Goal: Task Accomplishment & Management: Manage account settings

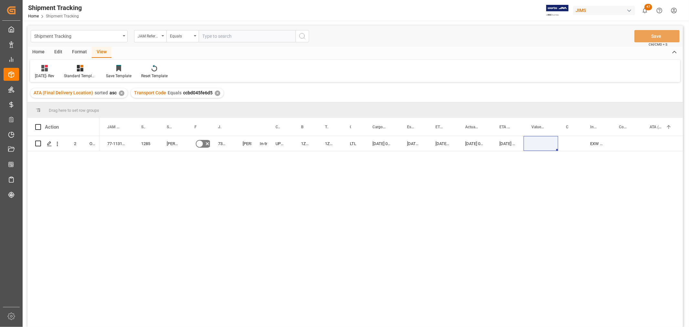
click at [241, 214] on div "77-11319-GB 1285 Allen & Heath No 73286 Shyamala Mantha In-transit UPS ECONOMY …" at bounding box center [392, 233] width 584 height 195
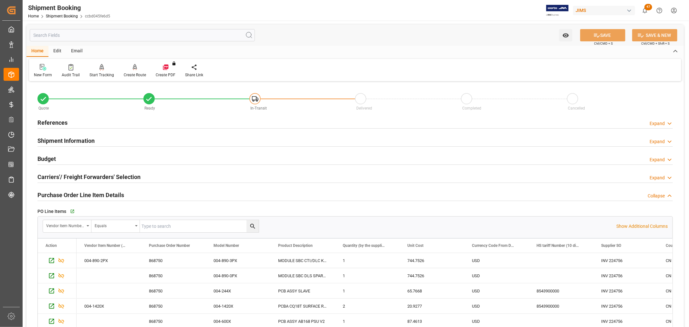
scroll to position [287, 0]
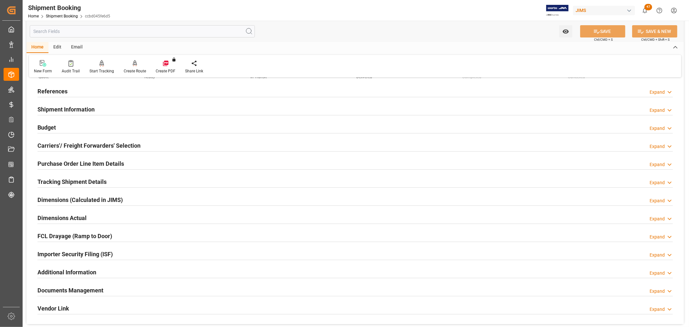
scroll to position [72, 0]
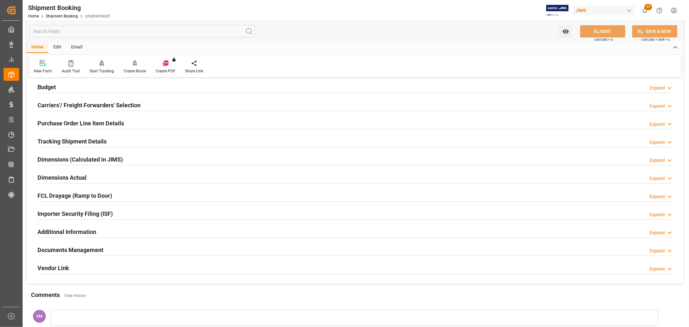
click at [76, 251] on h2 "Documents Management" at bounding box center [70, 250] width 66 height 9
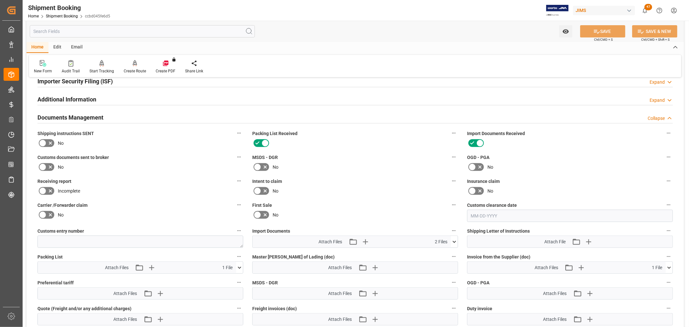
scroll to position [215, 0]
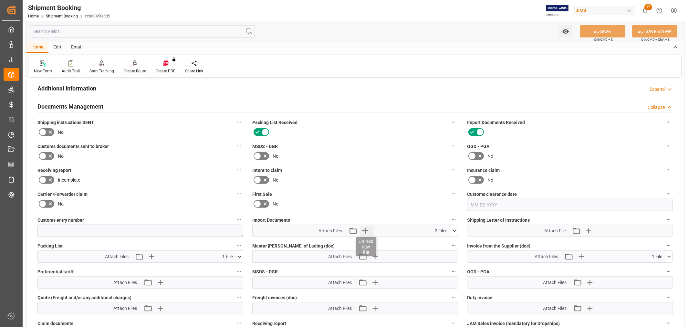
click at [367, 228] on icon "button" at bounding box center [365, 231] width 10 height 10
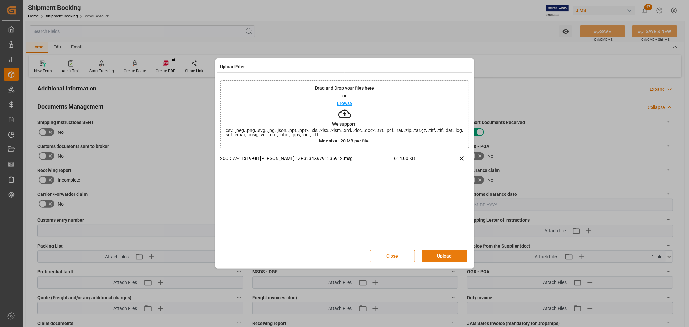
click at [446, 254] on button "Upload" at bounding box center [444, 256] width 45 height 12
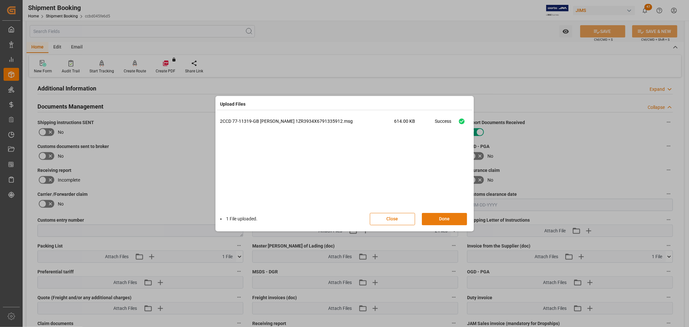
click at [454, 218] on button "Done" at bounding box center [444, 219] width 45 height 12
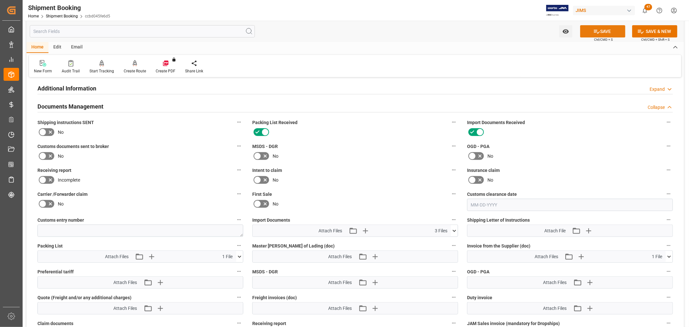
click at [609, 31] on button "SAVE" at bounding box center [602, 31] width 45 height 12
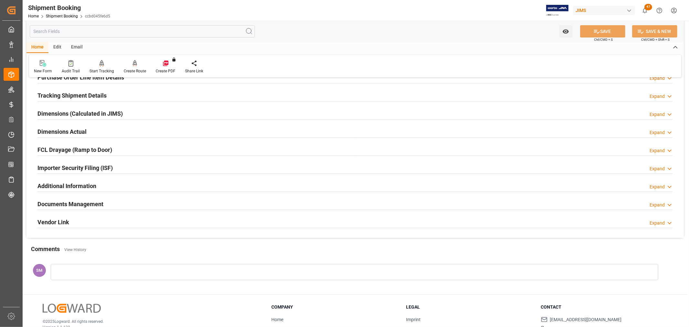
scroll to position [87, 0]
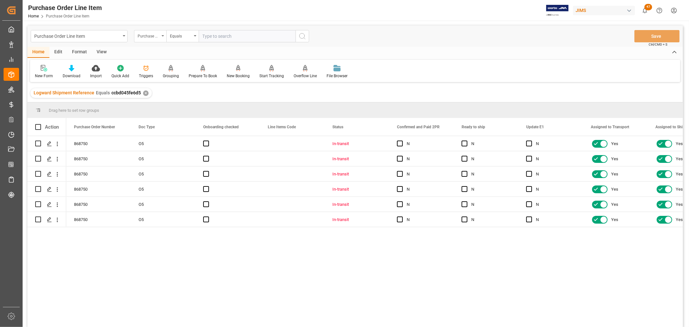
click at [162, 33] on div "Purchase Order Number" at bounding box center [150, 36] width 32 height 12
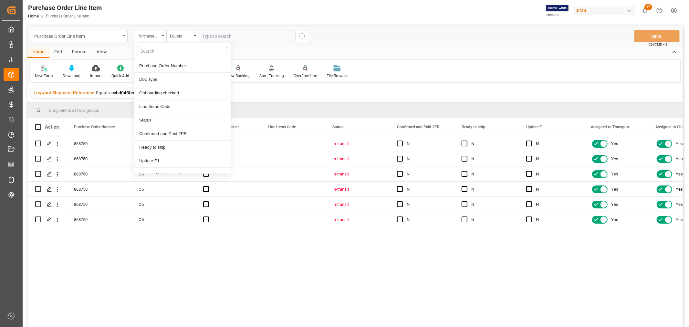
click at [123, 35] on icon "open menu" at bounding box center [124, 35] width 3 height 1
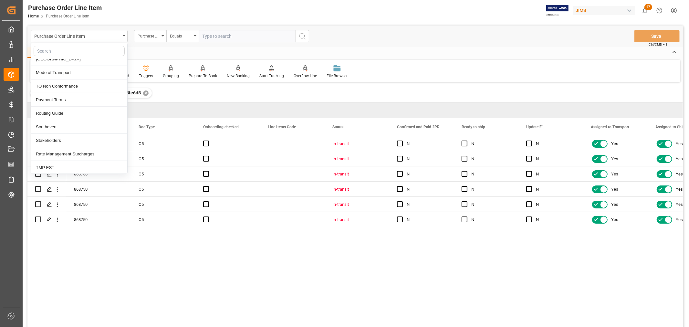
scroll to position [280, 0]
click at [63, 164] on div "Vendor Master" at bounding box center [79, 167] width 96 height 14
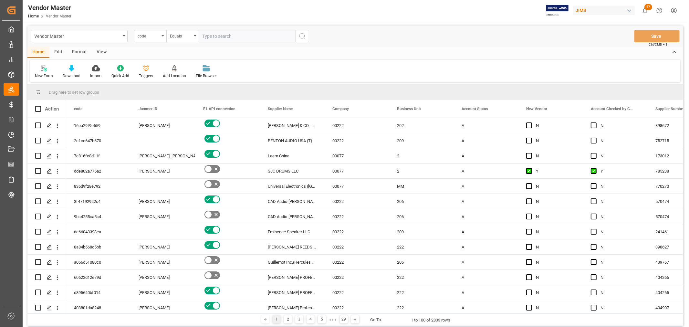
click at [163, 34] on div "code" at bounding box center [150, 36] width 32 height 12
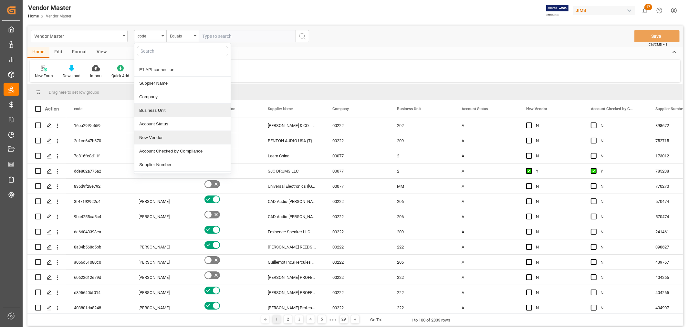
scroll to position [36, 0]
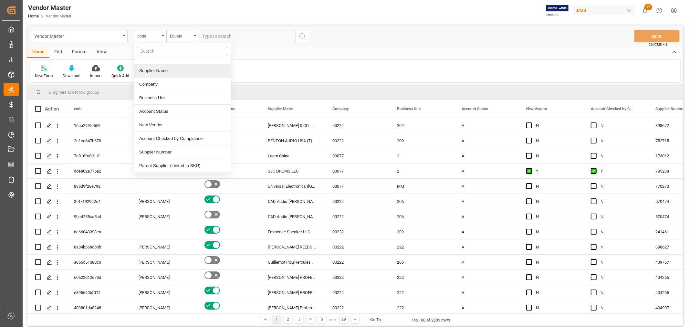
click at [155, 74] on div "Supplier Name" at bounding box center [182, 71] width 96 height 14
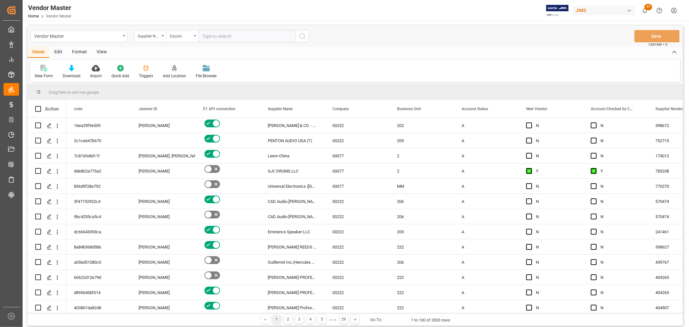
click at [196, 36] on icon "open menu" at bounding box center [195, 35] width 3 height 1
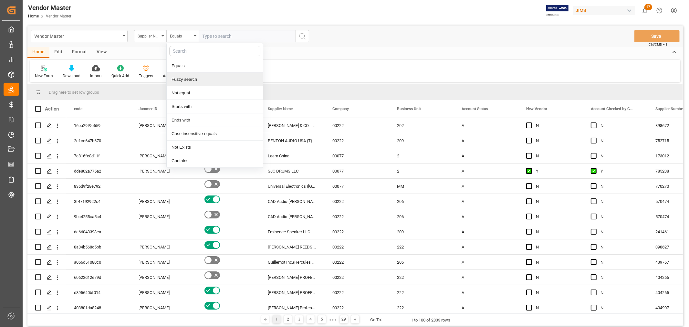
click at [197, 78] on div "Fuzzy search" at bounding box center [215, 80] width 96 height 14
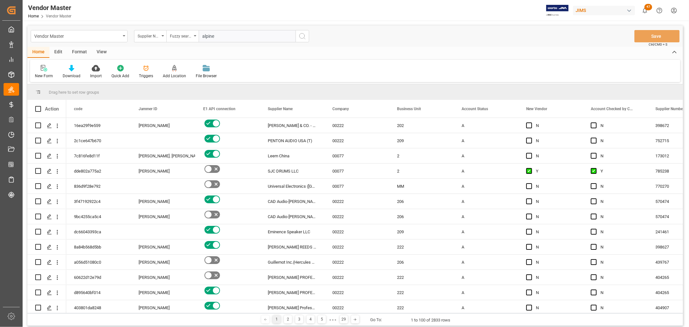
type input "alpine"
click at [299, 39] on icon "search button" at bounding box center [303, 36] width 8 height 8
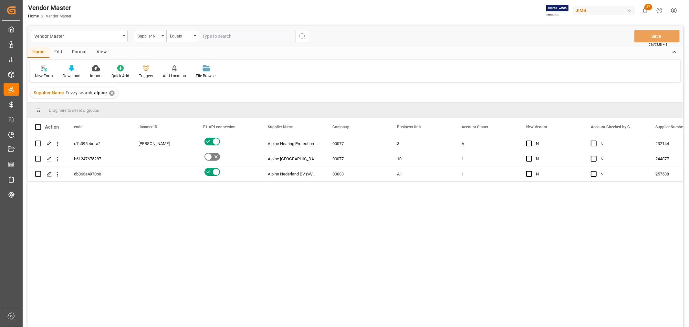
click at [254, 247] on div "c7c395ebefa2 Shyamala Mantha Alpine Hearing Protection 00077 3 A N N 232144 b61…" at bounding box center [374, 233] width 617 height 195
click at [182, 170] on div "Press SPACE to select this row." at bounding box center [163, 173] width 65 height 15
click at [101, 50] on div "View" at bounding box center [102, 52] width 20 height 11
click at [43, 70] on icon at bounding box center [41, 68] width 6 height 6
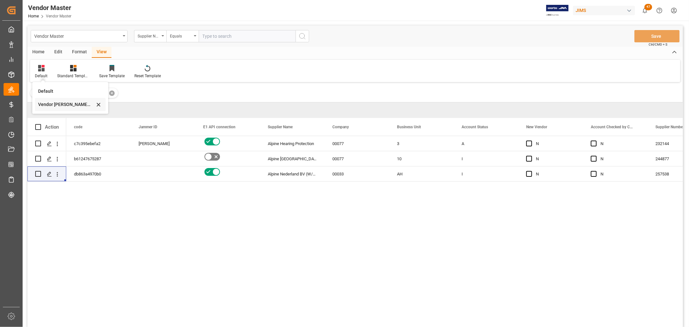
click at [56, 105] on div "Vendor master PO info grid" at bounding box center [66, 104] width 57 height 7
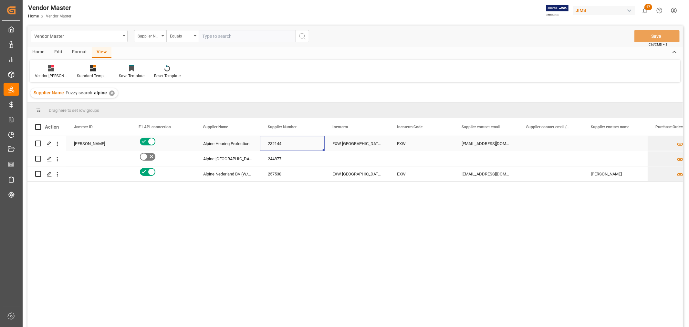
click at [273, 142] on div "232144" at bounding box center [292, 143] width 65 height 15
click at [242, 212] on div "Shyamala Mantha Alpine Hearing Protection N 232144 EXW Soesterberg 3769 EXW bus…" at bounding box center [374, 233] width 617 height 195
click at [123, 36] on div "Vendor Master" at bounding box center [79, 36] width 97 height 12
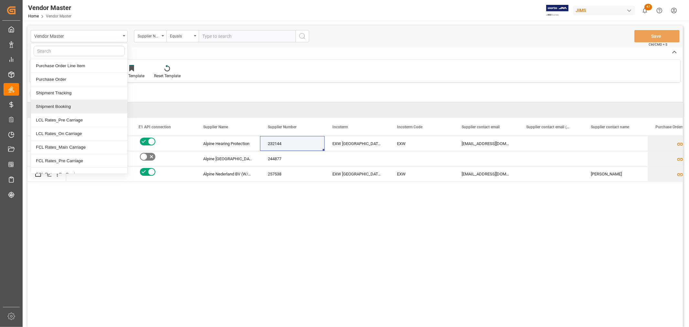
click at [67, 106] on div "Shipment Booking" at bounding box center [79, 107] width 96 height 14
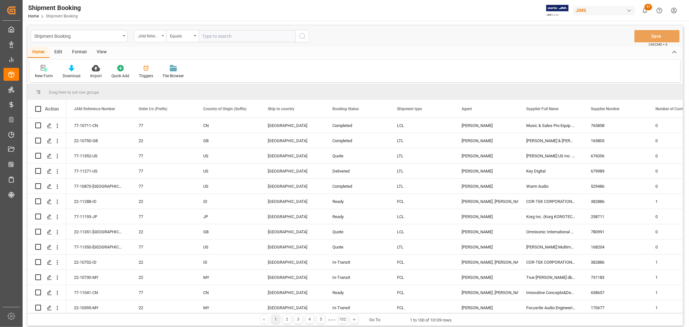
click at [164, 35] on div "JAM Reference Number" at bounding box center [150, 36] width 32 height 12
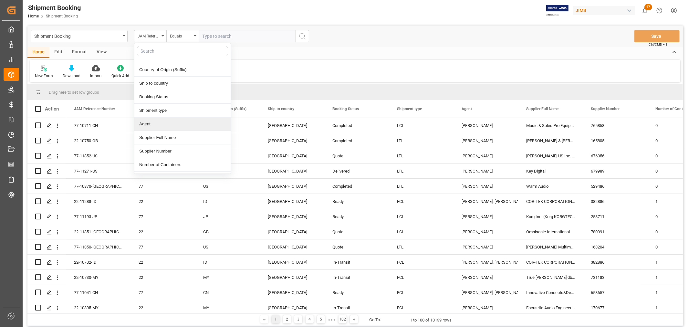
scroll to position [36, 0]
click at [166, 138] on div "Supplier Number" at bounding box center [182, 139] width 96 height 14
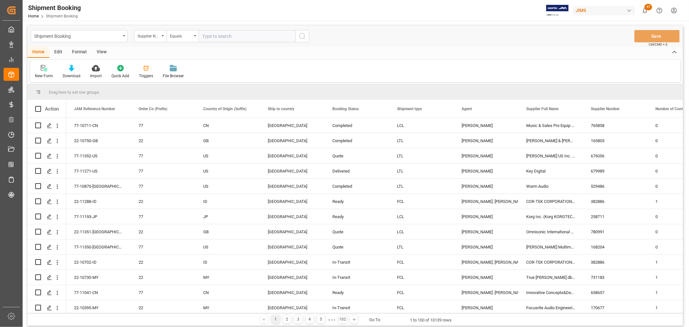
click at [218, 34] on input "text" at bounding box center [247, 36] width 97 height 12
type input "232144"
click at [299, 37] on icon "search button" at bounding box center [303, 36] width 8 height 8
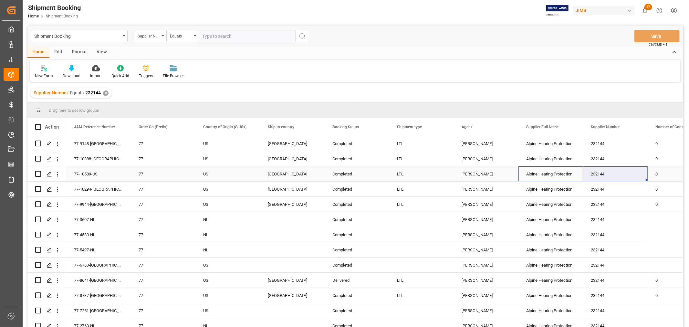
drag, startPoint x: 537, startPoint y: 175, endPoint x: 587, endPoint y: 171, distance: 50.6
click at [99, 51] on div "View" at bounding box center [102, 52] width 20 height 11
click at [36, 72] on div "Default" at bounding box center [41, 72] width 22 height 14
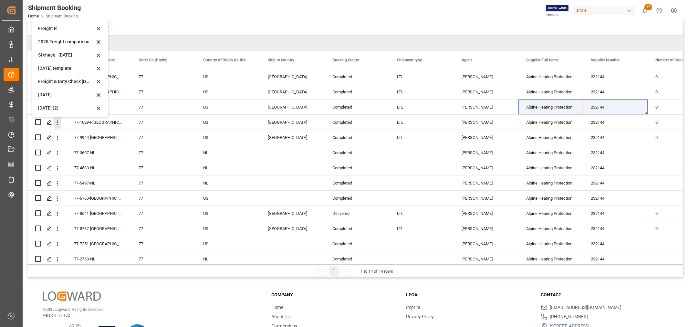
scroll to position [72, 0]
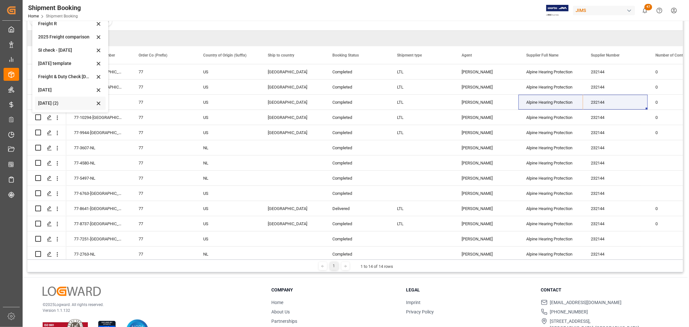
click at [53, 102] on div "Aug 2025 (2)" at bounding box center [66, 103] width 57 height 7
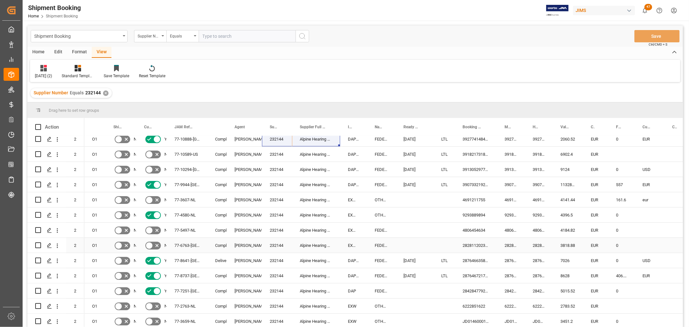
scroll to position [0, 0]
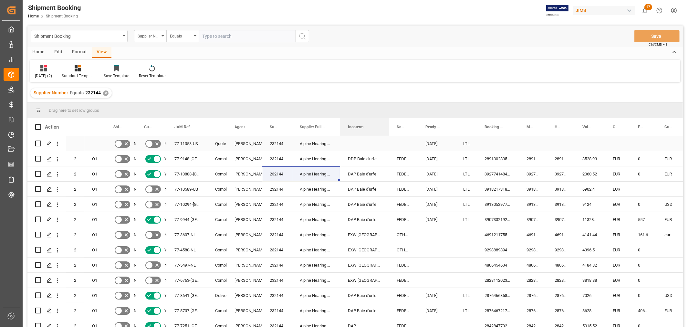
drag, startPoint x: 367, startPoint y: 127, endPoint x: 388, endPoint y: 137, distance: 24.0
click at [388, 137] on div "Action Mode of Transport Code Order Type Shipping instructions SENT 2 2" at bounding box center [355, 224] width 656 height 213
click at [369, 170] on div "DAP Baie d'urfe" at bounding box center [364, 173] width 49 height 15
click at [318, 170] on div "Alpine Hearing Protection" at bounding box center [316, 173] width 48 height 15
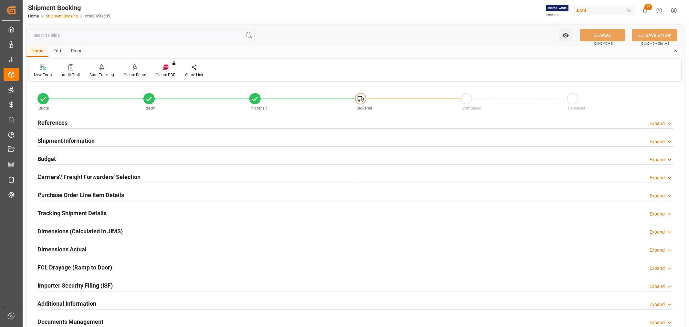
click at [65, 15] on link "Shipment Booking" at bounding box center [62, 16] width 32 height 5
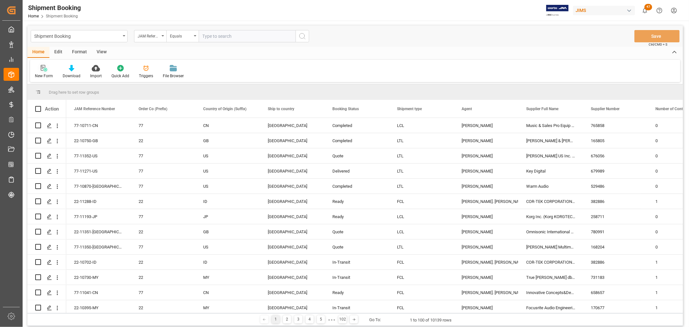
click at [46, 73] on div "New Form" at bounding box center [44, 76] width 18 height 6
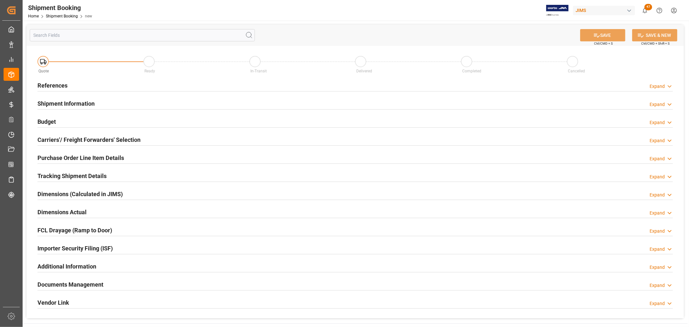
click at [50, 86] on h2 "References" at bounding box center [52, 85] width 30 height 9
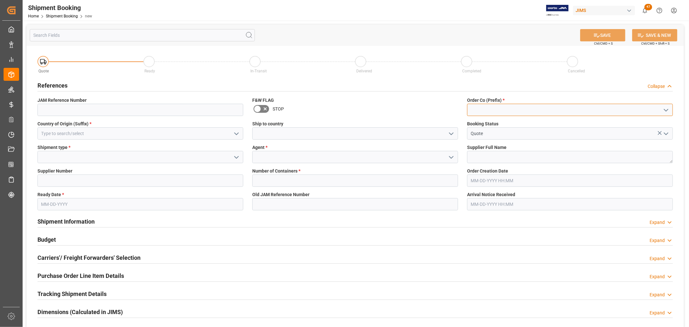
click at [502, 112] on input at bounding box center [570, 110] width 206 height 12
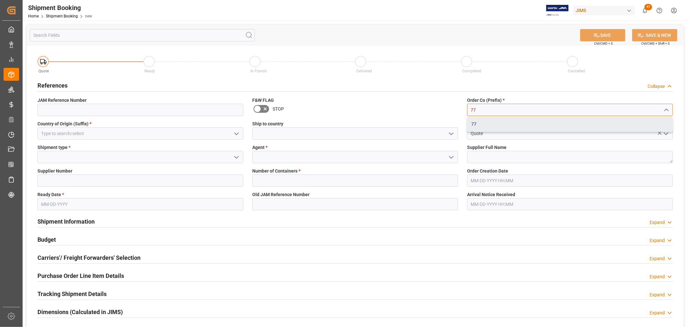
click at [476, 124] on div "77" at bounding box center [570, 124] width 205 height 15
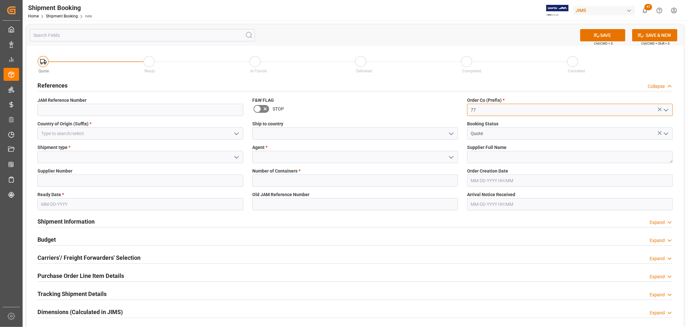
type input "77"
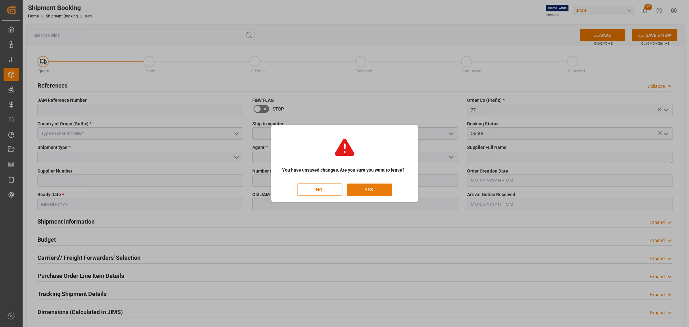
click at [376, 186] on button "YES" at bounding box center [369, 190] width 45 height 12
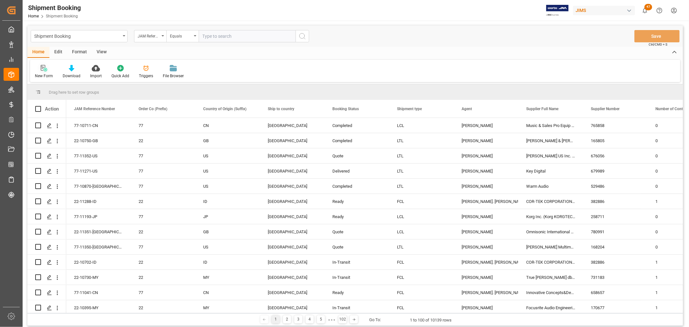
click at [42, 71] on div "New Form" at bounding box center [44, 72] width 28 height 14
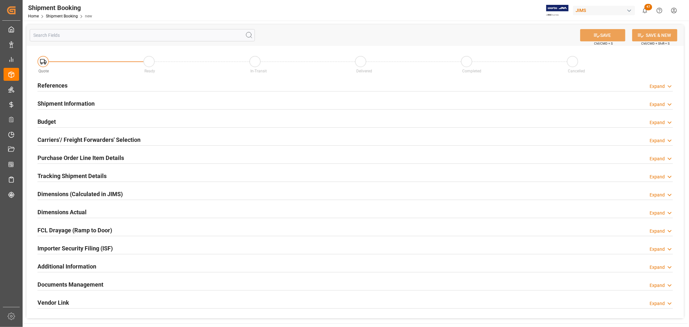
click at [59, 82] on h2 "References" at bounding box center [52, 85] width 30 height 9
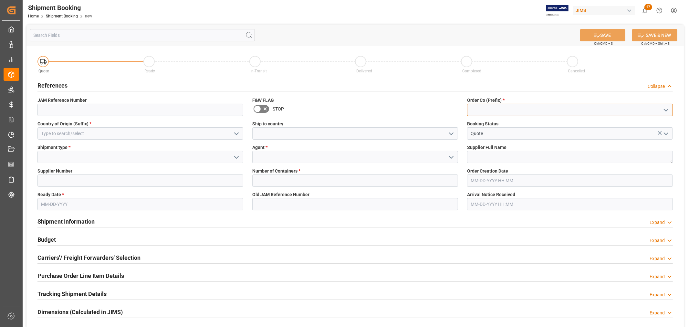
click at [478, 110] on input at bounding box center [570, 110] width 206 height 12
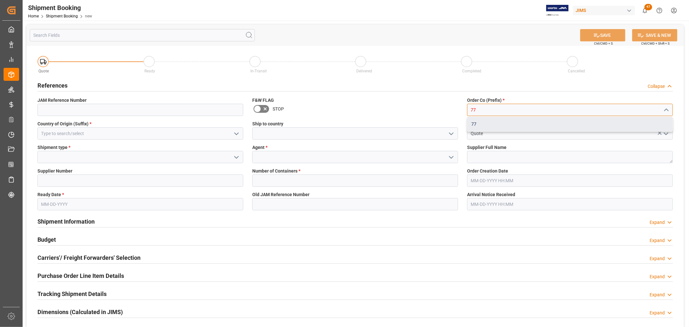
click at [474, 124] on div "77" at bounding box center [570, 124] width 205 height 15
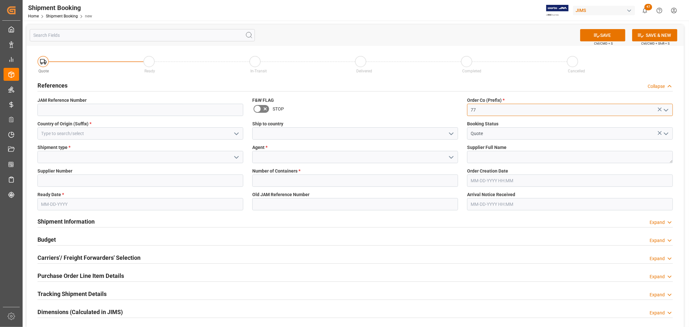
type input "77"
click at [85, 134] on input at bounding box center [140, 133] width 206 height 12
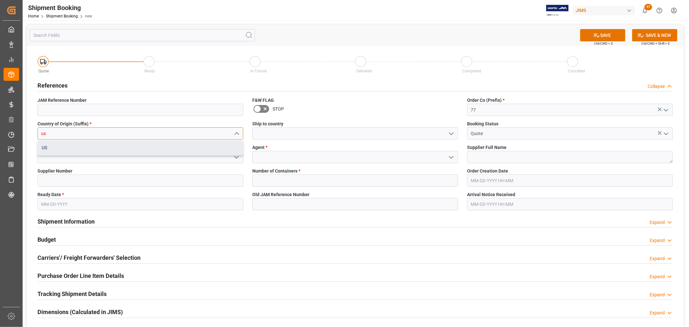
click at [60, 145] on div "US" at bounding box center [140, 148] width 205 height 15
type input "US"
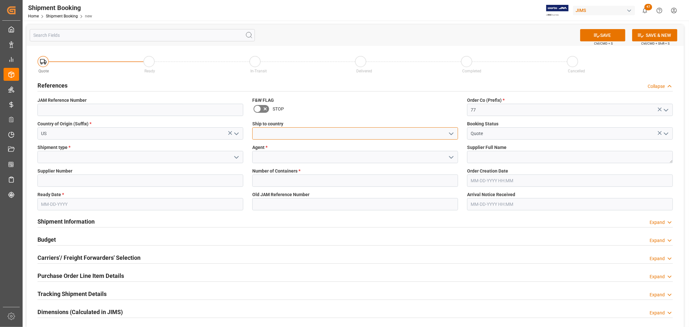
click at [271, 128] on input at bounding box center [355, 133] width 206 height 12
type input "Canada"
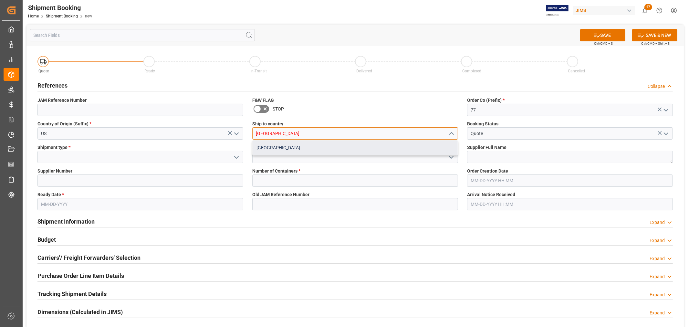
click at [266, 147] on div "Canada" at bounding box center [355, 148] width 205 height 15
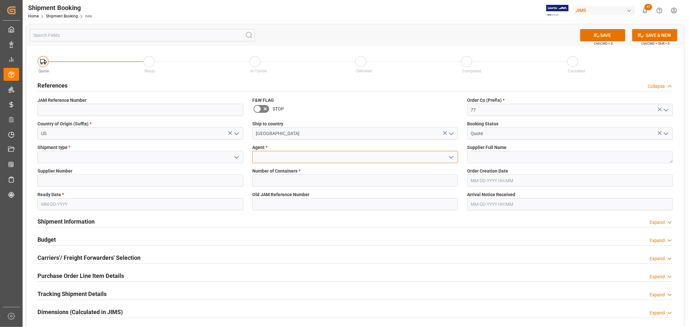
click at [265, 155] on input at bounding box center [355, 157] width 206 height 12
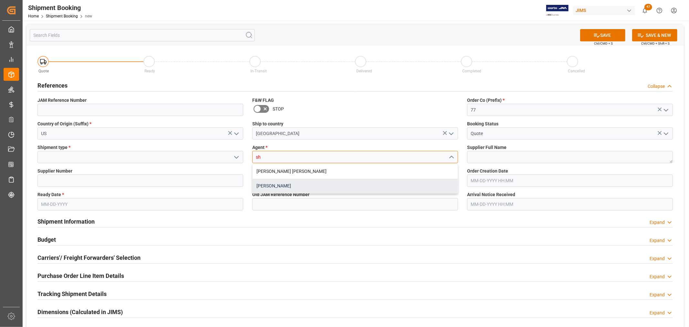
click at [271, 185] on div "[PERSON_NAME]" at bounding box center [355, 186] width 205 height 15
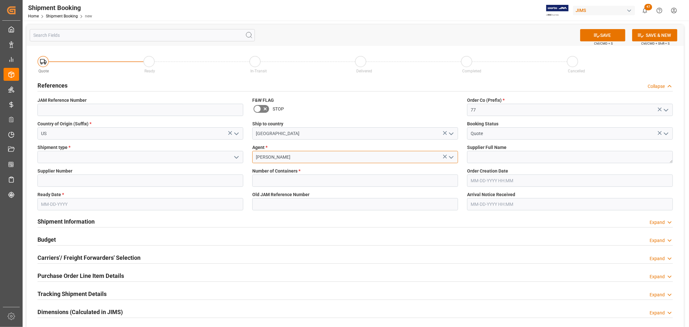
type input "[PERSON_NAME]"
click at [75, 154] on input at bounding box center [140, 157] width 206 height 12
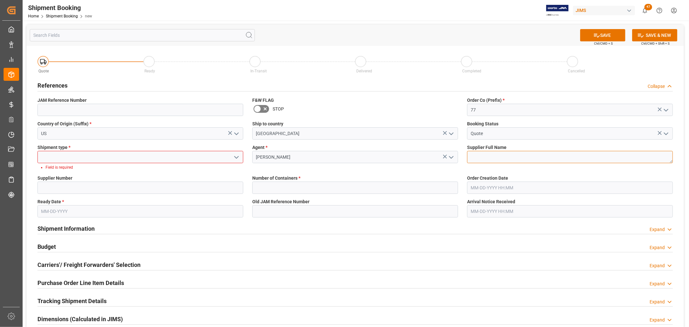
click at [479, 156] on textarea at bounding box center [570, 157] width 206 height 12
paste textarea "Alpine Hearing Protection 232144"
drag, startPoint x: 525, startPoint y: 156, endPoint x: 557, endPoint y: 156, distance: 31.4
click at [557, 156] on textarea "Alpine Hearing Protection 232144" at bounding box center [570, 157] width 206 height 12
type textarea "Alpine Hearing Protection"
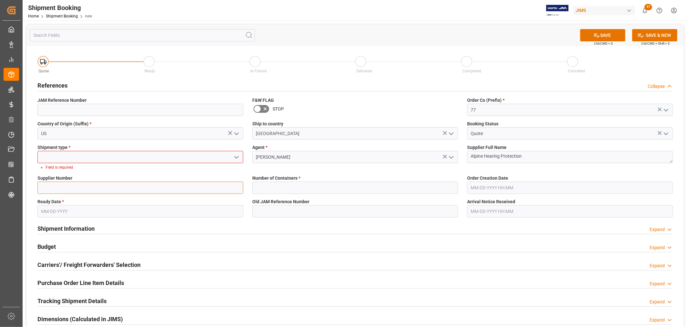
click at [71, 186] on input at bounding box center [140, 188] width 206 height 12
paste input "232144"
type input "232144"
click at [64, 156] on input at bounding box center [140, 157] width 206 height 12
click at [236, 157] on icon "open menu" at bounding box center [237, 158] width 8 height 8
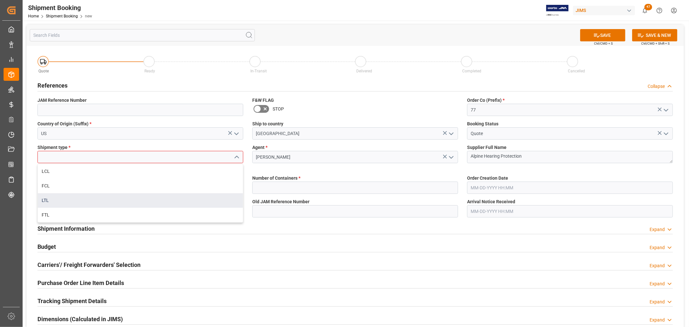
click at [50, 197] on div "LTL" at bounding box center [140, 200] width 205 height 15
type input "LTL"
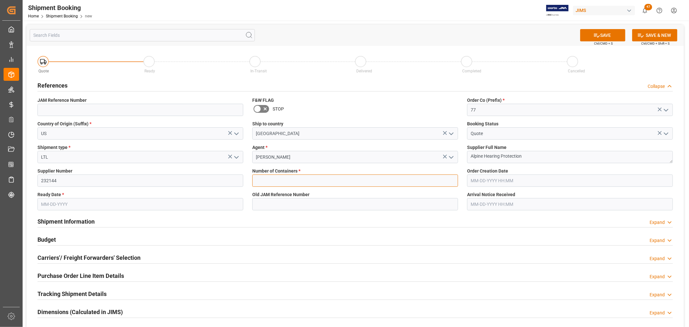
click at [282, 180] on input "text" at bounding box center [355, 181] width 206 height 12
type input "0"
click at [101, 206] on input "text" at bounding box center [140, 204] width 206 height 12
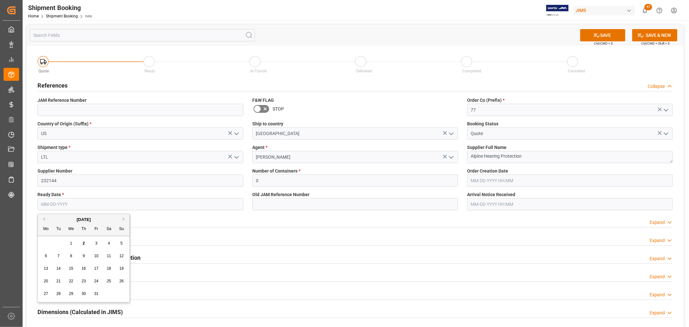
click at [47, 244] on div "29 30 1 2 3 4 5" at bounding box center [84, 243] width 88 height 13
click at [42, 219] on button "Previous Month" at bounding box center [43, 219] width 4 height 4
click at [46, 294] on span "29" at bounding box center [46, 294] width 4 height 5
type input "09-29-2025"
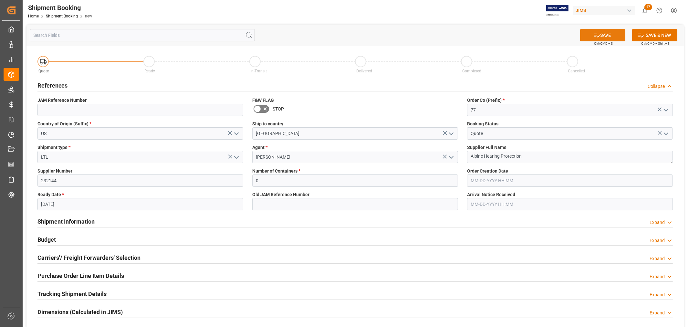
click at [606, 31] on button "SAVE" at bounding box center [602, 35] width 45 height 12
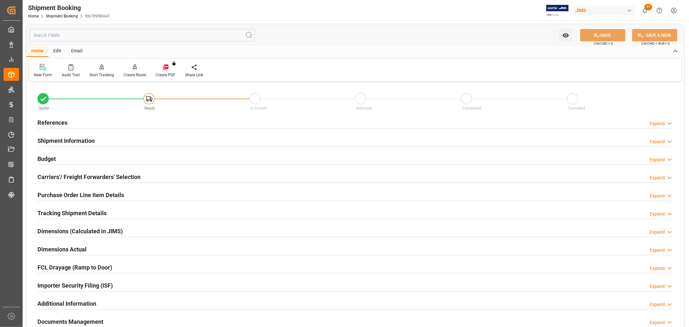
click at [61, 121] on h2 "References" at bounding box center [52, 122] width 30 height 9
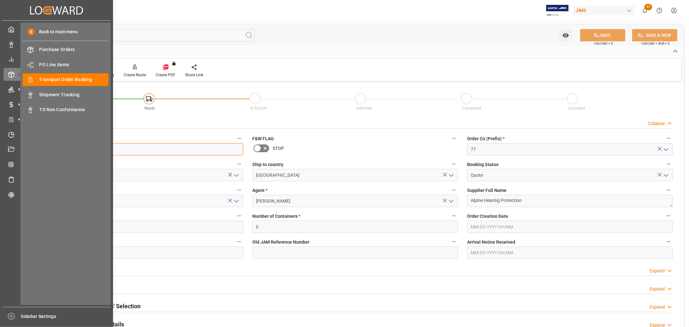
drag, startPoint x: 75, startPoint y: 149, endPoint x: 169, endPoint y: 154, distance: 94.2
click at [10, 150] on div "Created by potrace 1.15, written by Peter Selinger 2001-2017 Created by potrace…" at bounding box center [344, 163] width 689 height 327
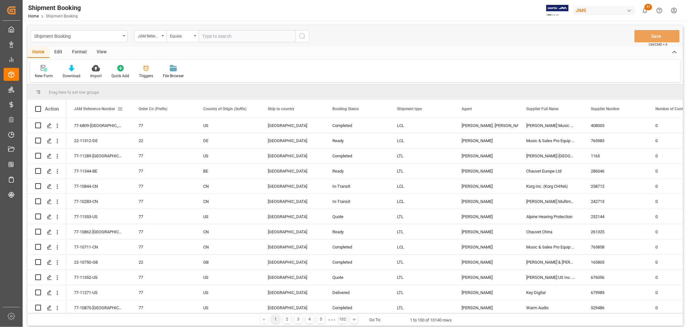
click at [82, 106] on div "JAM Reference Number" at bounding box center [95, 109] width 43 height 18
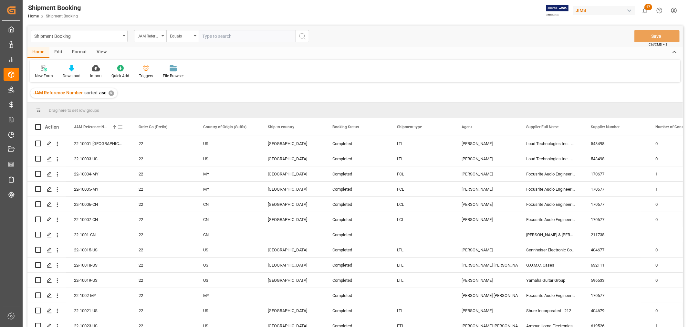
click at [109, 124] on div "JAM Reference Number 1" at bounding box center [95, 127] width 43 height 18
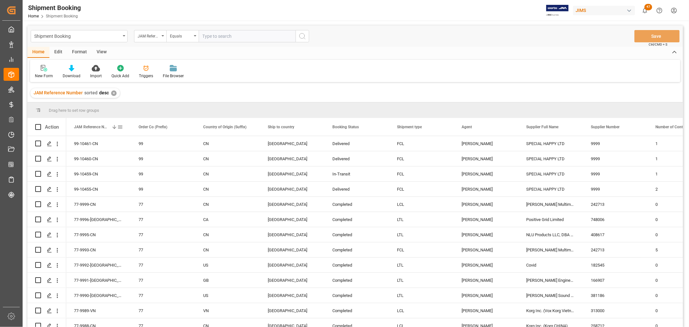
click at [95, 126] on span "JAM Reference Number" at bounding box center [91, 127] width 35 height 5
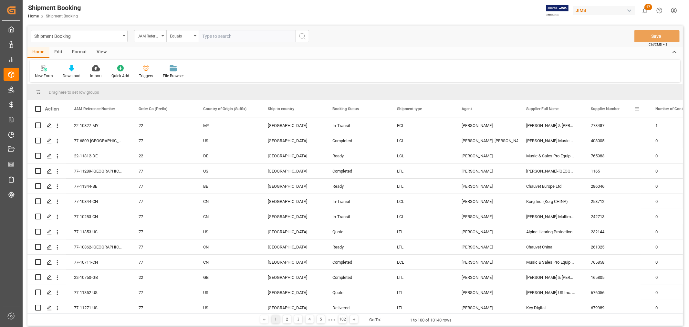
click at [615, 108] on span "Supplier Number" at bounding box center [605, 109] width 29 height 5
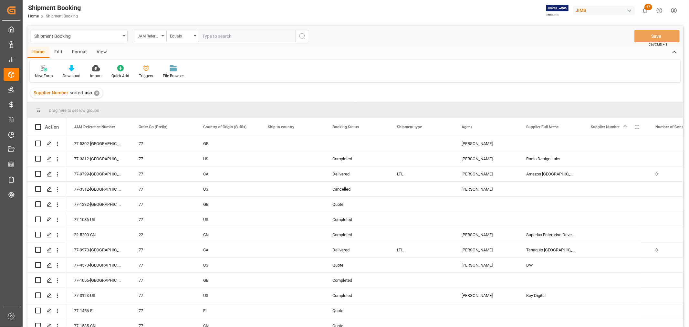
click at [611, 126] on span "Supplier Number" at bounding box center [605, 127] width 29 height 5
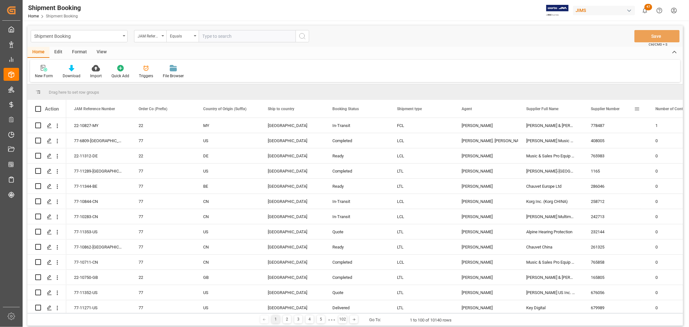
click at [637, 110] on span at bounding box center [637, 109] width 6 height 6
click at [651, 110] on span "filter" at bounding box center [652, 110] width 6 height 6
type input "232144"
click at [651, 164] on button "Apply" at bounding box center [656, 164] width 12 height 6
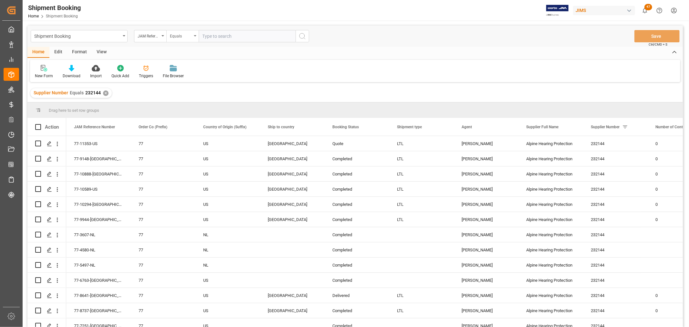
click at [196, 36] on icon "open menu" at bounding box center [195, 35] width 3 height 1
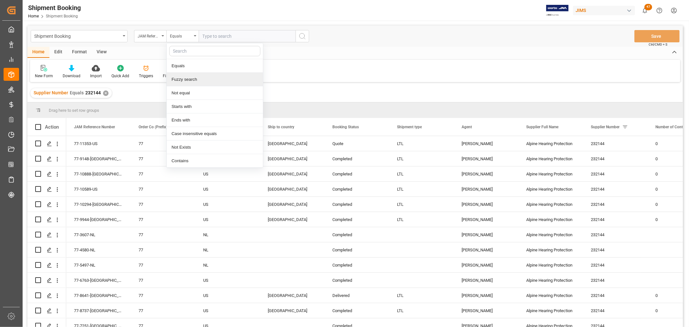
click at [197, 82] on div "Fuzzy search" at bounding box center [215, 80] width 96 height 14
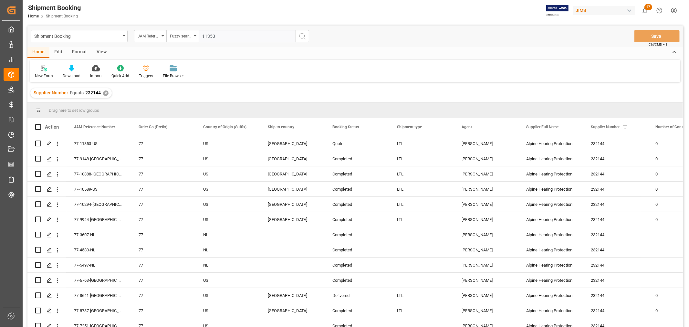
type input "11353"
click at [303, 34] on circle "search button" at bounding box center [302, 35] width 5 height 5
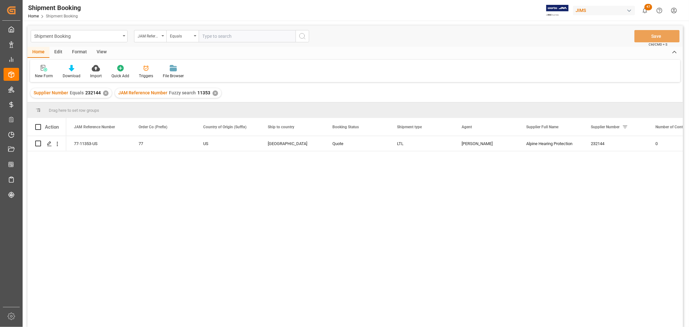
click at [107, 94] on div "✕" at bounding box center [105, 92] width 5 height 5
click at [99, 49] on div "View" at bounding box center [102, 52] width 20 height 11
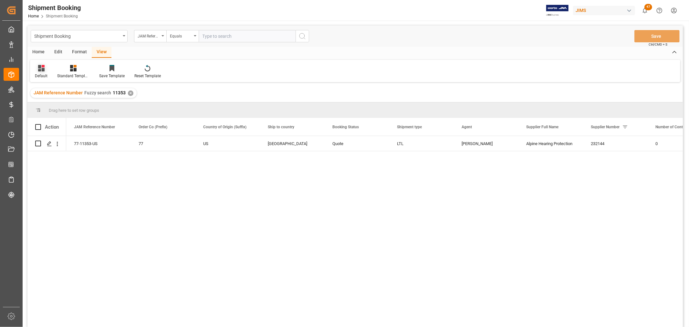
click at [39, 69] on icon at bounding box center [41, 68] width 6 height 6
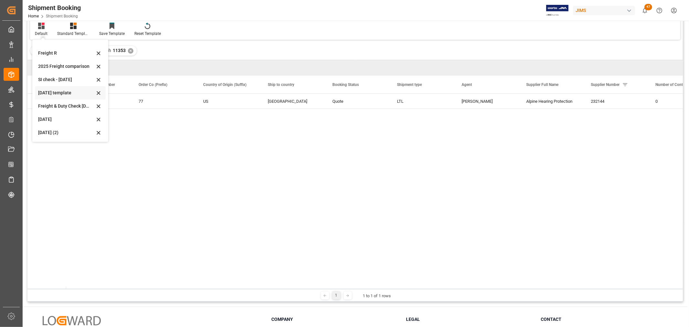
scroll to position [72, 0]
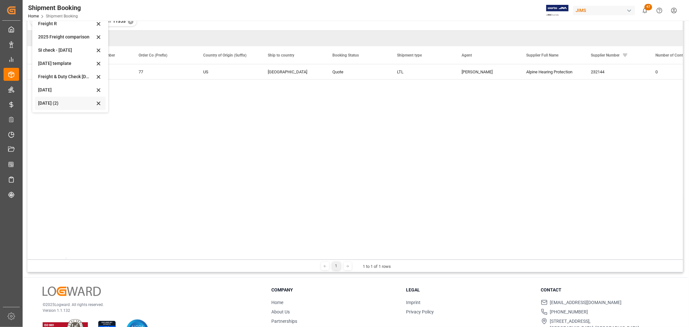
click at [48, 103] on div "Aug 2025 (2)" at bounding box center [66, 103] width 57 height 7
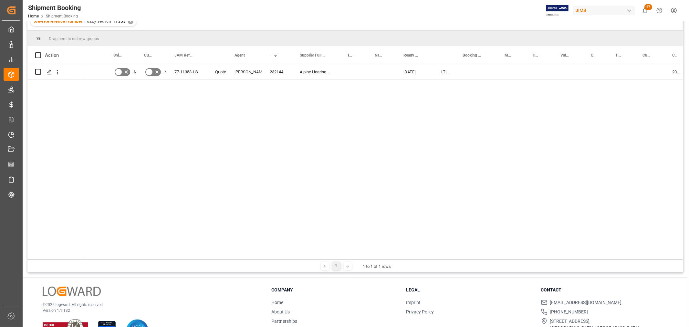
click at [303, 125] on div "No No 77-11353-US Quote Shyamala Mantha 232144 Alpine Hearing Protection 09-29-…" at bounding box center [383, 161] width 599 height 195
click at [468, 70] on div "Press SPACE to select this row." at bounding box center [476, 71] width 42 height 15
click at [468, 72] on input "Press SPACE to select this row." at bounding box center [476, 75] width 32 height 12
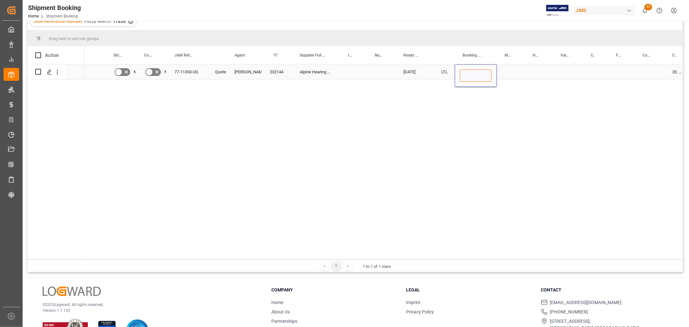
paste input "393700285330"
type input "393700285330"
click at [512, 66] on div "Press SPACE to select this row." at bounding box center [511, 71] width 28 height 15
click at [477, 75] on div "393700285330" at bounding box center [476, 71] width 42 height 15
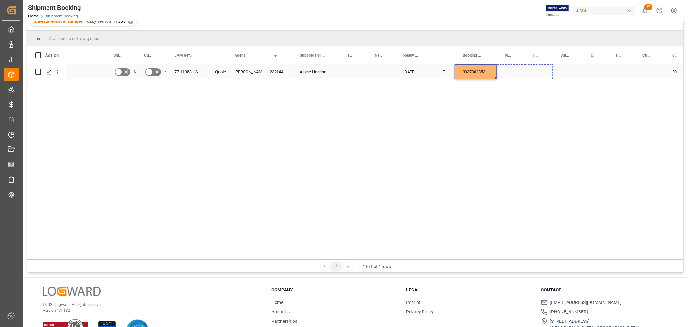
drag, startPoint x: 495, startPoint y: 78, endPoint x: 529, endPoint y: 77, distance: 34.3
click at [506, 95] on div "No No 77-11353-US Quote Shyamala Mantha 232144 Alpine Hearing Protection 09-29-…" at bounding box center [383, 161] width 599 height 195
click at [564, 69] on div "Press SPACE to select this row." at bounding box center [568, 71] width 30 height 15
click at [619, 67] on div "Press SPACE to select this row." at bounding box center [622, 71] width 27 height 15
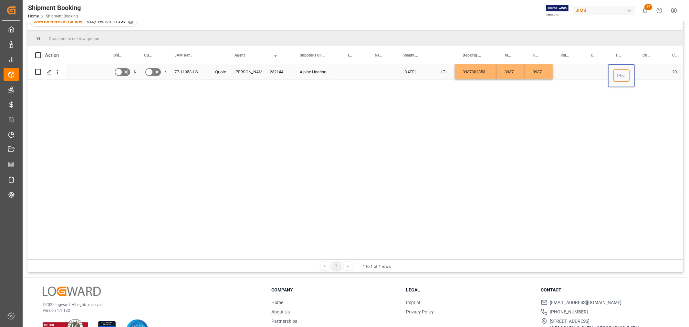
click at [619, 73] on input "Press SPACE to select this row." at bounding box center [622, 75] width 16 height 12
type input "0.00"
click at [638, 74] on div "Press SPACE to select this row." at bounding box center [650, 71] width 30 height 15
click at [644, 73] on div "Press SPACE to select this row." at bounding box center [650, 71] width 30 height 15
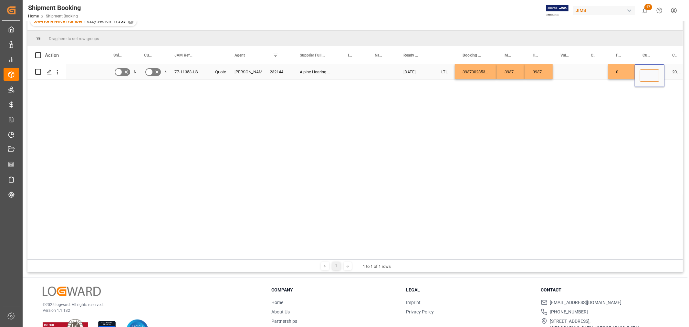
click at [644, 73] on input "Press SPACE to select this row." at bounding box center [649, 75] width 19 height 12
type input "USD"
click at [578, 69] on div "Press SPACE to select this row." at bounding box center [568, 71] width 30 height 15
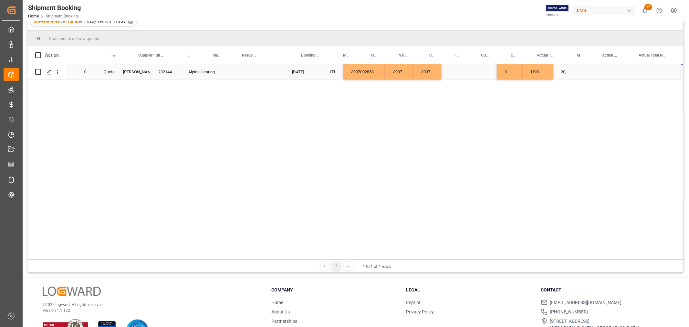
scroll to position [0, 162]
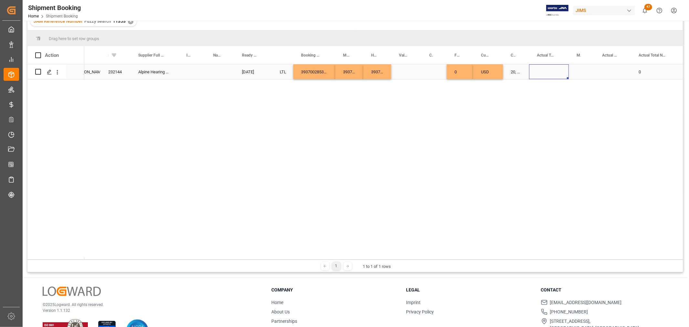
click at [542, 71] on div "Press SPACE to select this row." at bounding box center [549, 71] width 40 height 15
click at [541, 67] on div "Press SPACE to select this row." at bounding box center [549, 71] width 40 height 15
click at [544, 72] on input "Press SPACE to select this row." at bounding box center [549, 75] width 29 height 12
type input "8"
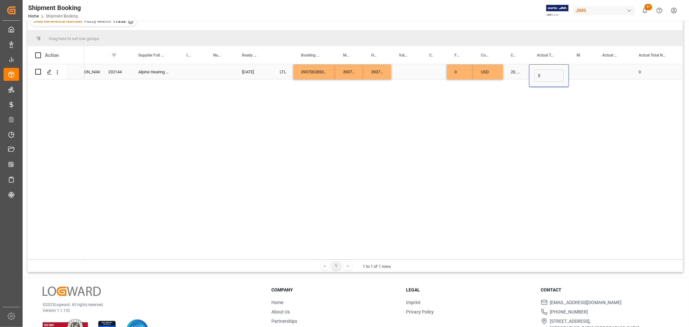
click at [582, 69] on div "Press SPACE to select this row." at bounding box center [582, 71] width 26 height 15
click at [583, 76] on polyline "open menu" at bounding box center [583, 76] width 4 height 2
click at [579, 117] on div "LB" at bounding box center [582, 116] width 15 height 23
type input "LB"
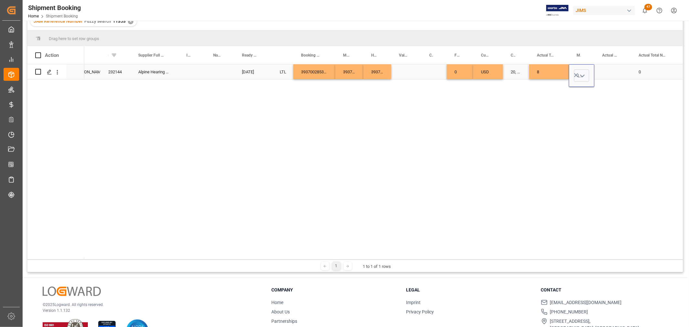
click at [609, 69] on div "Press SPACE to select this row." at bounding box center [613, 71] width 37 height 15
click at [609, 70] on input "Press SPACE to select this row." at bounding box center [613, 75] width 26 height 12
type input "1"
click at [421, 66] on div "Press SPACE to select this row." at bounding box center [406, 71] width 30 height 15
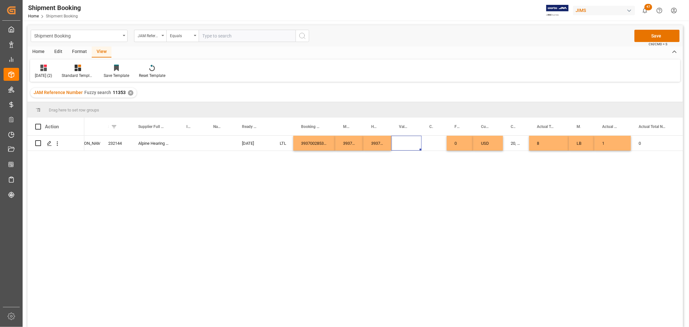
scroll to position [0, 0]
click at [648, 37] on button "Save" at bounding box center [657, 36] width 45 height 12
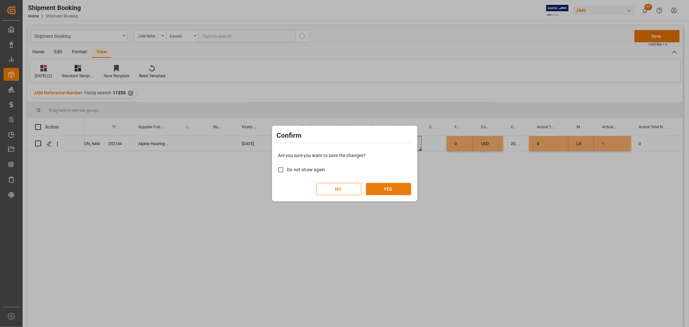
click at [398, 190] on button "YES" at bounding box center [388, 189] width 45 height 12
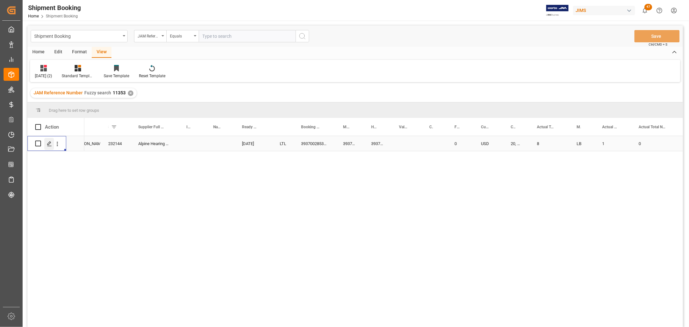
click at [51, 143] on icon "Press SPACE to select this row." at bounding box center [49, 143] width 5 height 5
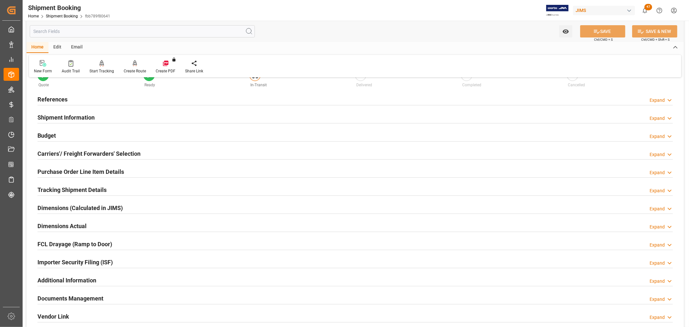
scroll to position [72, 0]
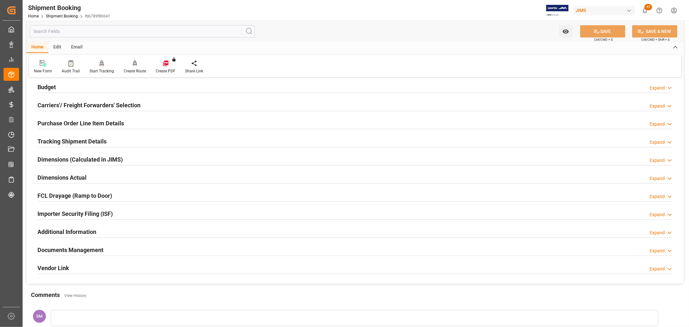
click at [84, 248] on h2 "Documents Management" at bounding box center [70, 250] width 66 height 9
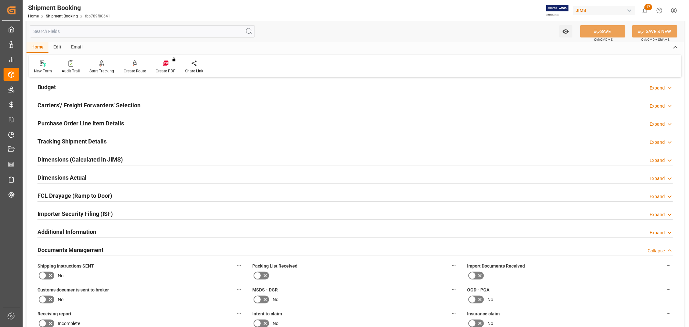
click at [84, 248] on h2 "Documents Management" at bounding box center [70, 250] width 66 height 9
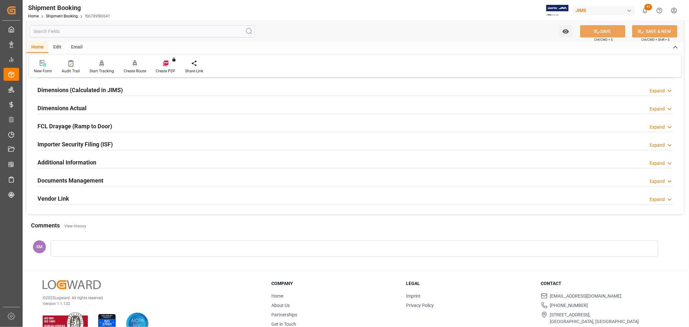
scroll to position [144, 0]
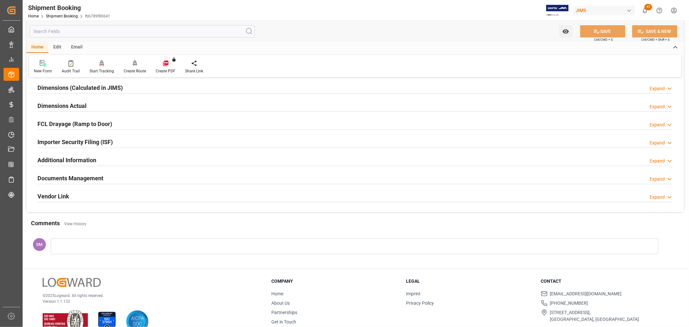
click at [76, 242] on div at bounding box center [355, 246] width 608 height 16
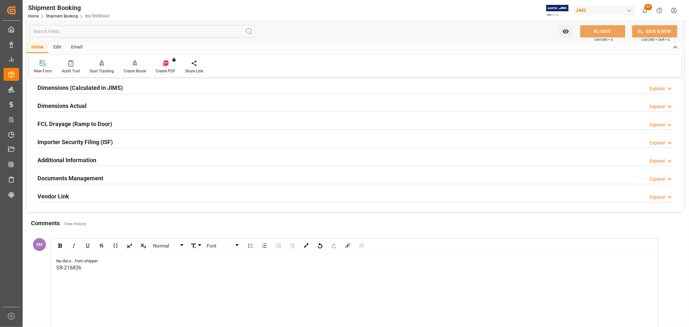
click at [93, 295] on div "No docs - from shipper SR-216836" at bounding box center [354, 294] width 607 height 82
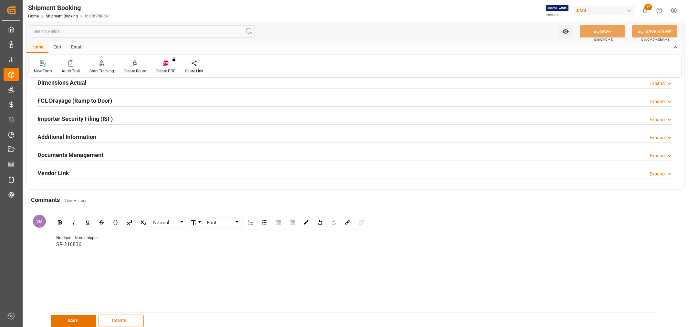
scroll to position [179, 0]
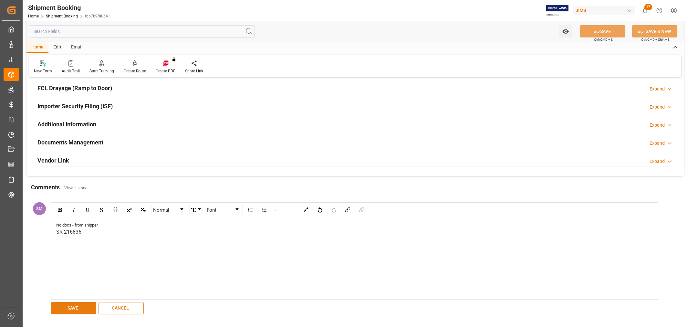
click at [68, 312] on button "SAVE" at bounding box center [73, 308] width 45 height 12
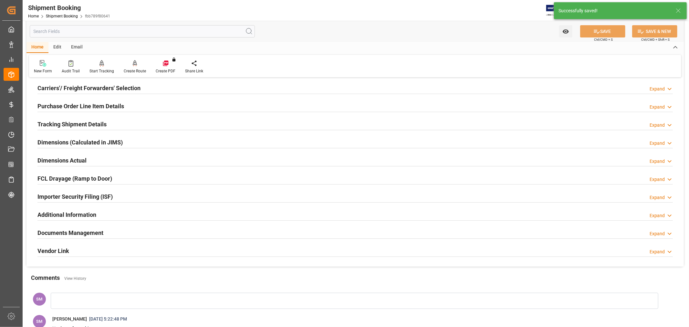
scroll to position [0, 0]
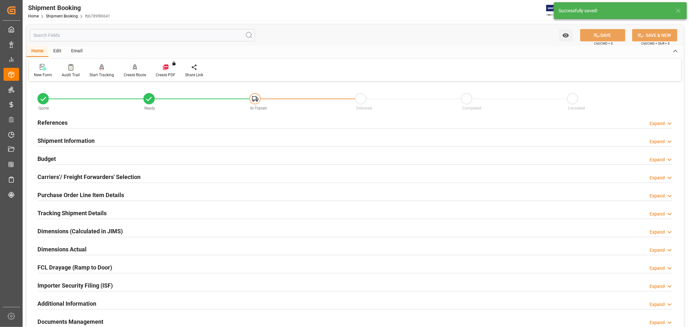
click at [60, 121] on h2 "References" at bounding box center [52, 122] width 30 height 9
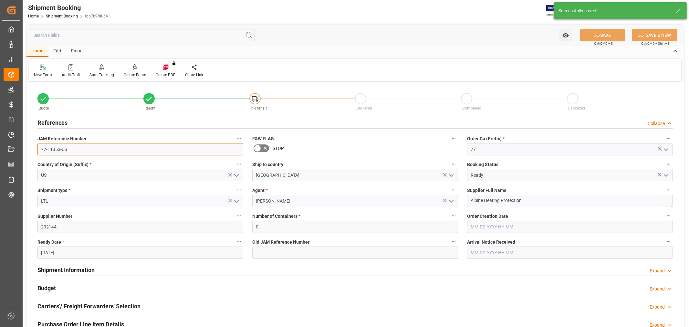
drag, startPoint x: 80, startPoint y: 148, endPoint x: 32, endPoint y: 149, distance: 47.2
click at [32, 149] on div "Quote Ready In-Transit Delivered Completed Cancelled References Collapse JAM Re…" at bounding box center [356, 284] width 658 height 402
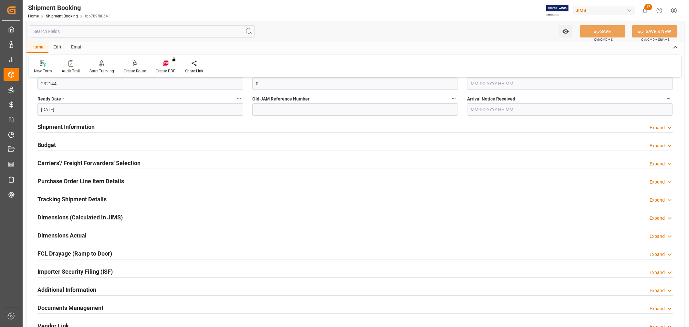
scroll to position [144, 0]
click at [63, 179] on h2 "Purchase Order Line Item Details" at bounding box center [80, 180] width 87 height 9
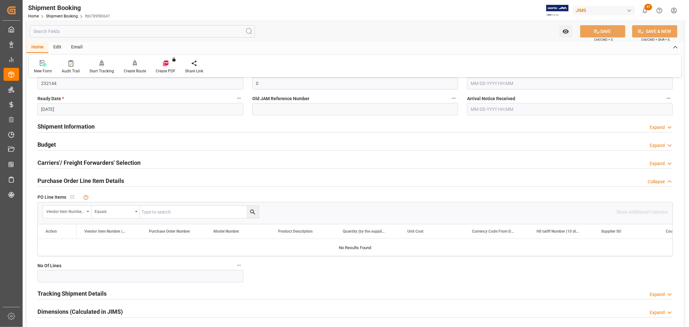
click at [63, 179] on h2 "Purchase Order Line Item Details" at bounding box center [80, 180] width 87 height 9
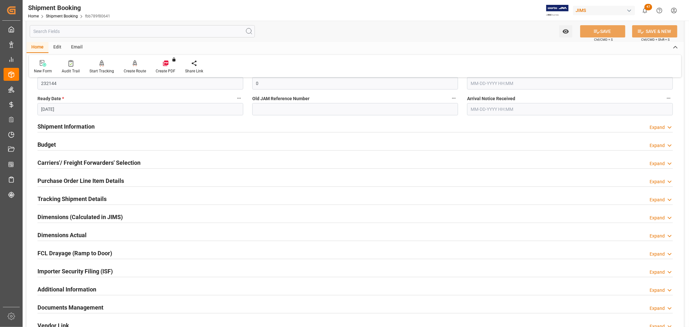
click at [63, 179] on h2 "Purchase Order Line Item Details" at bounding box center [80, 180] width 87 height 9
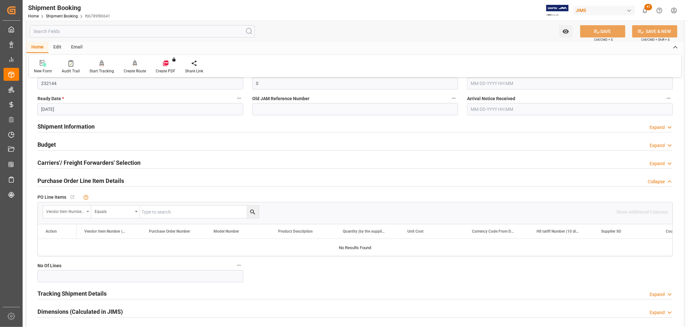
click at [89, 211] on icon "open menu" at bounding box center [88, 211] width 3 height 1
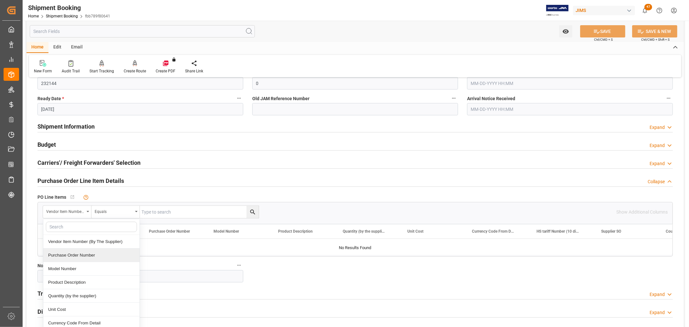
click at [76, 254] on div "Purchase Order Number" at bounding box center [91, 256] width 96 height 14
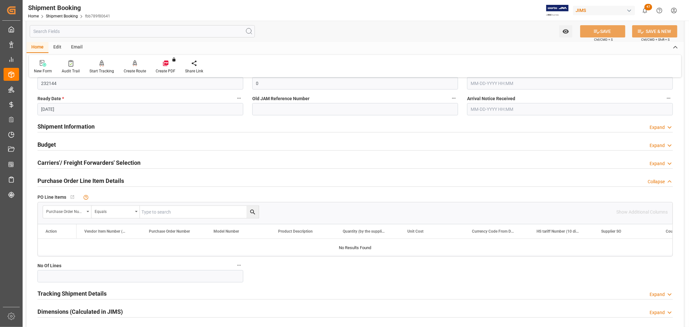
click at [165, 214] on input "text" at bounding box center [199, 212] width 119 height 12
type input "868580"
click at [251, 210] on icon "search button" at bounding box center [252, 212] width 5 height 5
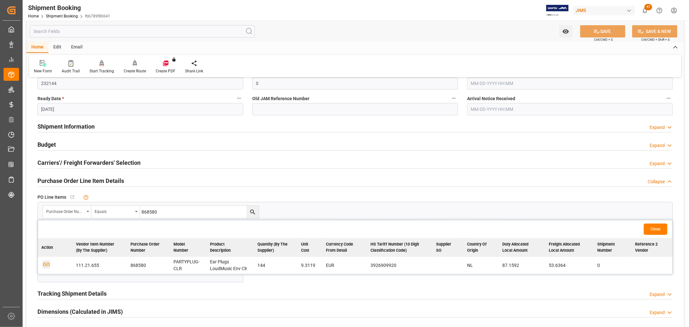
click at [46, 265] on icon "button" at bounding box center [46, 265] width 7 height 4
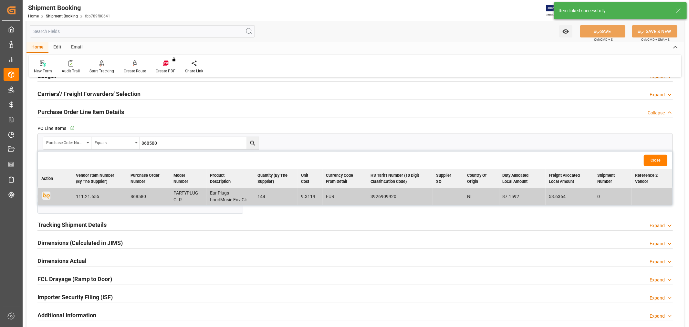
scroll to position [215, 0]
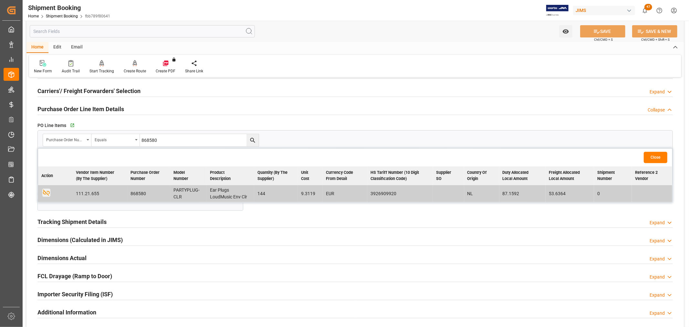
click at [70, 220] on h2 "Tracking Shipment Details" at bounding box center [71, 222] width 69 height 9
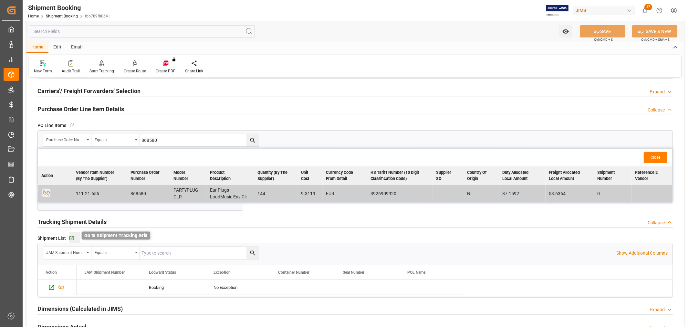
click at [71, 236] on icon "button" at bounding box center [71, 238] width 5 height 5
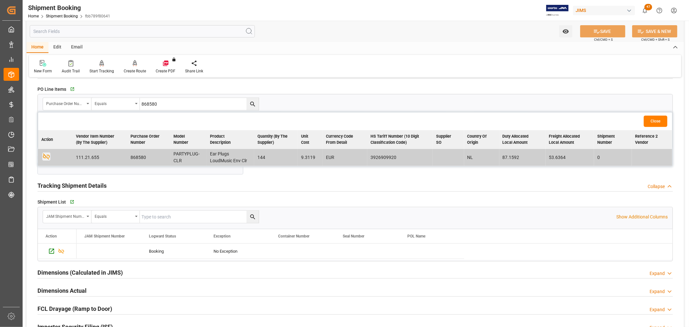
scroll to position [251, 0]
click at [71, 89] on icon "button" at bounding box center [72, 90] width 4 height 4
click at [174, 180] on div "Tracking Shipment Details Collapse" at bounding box center [355, 185] width 636 height 12
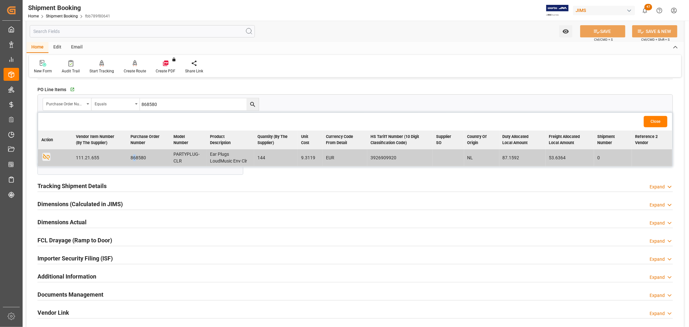
click at [135, 154] on td "868580" at bounding box center [148, 157] width 43 height 17
drag, startPoint x: 171, startPoint y: 157, endPoint x: 273, endPoint y: 162, distance: 102.3
click at [273, 162] on tr "Unlink the child object from current object. 111.21.655 868580 PARTYPLUG-CLR Ea…" at bounding box center [355, 157] width 634 height 17
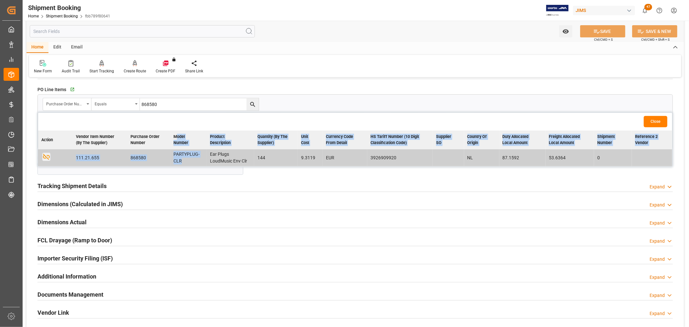
drag, startPoint x: 177, startPoint y: 138, endPoint x: 183, endPoint y: 162, distance: 24.4
click at [183, 162] on table "Action Vendor Item Number (By The Supplier) Purchase Order Number Model Number …" at bounding box center [355, 149] width 634 height 36
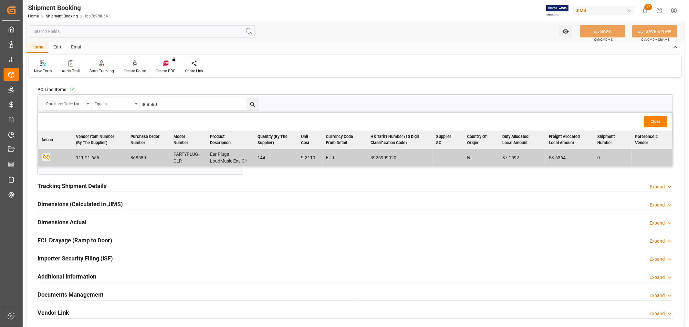
click at [208, 188] on div "Tracking Shipment Details Expand" at bounding box center [355, 185] width 636 height 12
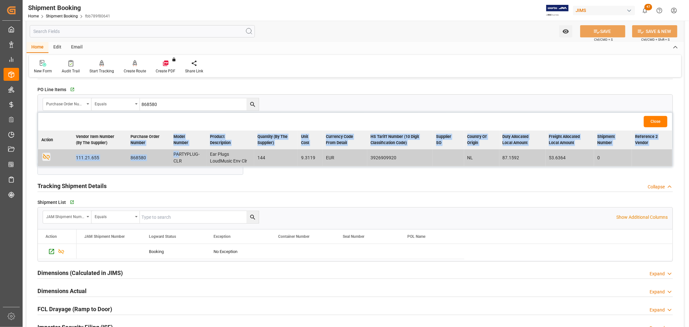
drag, startPoint x: 167, startPoint y: 136, endPoint x: 179, endPoint y: 151, distance: 19.1
click at [179, 151] on table "Action Vendor Item Number (By The Supplier) Purchase Order Number Model Number …" at bounding box center [355, 149] width 634 height 36
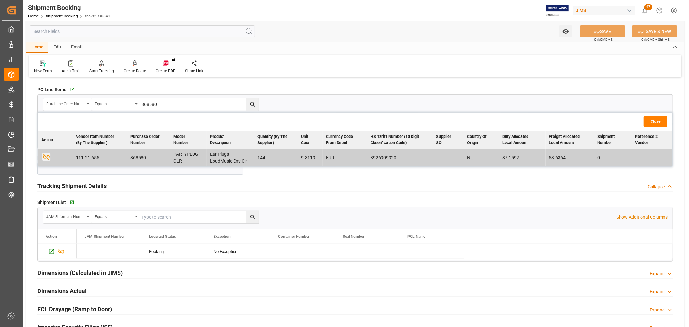
click at [185, 166] on table "Action Vendor Item Number (By The Supplier) Purchase Order Number Model Number …" at bounding box center [355, 149] width 634 height 36
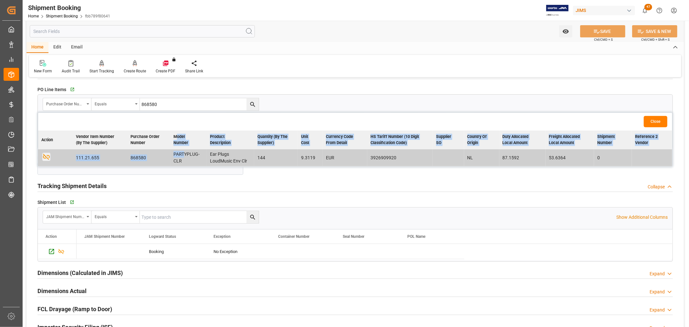
drag, startPoint x: 180, startPoint y: 140, endPoint x: 183, endPoint y: 150, distance: 10.0
click at [183, 150] on table "Action Vendor Item Number (By The Supplier) Purchase Order Number Model Number …" at bounding box center [355, 149] width 634 height 36
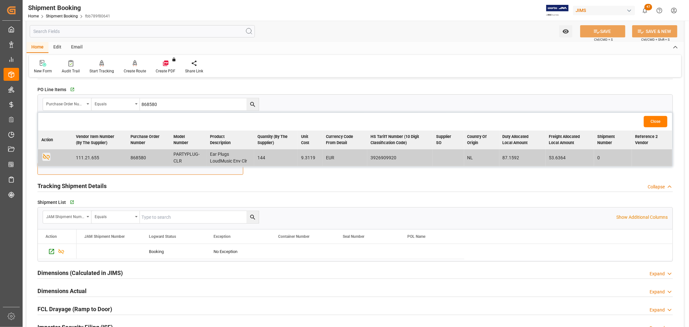
click at [192, 168] on input "text" at bounding box center [140, 169] width 206 height 12
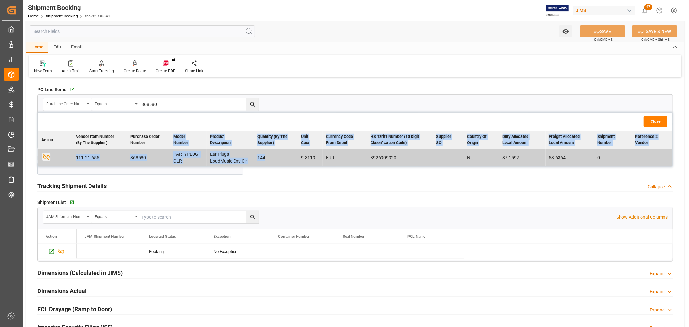
drag, startPoint x: 172, startPoint y: 134, endPoint x: 272, endPoint y: 157, distance: 102.6
click at [272, 157] on table "Action Vendor Item Number (By The Supplier) Purchase Order Number Model Number …" at bounding box center [355, 149] width 634 height 36
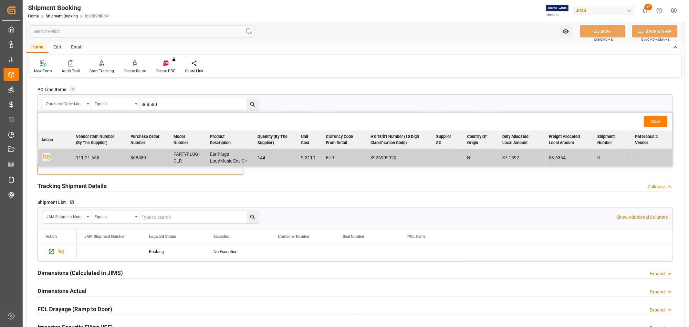
click at [222, 170] on input "text" at bounding box center [140, 169] width 206 height 12
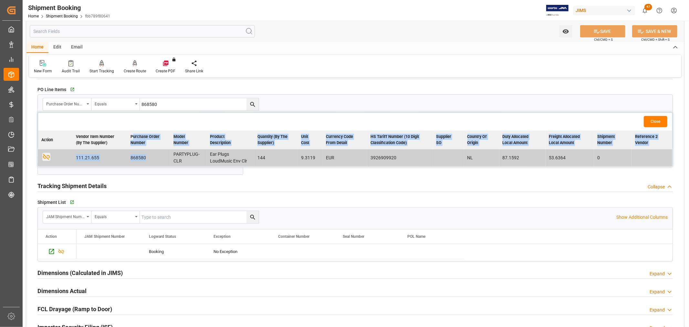
drag, startPoint x: 133, startPoint y: 134, endPoint x: 147, endPoint y: 150, distance: 21.5
click at [147, 150] on table "Action Vendor Item Number (By The Supplier) Purchase Order Number Model Number …" at bounding box center [355, 149] width 634 height 36
click at [153, 165] on td "868580" at bounding box center [148, 157] width 43 height 17
drag, startPoint x: 133, startPoint y: 136, endPoint x: 264, endPoint y: 158, distance: 133.4
click at [264, 158] on table "Action Vendor Item Number (By The Supplier) Purchase Order Number Model Number …" at bounding box center [355, 149] width 634 height 36
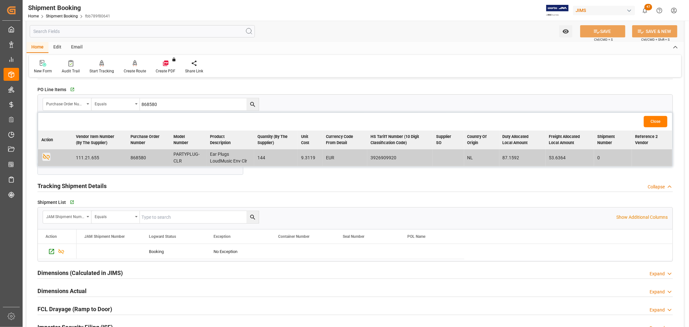
click at [91, 142] on th "Vendor Item Number (By The Supplier)" at bounding box center [100, 140] width 55 height 19
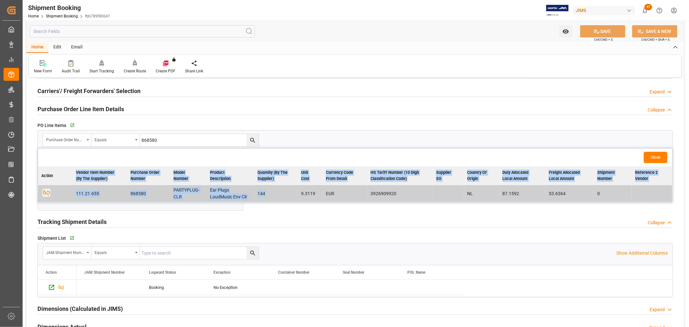
drag, startPoint x: 75, startPoint y: 170, endPoint x: 269, endPoint y: 196, distance: 195.6
click at [269, 196] on table "Action Vendor Item Number (By The Supplier) Purchase Order Number Model Number …" at bounding box center [355, 184] width 634 height 36
copy table "Vendor Item Number (By The Supplier) Purchase Order Number Model Number Product…"
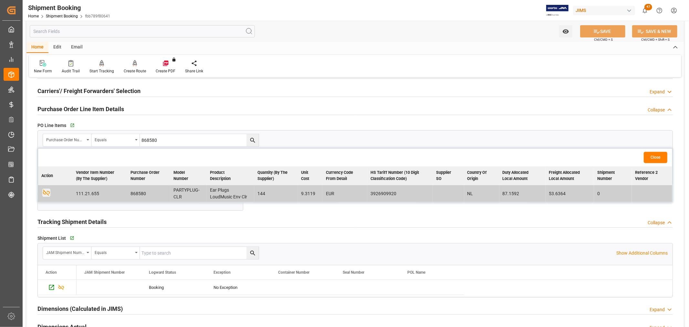
click at [296, 221] on div "Tracking Shipment Details Collapse" at bounding box center [355, 221] width 636 height 12
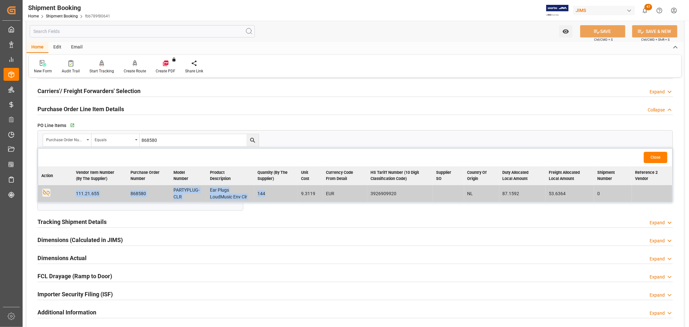
drag, startPoint x: 79, startPoint y: 192, endPoint x: 268, endPoint y: 196, distance: 189.8
click at [268, 196] on tr "Unlink the child object from current object. 111.21.655 868580 PARTYPLUG-CLR Ea…" at bounding box center [355, 193] width 634 height 17
copy tr "111.21.655 868580 PARTYPLUG-CLR Ear Plugs LoudMusic Env Clr 144"
click at [70, 15] on link "Shipment Booking" at bounding box center [62, 16] width 32 height 5
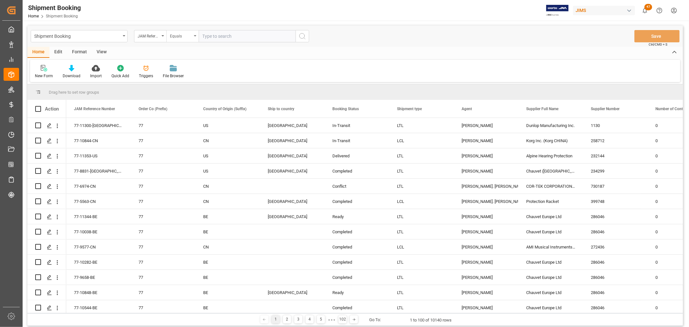
click at [198, 37] on div "Equals" at bounding box center [182, 36] width 32 height 12
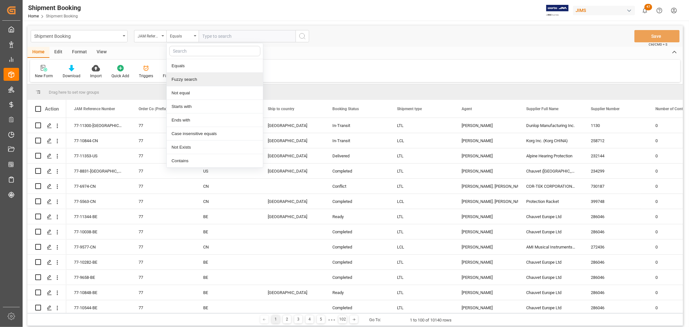
click at [186, 75] on div "Fuzzy search" at bounding box center [215, 80] width 96 height 14
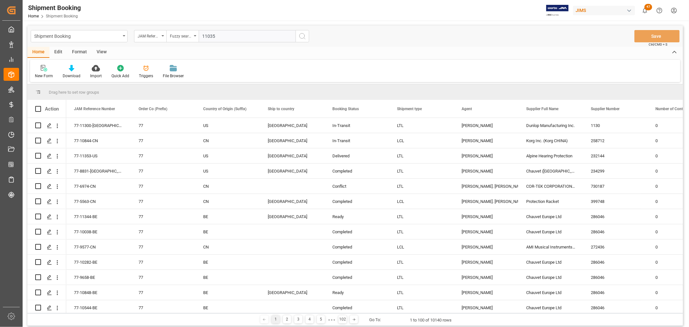
type input "11035"
click at [301, 35] on icon "search button" at bounding box center [303, 36] width 8 height 8
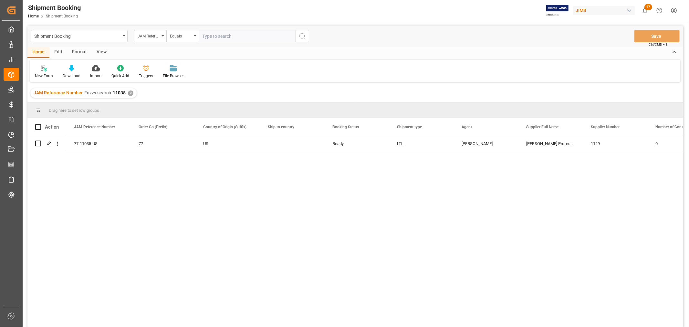
click at [99, 166] on div "77-11035-US 77 US Ready LTL Jacques Denis Harman Professional, Inc. 1129 0" at bounding box center [374, 233] width 617 height 195
click at [143, 183] on div "77-11035-US 77 US Ready LTL Jacques Denis Harman Professional, Inc. 1129 0" at bounding box center [374, 233] width 617 height 195
click at [194, 36] on icon "open menu" at bounding box center [195, 35] width 3 height 1
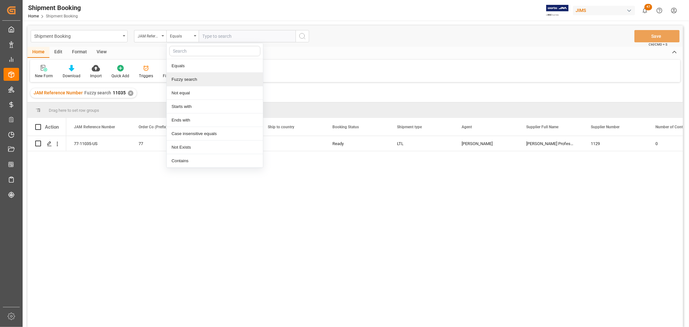
click at [193, 80] on div "Fuzzy search" at bounding box center [215, 80] width 96 height 14
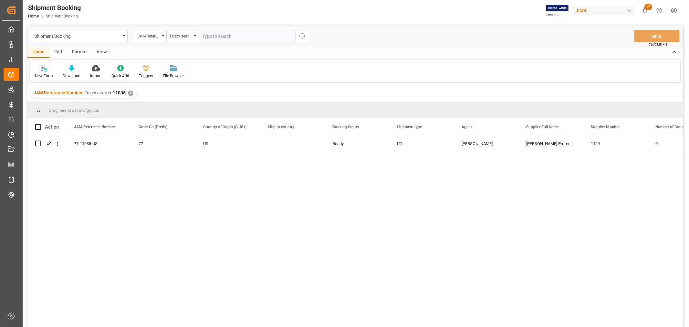
click at [208, 37] on input "text" at bounding box center [247, 36] width 97 height 12
type input "11034"
click at [303, 33] on icon "search button" at bounding box center [303, 36] width 8 height 8
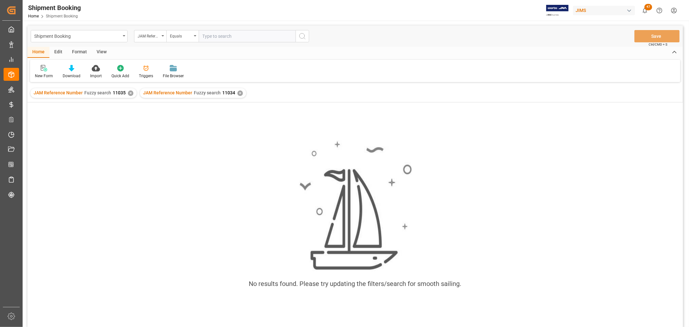
click at [129, 93] on div "✕" at bounding box center [130, 92] width 5 height 5
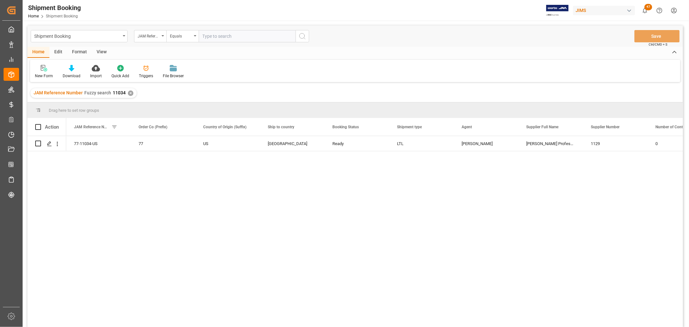
click at [79, 187] on div "77-11034-US 77 US Canada Ready LTL Jacques Denis Harman Professional, Inc. 1129…" at bounding box center [374, 233] width 617 height 195
drag, startPoint x: 128, startPoint y: 167, endPoint x: 127, endPoint y: 137, distance: 30.4
click at [128, 167] on div "77-11034-US 77 US Canada Ready LTL Jacques Denis Harman Professional, Inc. 1129…" at bounding box center [374, 233] width 617 height 195
click at [97, 49] on div "View" at bounding box center [102, 52] width 20 height 11
click at [37, 66] on div at bounding box center [41, 68] width 13 height 7
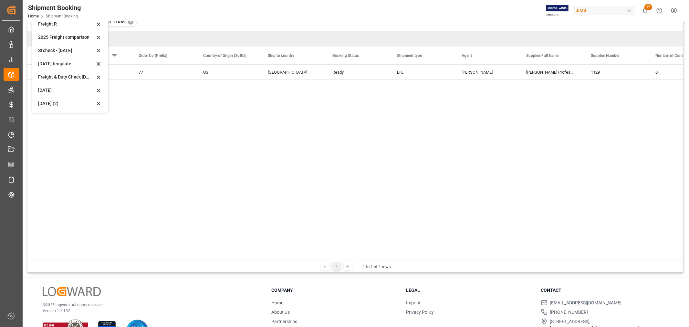
scroll to position [72, 0]
click at [53, 102] on div "Aug 2025 (2)" at bounding box center [66, 103] width 57 height 7
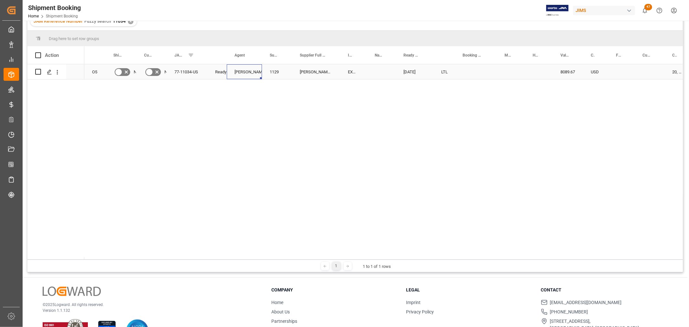
click at [254, 71] on div "Jacques Denis" at bounding box center [245, 72] width 20 height 15
click at [250, 77] on icon "open menu" at bounding box center [250, 76] width 8 height 8
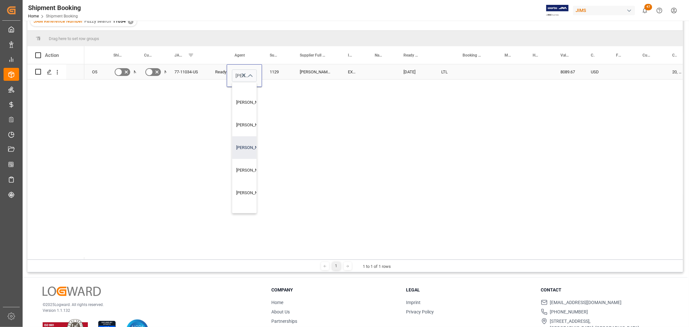
click at [250, 142] on div "[PERSON_NAME]" at bounding box center [268, 147] width 72 height 23
type input "[PERSON_NAME]"
click at [289, 73] on div "1129" at bounding box center [277, 71] width 30 height 15
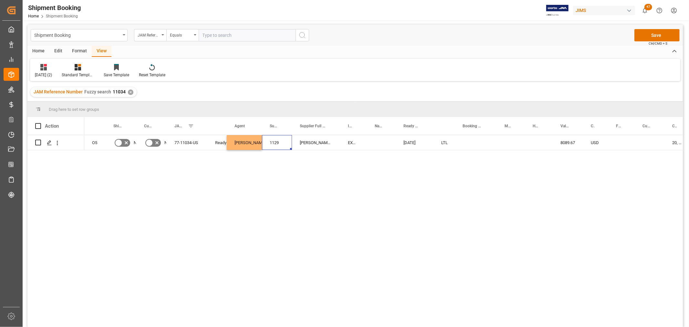
scroll to position [0, 0]
click at [655, 31] on button "Save" at bounding box center [657, 36] width 45 height 12
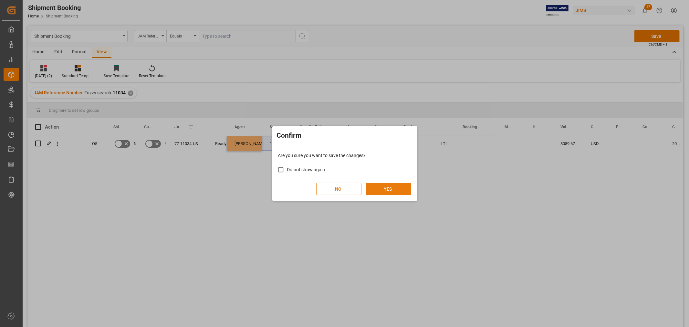
click at [381, 188] on button "YES" at bounding box center [388, 189] width 45 height 12
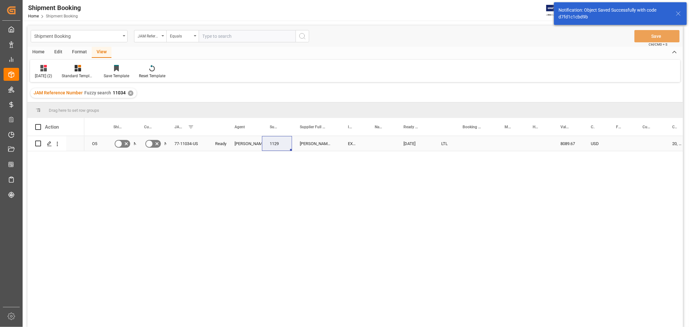
click at [476, 143] on div "Press SPACE to select this row." at bounding box center [476, 143] width 42 height 15
click at [476, 143] on input "Press SPACE to select this row." at bounding box center [476, 147] width 32 height 12
paste input "1Z08685A6870146732"
type input "1Z08685A6870146732"
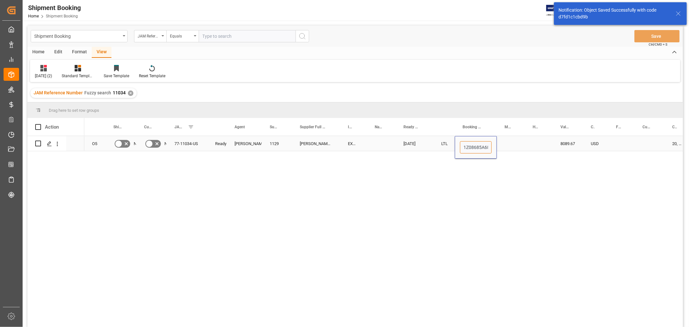
scroll to position [0, 22]
click at [521, 149] on div "Press SPACE to select this row." at bounding box center [511, 143] width 28 height 15
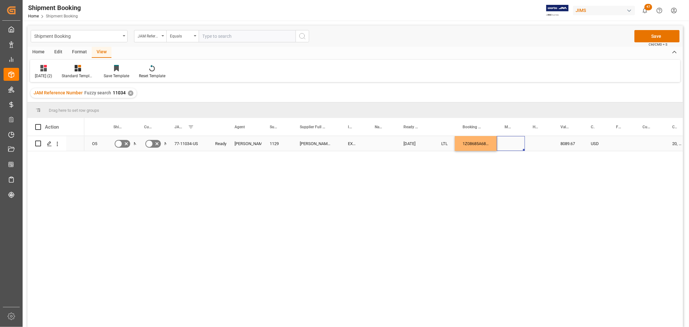
click at [476, 147] on div "1Z08685A6870146732" at bounding box center [476, 143] width 42 height 15
drag, startPoint x: 496, startPoint y: 150, endPoint x: 535, endPoint y: 148, distance: 39.5
click at [669, 35] on button "Save" at bounding box center [657, 36] width 45 height 12
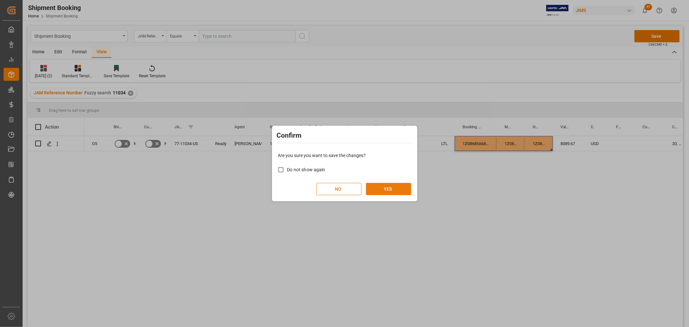
click at [401, 188] on button "YES" at bounding box center [388, 189] width 45 height 12
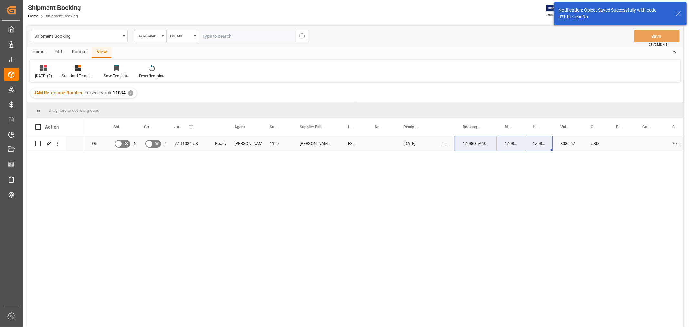
click at [376, 144] on div "Press SPACE to select this row." at bounding box center [381, 143] width 29 height 15
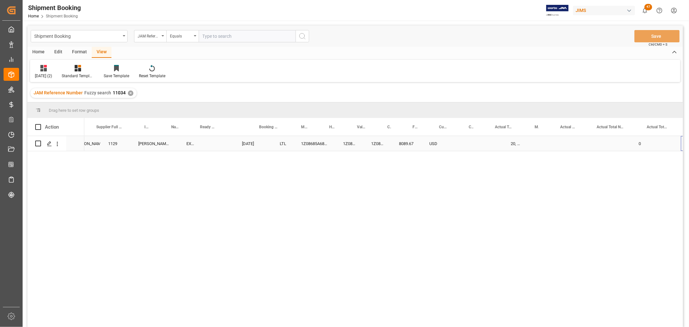
scroll to position [0, 204]
click at [421, 140] on div "Press SPACE to select this row." at bounding box center [418, 143] width 27 height 15
click at [414, 142] on div "Press SPACE to select this row." at bounding box center [418, 143] width 27 height 15
click at [419, 144] on input "Press SPACE to select this row." at bounding box center [418, 147] width 16 height 12
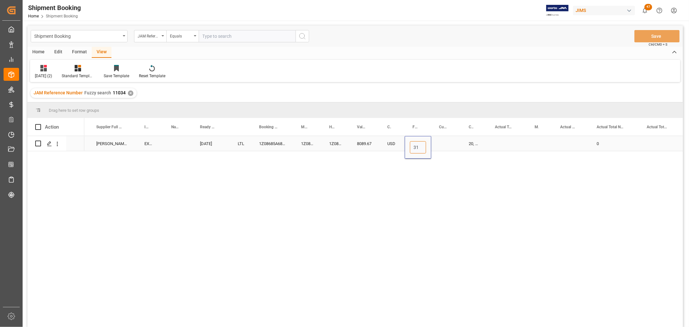
type input "315"
click at [445, 144] on div "Press SPACE to select this row." at bounding box center [446, 143] width 30 height 15
click at [445, 144] on input "Press SPACE to select this row." at bounding box center [446, 147] width 19 height 12
click at [447, 148] on input "Press SPACE to select this row." at bounding box center [446, 147] width 19 height 12
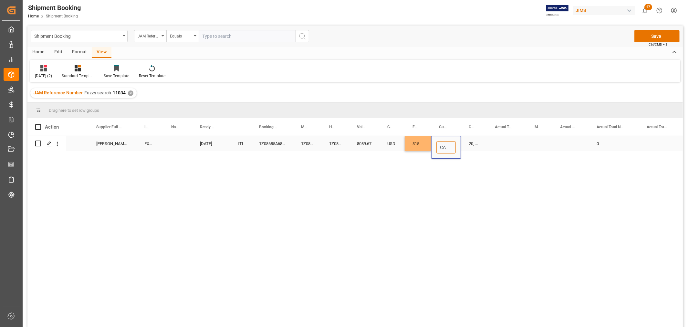
type input "CAD"
click at [502, 138] on div "Press SPACE to select this row." at bounding box center [507, 143] width 40 height 15
click at [503, 142] on div "Press SPACE to select this row." at bounding box center [507, 143] width 40 height 15
click at [502, 149] on input "Press SPACE to select this row." at bounding box center [507, 147] width 29 height 12
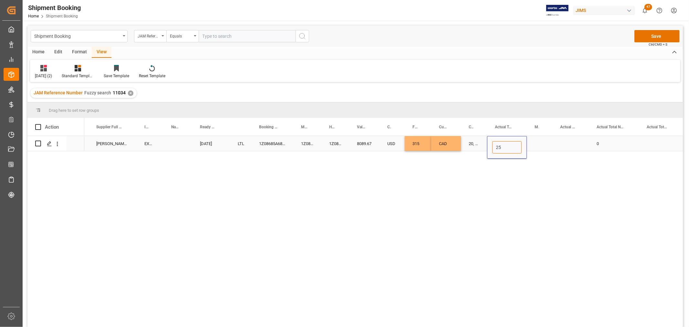
type input "250"
click at [535, 144] on div "Press SPACE to select this row." at bounding box center [540, 143] width 26 height 15
click at [536, 144] on div "Press SPACE to select this row." at bounding box center [540, 143] width 26 height 15
click at [536, 144] on button "open menu" at bounding box center [541, 148] width 10 height 10
click at [538, 185] on div "LB" at bounding box center [540, 188] width 15 height 23
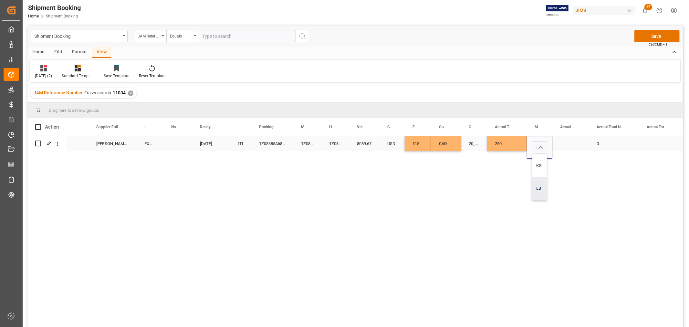
type input "LB"
click at [576, 143] on div "Press SPACE to select this row." at bounding box center [571, 143] width 37 height 15
click at [576, 141] on div "Press SPACE to select this row." at bounding box center [571, 143] width 37 height 15
click at [576, 144] on input "Press SPACE to select this row." at bounding box center [571, 147] width 26 height 12
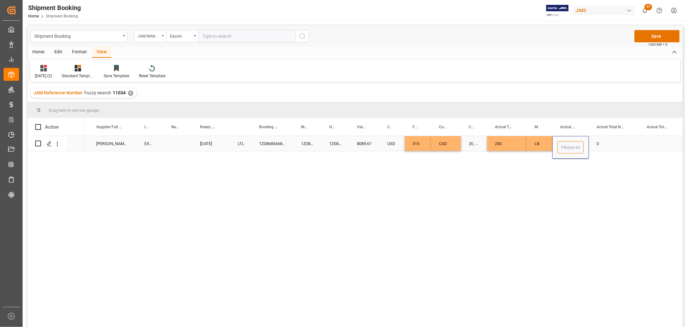
type input "8"
click at [642, 142] on div "Press SPACE to select this row." at bounding box center [660, 143] width 42 height 15
click at [661, 37] on button "Save" at bounding box center [657, 36] width 45 height 12
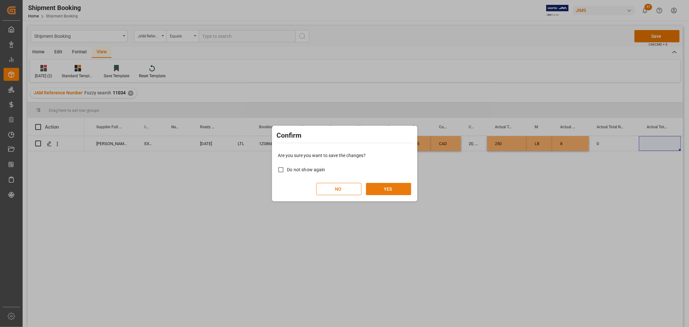
click at [403, 188] on button "YES" at bounding box center [388, 189] width 45 height 12
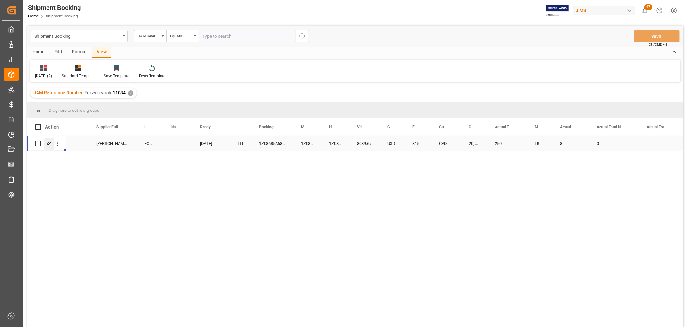
click at [50, 144] on icon "Press SPACE to select this row." at bounding box center [49, 143] width 5 height 5
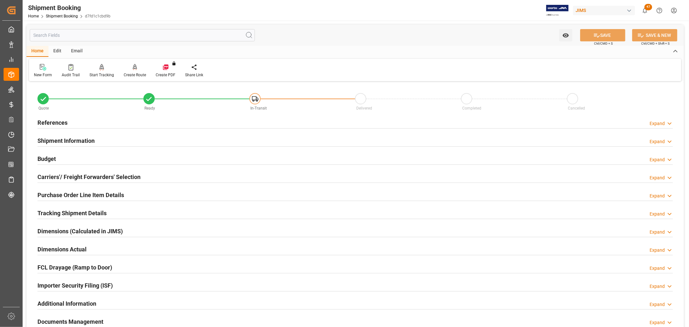
scroll to position [36, 0]
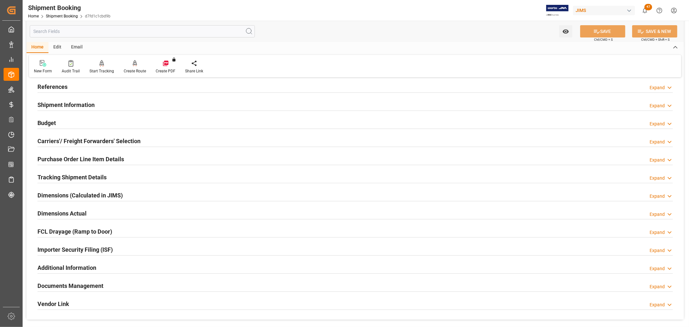
click at [70, 157] on h2 "Purchase Order Line Item Details" at bounding box center [80, 159] width 87 height 9
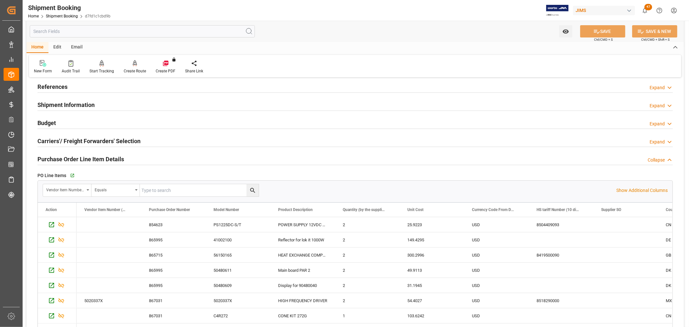
scroll to position [72, 0]
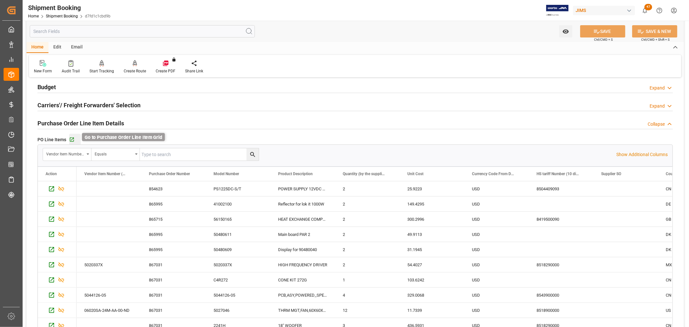
click at [72, 140] on icon "button" at bounding box center [71, 139] width 5 height 5
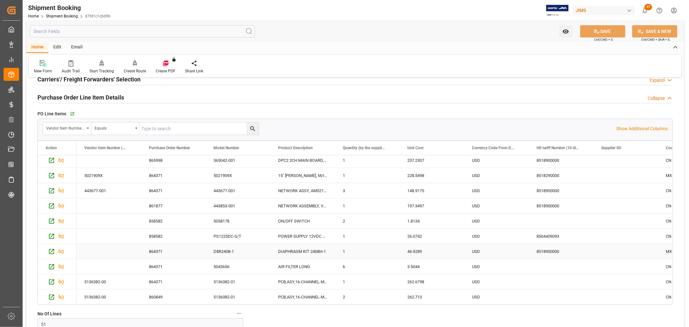
scroll to position [179, 0]
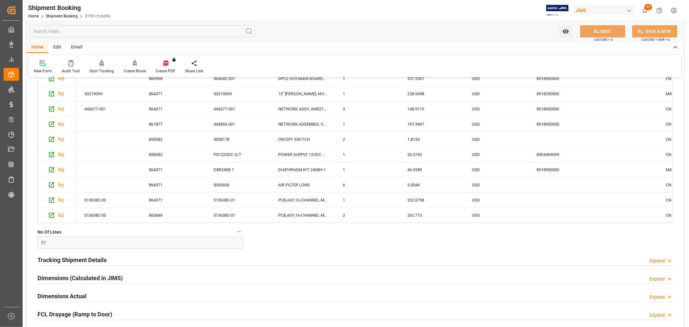
click at [70, 261] on h2 "Tracking Shipment Details" at bounding box center [71, 260] width 69 height 9
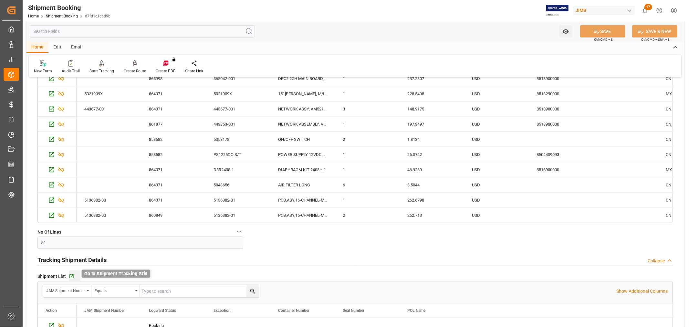
click at [70, 277] on icon "button" at bounding box center [71, 276] width 5 height 5
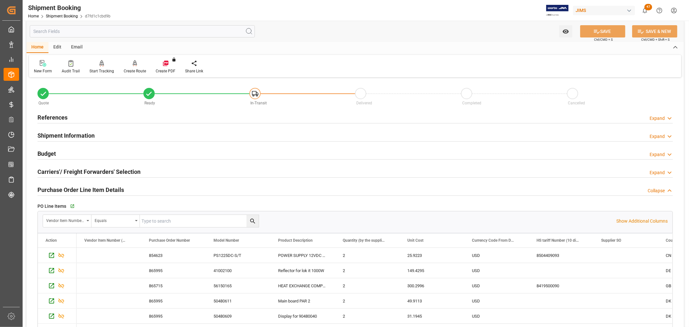
scroll to position [0, 0]
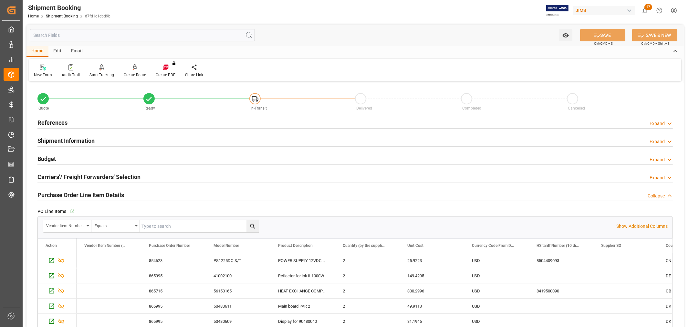
click at [67, 175] on h2 "Carriers'/ Freight Forwarders' Selection" at bounding box center [88, 177] width 103 height 9
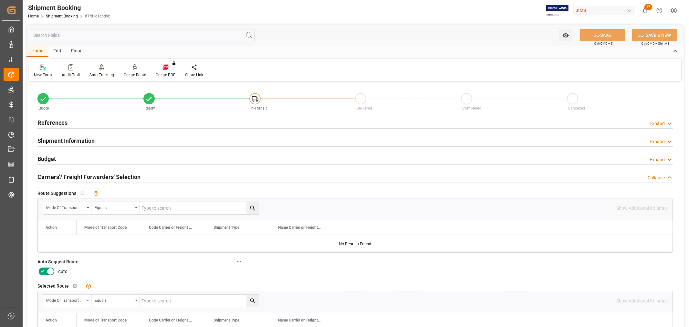
click at [50, 272] on icon at bounding box center [51, 272] width 8 height 8
click at [0, 0] on input "checkbox" at bounding box center [0, 0] width 0 height 0
click at [602, 35] on button "SAVE" at bounding box center [602, 35] width 45 height 12
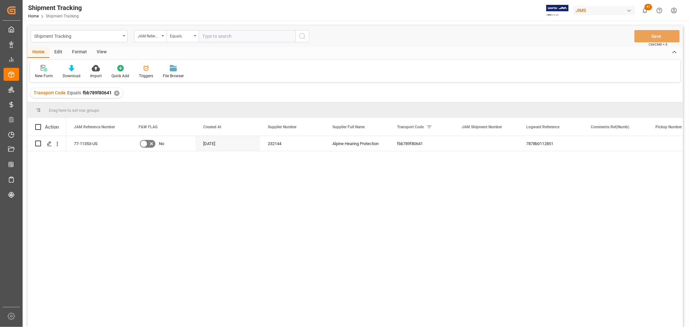
click at [279, 193] on div "77-11353-US No [DATE] 232144 Alpine Hearing Protection fbb789f80641 7878b011285…" at bounding box center [374, 233] width 617 height 195
click at [99, 50] on div "View" at bounding box center [102, 52] width 20 height 11
click at [37, 70] on div at bounding box center [41, 68] width 13 height 7
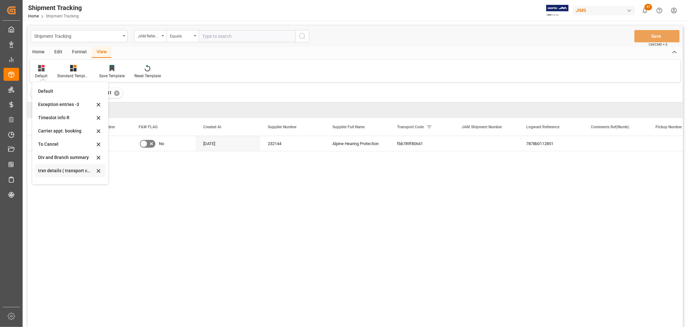
scroll to position [62, 0]
click at [50, 175] on div "[DATE]- Rev" at bounding box center [66, 175] width 57 height 7
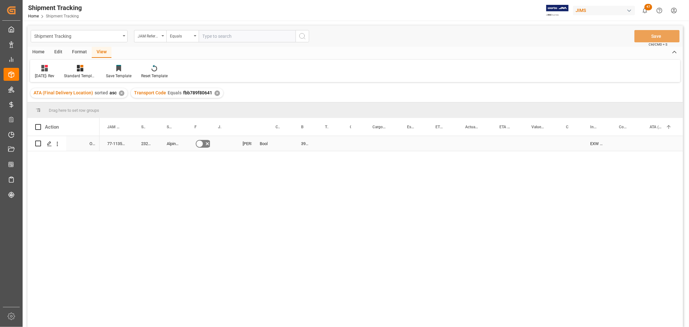
click at [301, 141] on div "393700285330" at bounding box center [305, 143] width 24 height 15
drag, startPoint x: 317, startPoint y: 149, endPoint x: 322, endPoint y: 149, distance: 4.8
click at [366, 144] on div "Press SPACE to select this row." at bounding box center [382, 143] width 35 height 15
click at [244, 179] on div "77-11353-US 232144 Alpine Hearing Protection No [PERSON_NAME] Booking 393700285…" at bounding box center [392, 233] width 584 height 195
click at [218, 144] on div "Press SPACE to select this row." at bounding box center [222, 143] width 25 height 15
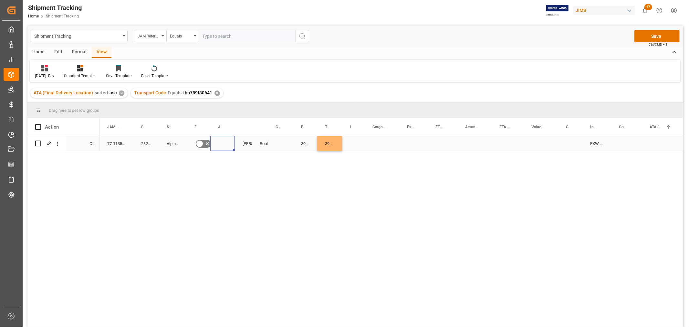
click at [218, 144] on div "Press SPACE to select this row." at bounding box center [222, 143] width 25 height 15
click at [221, 145] on input "Press SPACE to select this row." at bounding box center [223, 147] width 14 height 12
paste input "73294"
type input "73294"
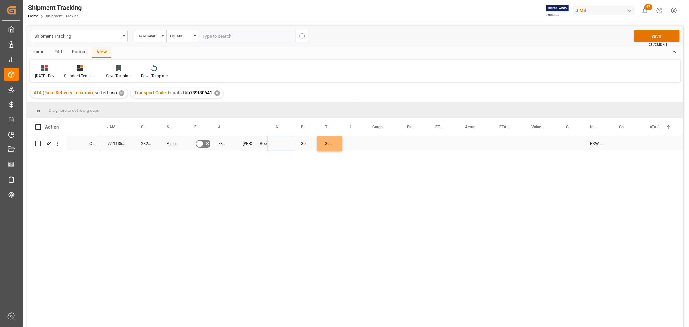
click at [273, 145] on div "Press SPACE to select this row." at bounding box center [281, 143] width 26 height 15
click at [656, 32] on button "Save" at bounding box center [657, 36] width 45 height 12
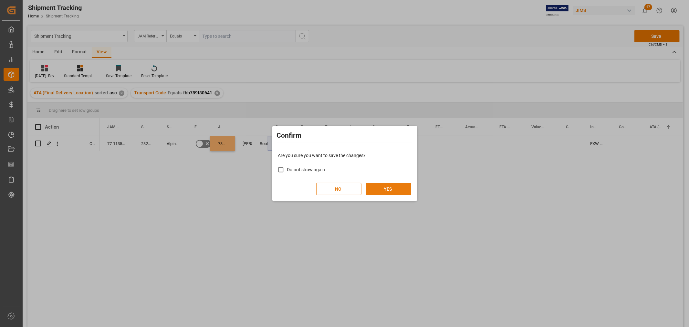
click at [387, 184] on button "YES" at bounding box center [388, 189] width 45 height 12
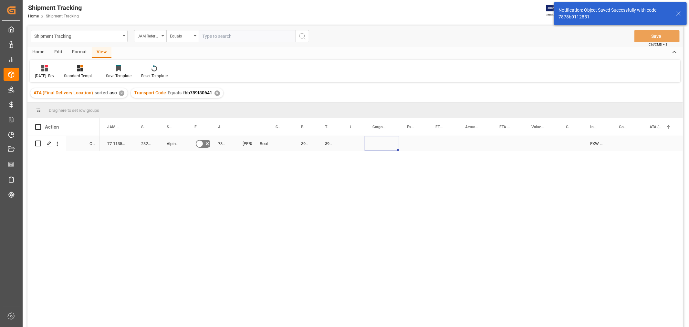
click at [374, 144] on div "Press SPACE to select this row." at bounding box center [382, 143] width 35 height 15
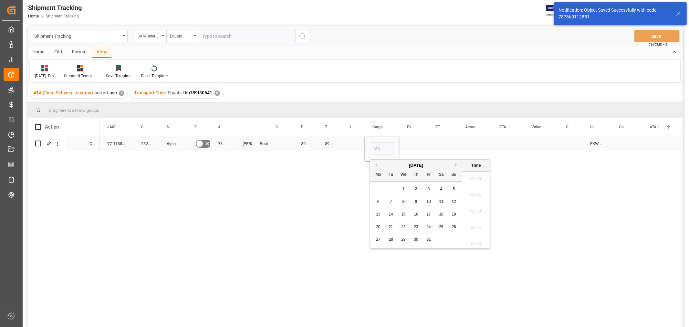
scroll to position [1085, 0]
click at [376, 164] on button "Previous Month" at bounding box center [376, 165] width 4 height 4
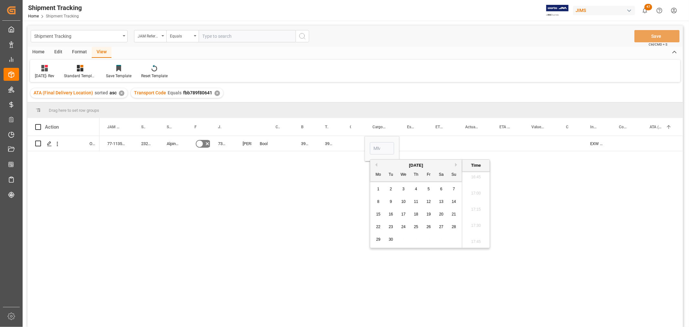
click at [377, 241] on span "29" at bounding box center [378, 239] width 4 height 5
type input "09-29-2025 00:00"
click at [418, 143] on div "Press SPACE to select this row." at bounding box center [413, 143] width 28 height 15
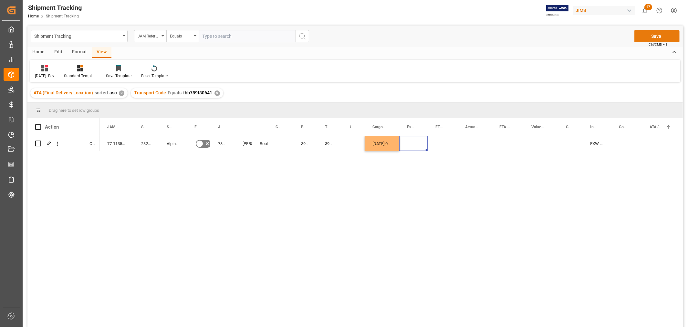
click at [661, 33] on button "Save" at bounding box center [657, 36] width 45 height 12
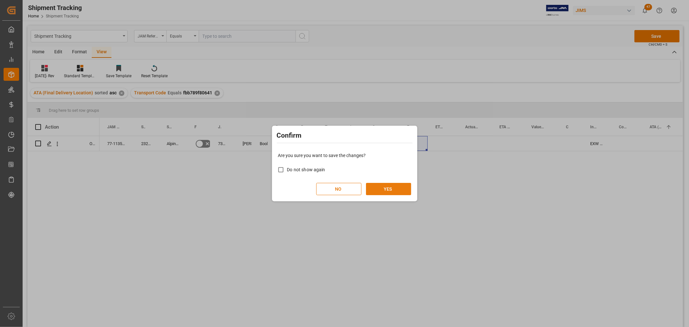
click at [390, 190] on button "YES" at bounding box center [388, 189] width 45 height 12
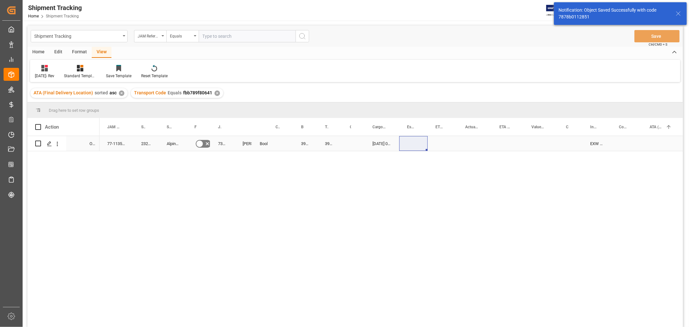
click at [386, 144] on div "09-29-2025 00:00:00" at bounding box center [382, 143] width 35 height 15
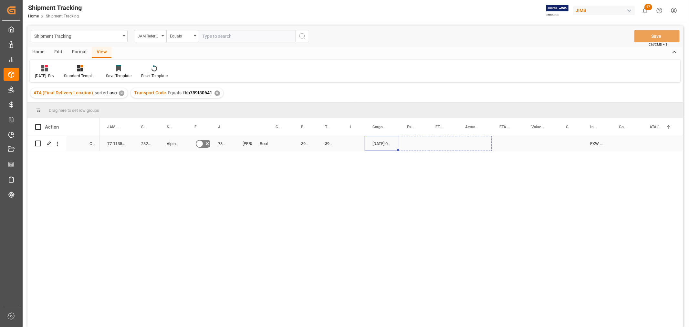
drag, startPoint x: 398, startPoint y: 150, endPoint x: 473, endPoint y: 143, distance: 75.6
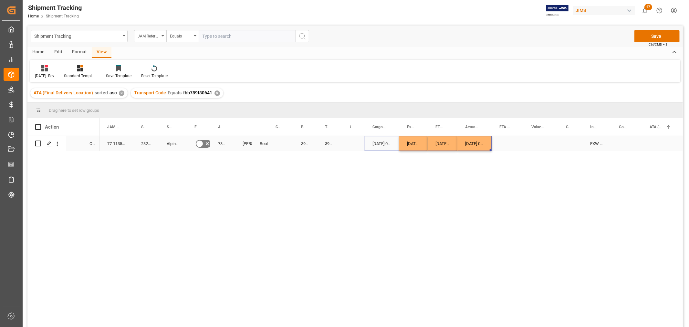
click at [498, 141] on div "Press SPACE to select this row." at bounding box center [508, 143] width 32 height 15
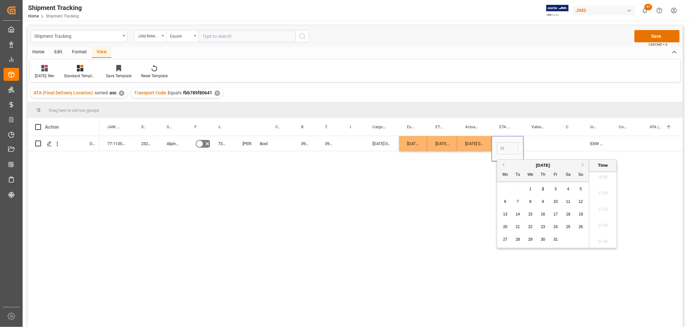
click at [531, 188] on span "1" at bounding box center [531, 189] width 2 height 5
type input "10-01-2025 00:00"
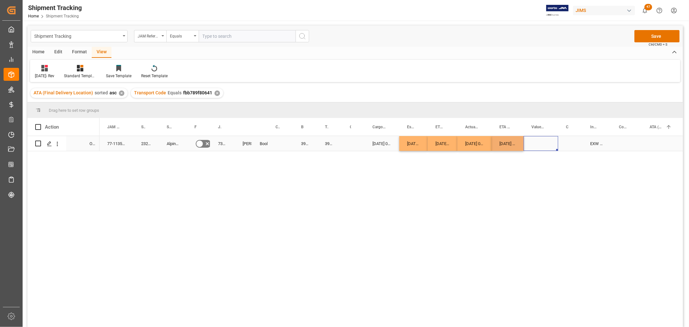
click at [533, 139] on div "Press SPACE to select this row." at bounding box center [541, 143] width 35 height 15
click at [510, 142] on div "10-01-2025 00:00:00" at bounding box center [508, 143] width 32 height 15
click at [649, 136] on div "Press SPACE to select this row." at bounding box center [663, 143] width 43 height 15
click at [578, 140] on div "Press SPACE to select this row." at bounding box center [570, 143] width 24 height 15
click at [657, 36] on button "Save" at bounding box center [657, 36] width 45 height 12
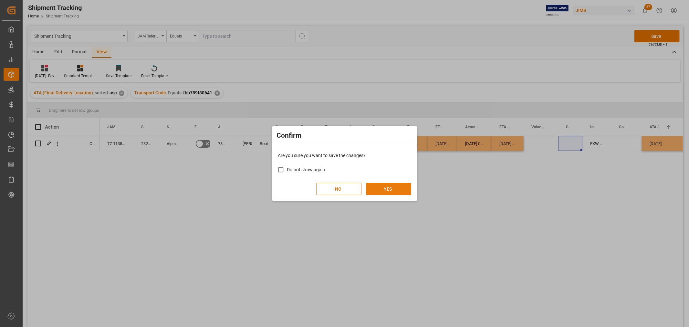
click at [401, 191] on button "YES" at bounding box center [388, 189] width 45 height 12
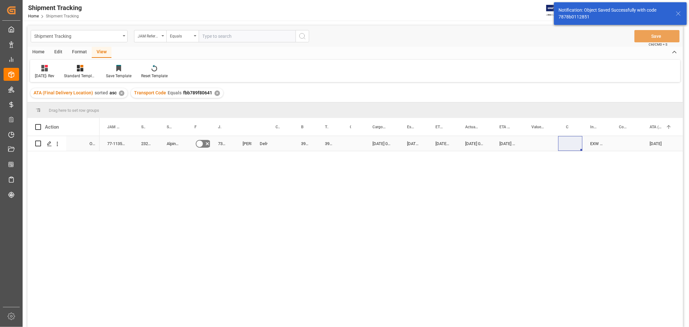
click at [628, 143] on div "Press SPACE to select this row." at bounding box center [627, 143] width 31 height 15
click at [628, 144] on input "Press SPACE to select this row." at bounding box center [627, 147] width 20 height 12
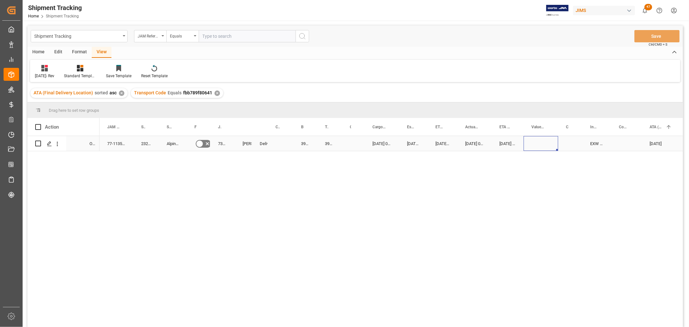
click at [554, 137] on div "Press SPACE to select this row." at bounding box center [541, 143] width 35 height 15
click at [353, 136] on div "Press SPACE to select this row." at bounding box center [353, 143] width 23 height 15
click at [357, 144] on button "Select" at bounding box center [354, 147] width 14 height 12
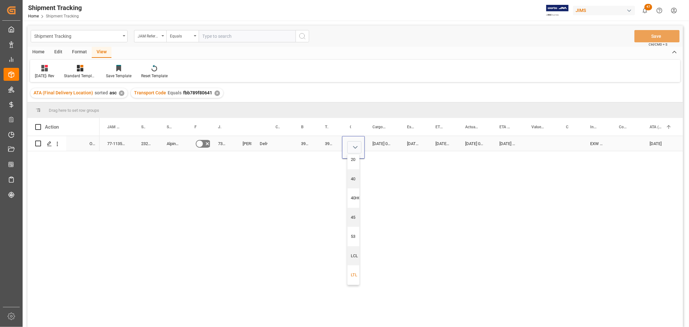
click at [352, 269] on div "LTL" at bounding box center [356, 274] width 17 height 19
click at [434, 140] on div "09-29-2025 00:00:00" at bounding box center [443, 143] width 30 height 15
click at [556, 137] on div "Press SPACE to select this row." at bounding box center [541, 143] width 35 height 15
click at [648, 31] on button "Save" at bounding box center [657, 36] width 45 height 12
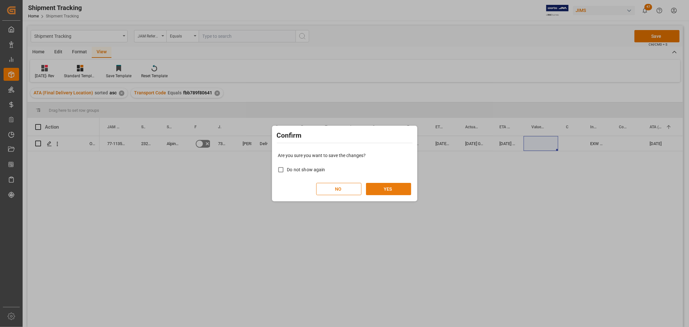
click at [389, 190] on button "YES" at bounding box center [388, 189] width 45 height 12
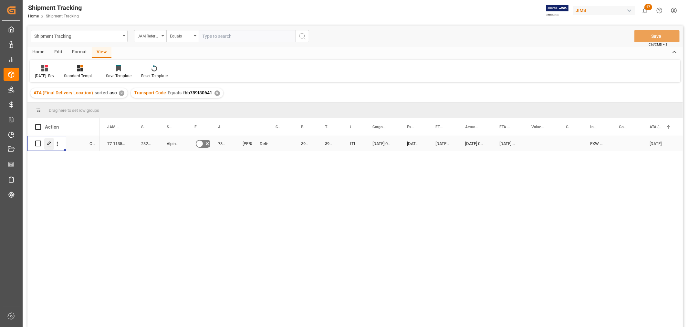
click at [48, 147] on div "Press SPACE to select this row." at bounding box center [49, 144] width 10 height 12
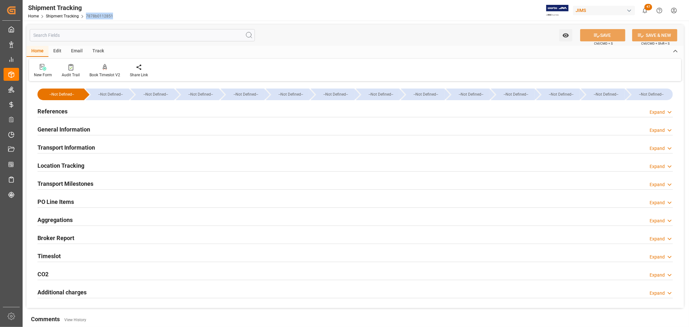
drag, startPoint x: 86, startPoint y: 14, endPoint x: 111, endPoint y: 18, distance: 25.8
click at [111, 18] on div "Shipment Tracking Home Shipment Tracking 7878b0112851" at bounding box center [71, 10] width 90 height 21
copy link "7878b0112851"
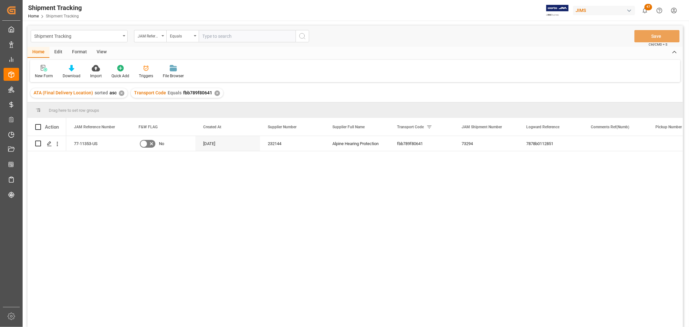
click at [102, 51] on div "View" at bounding box center [102, 52] width 20 height 11
click at [41, 73] on div "Default" at bounding box center [41, 76] width 13 height 6
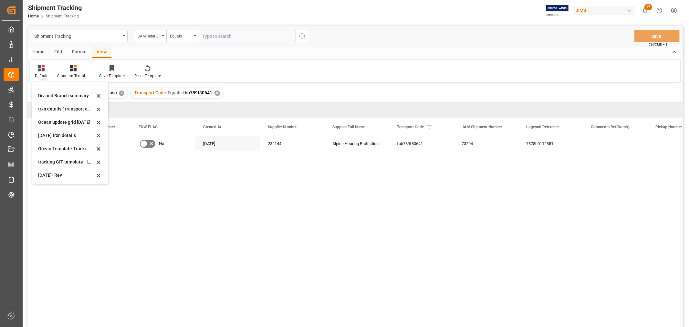
scroll to position [36, 0]
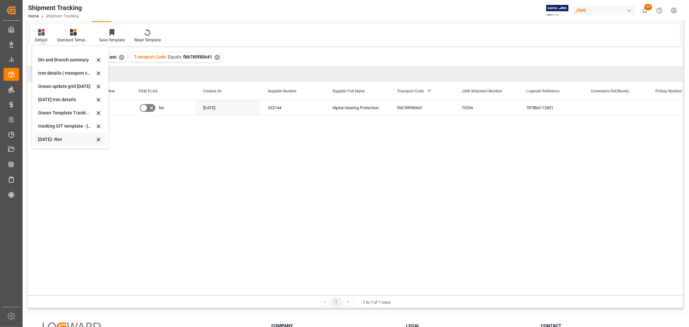
click at [54, 137] on div "Oct 2025- Rev" at bounding box center [66, 139] width 57 height 7
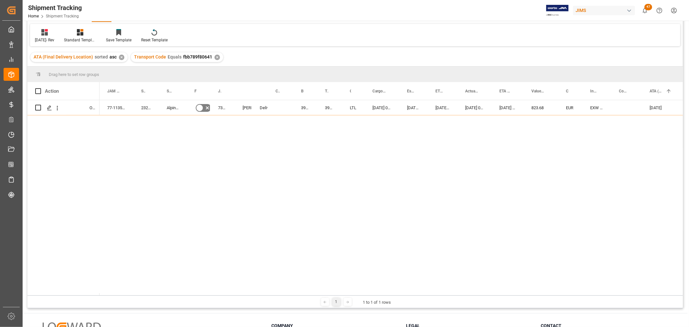
click at [162, 124] on div "77-11353-US No 232144 Alpine Hearing Protection 73294 Delivered Shyamala Mantha…" at bounding box center [392, 197] width 584 height 195
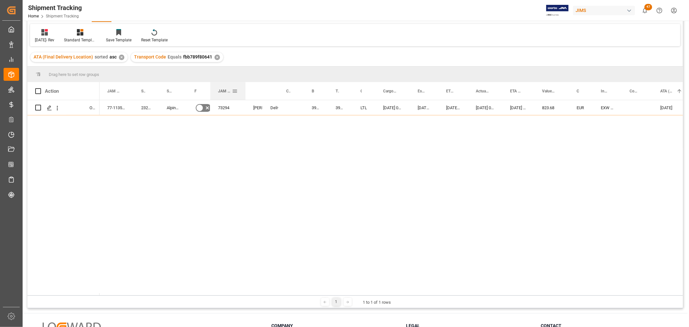
drag, startPoint x: 234, startPoint y: 89, endPoint x: 245, endPoint y: 91, distance: 10.8
click at [245, 91] on div at bounding box center [245, 91] width 3 height 18
click at [238, 136] on div "77-11353-US No 232144 Alpine Hearing Protection 73294 Delivered Shyamala Mantha…" at bounding box center [392, 197] width 584 height 195
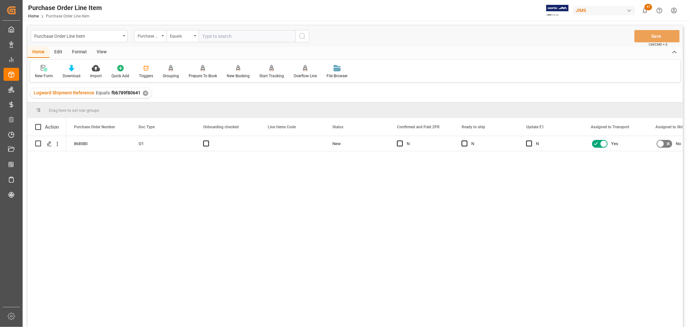
click at [99, 54] on div "View" at bounding box center [102, 52] width 20 height 11
click at [47, 72] on div "Default" at bounding box center [41, 72] width 22 height 14
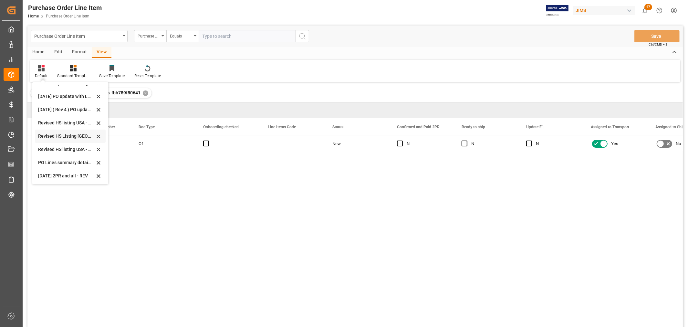
scroll to position [181, 0]
click at [59, 175] on div "[DATE] 2PR and all - REV" at bounding box center [66, 175] width 57 height 7
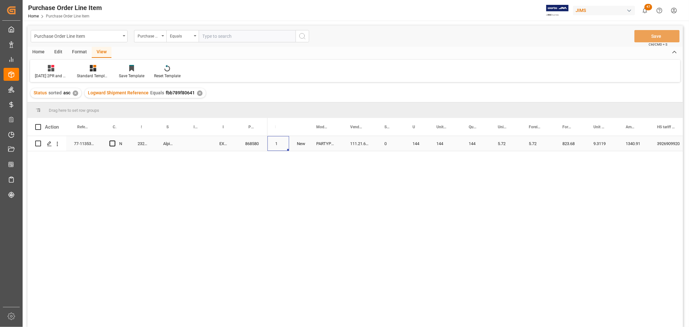
click at [267, 147] on div "77-11353-US N 232144 Alpine Hearing Protection EXW [GEOGRAPHIC_DATA] 3769 86858…" at bounding box center [355, 232] width 656 height 193
click at [585, 141] on div "Press SPACE to select this row." at bounding box center [590, 143] width 54 height 15
type input "7878b0112851"
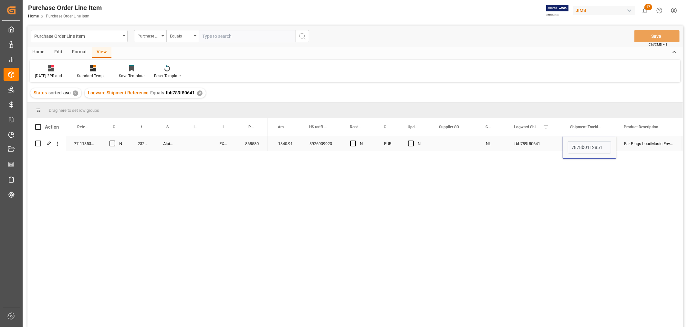
click at [486, 139] on div "NL" at bounding box center [492, 143] width 28 height 15
click at [672, 36] on button "Save" at bounding box center [657, 36] width 45 height 12
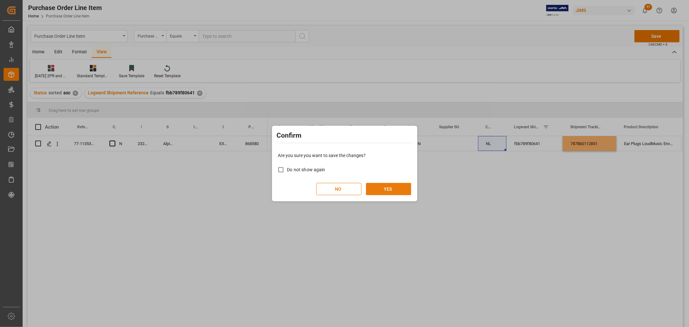
click at [381, 190] on button "YES" at bounding box center [388, 189] width 45 height 12
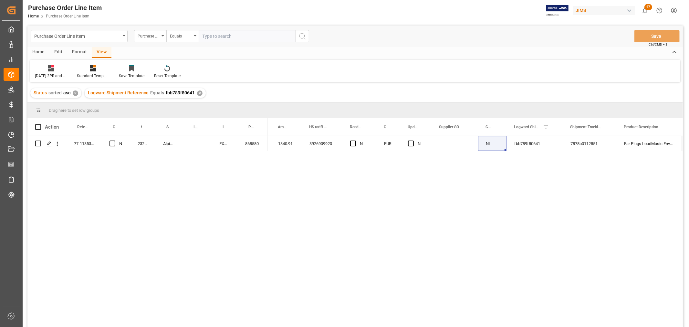
click at [101, 51] on div "View" at bounding box center [102, 52] width 20 height 11
click at [54, 75] on div "[DATE] 2PR and all - REV" at bounding box center [51, 76] width 32 height 6
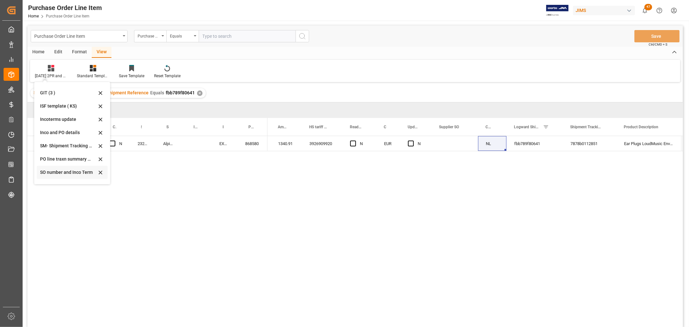
scroll to position [1, 0]
click at [62, 157] on div "Incoterms update" at bounding box center [68, 156] width 57 height 7
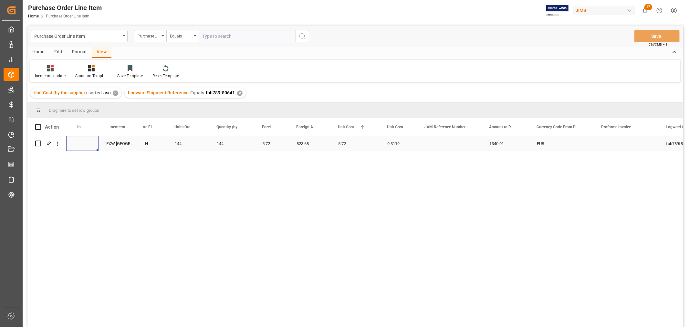
click at [76, 142] on div "Press SPACE to select this row." at bounding box center [82, 143] width 32 height 15
click at [77, 142] on div "Press SPACE to select this row." at bounding box center [82, 143] width 32 height 15
click at [83, 144] on input "Press SPACE to select this row." at bounding box center [82, 147] width 22 height 12
paste input "DAP Baie d'urfe"
type input "DAP Baie d'urfe"
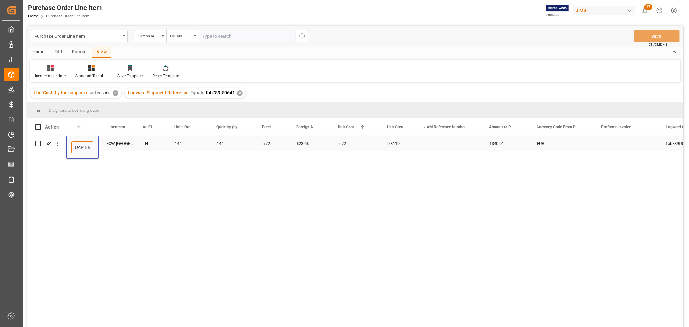
scroll to position [0, 16]
click at [147, 143] on div "N" at bounding box center [152, 143] width 14 height 15
click at [651, 34] on button "Save" at bounding box center [657, 36] width 45 height 12
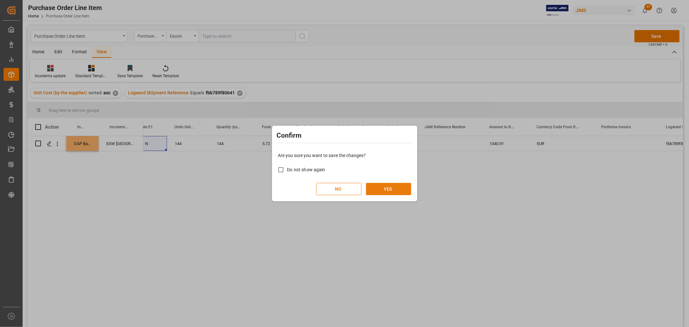
click at [382, 187] on button "YES" at bounding box center [388, 189] width 45 height 12
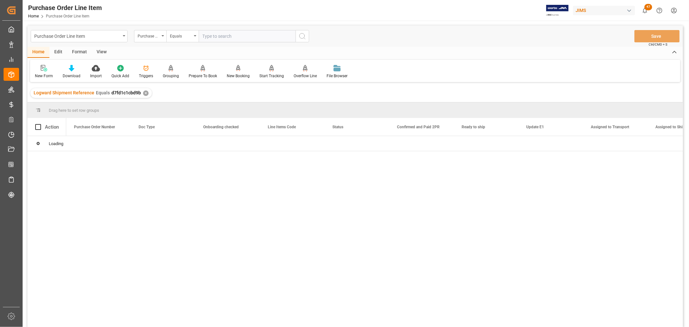
click at [103, 50] on div "View" at bounding box center [102, 52] width 20 height 11
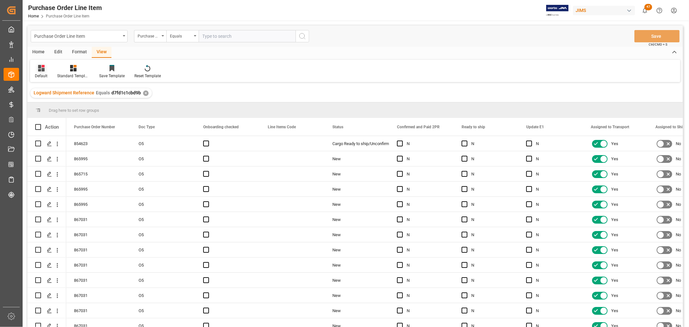
click at [39, 72] on div "Default" at bounding box center [41, 72] width 22 height 14
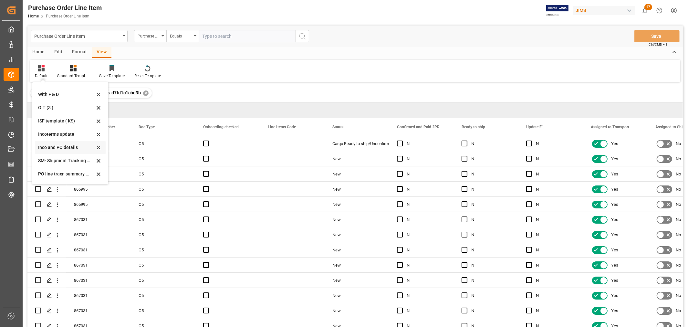
scroll to position [36, 0]
click at [57, 120] on div "Incoterms update" at bounding box center [66, 121] width 57 height 7
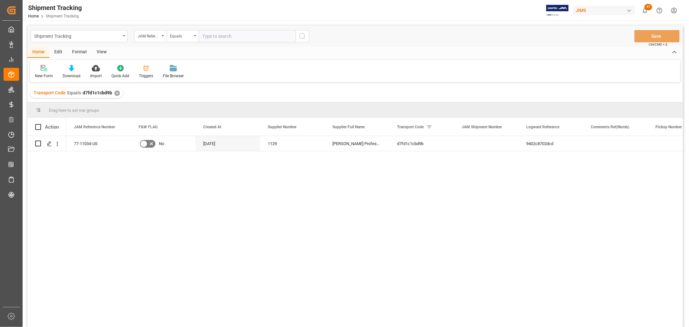
click at [133, 198] on div "77-11034-US No [DATE] 1129 [PERSON_NAME] Professional, Inc. d7fd1c1cbd9b 9402c8…" at bounding box center [374, 233] width 617 height 195
click at [102, 51] on div "View" at bounding box center [102, 52] width 20 height 11
click at [40, 74] on div "Default" at bounding box center [41, 76] width 13 height 6
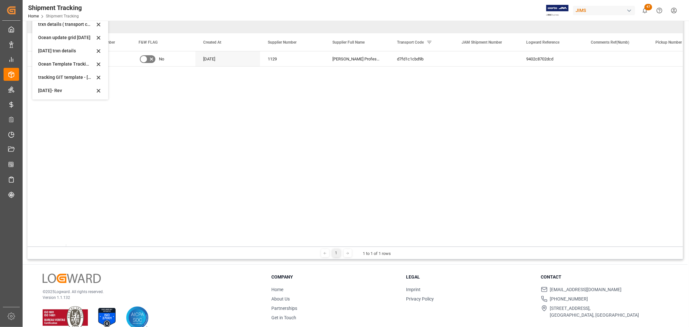
scroll to position [95, 0]
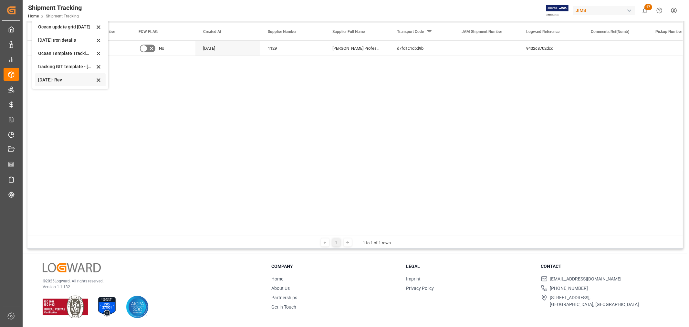
click at [46, 79] on div "[DATE]- Rev" at bounding box center [66, 80] width 57 height 7
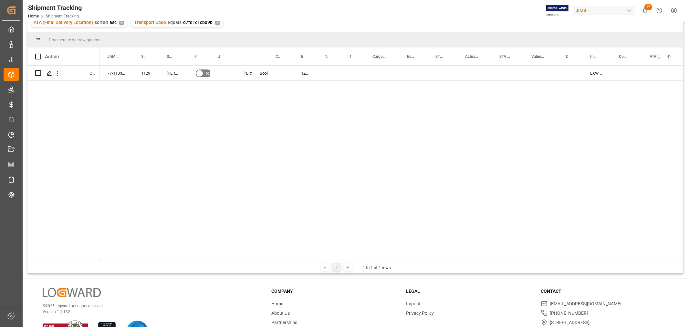
scroll to position [59, 0]
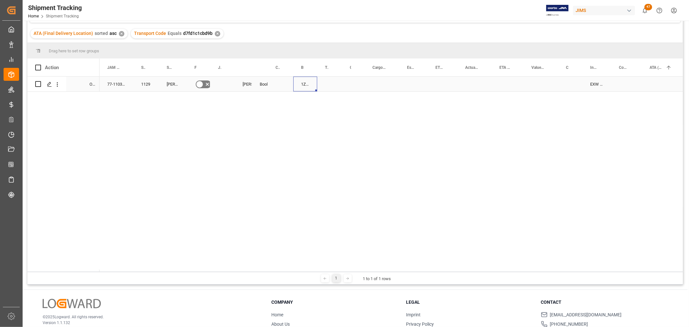
click at [301, 84] on div "1Z08685A6870146732" at bounding box center [305, 84] width 24 height 15
drag, startPoint x: 315, startPoint y: 90, endPoint x: 324, endPoint y: 88, distance: 9.2
click at [353, 81] on div "Press SPACE to select this row." at bounding box center [353, 84] width 23 height 15
click at [354, 86] on button "Select" at bounding box center [354, 88] width 14 height 12
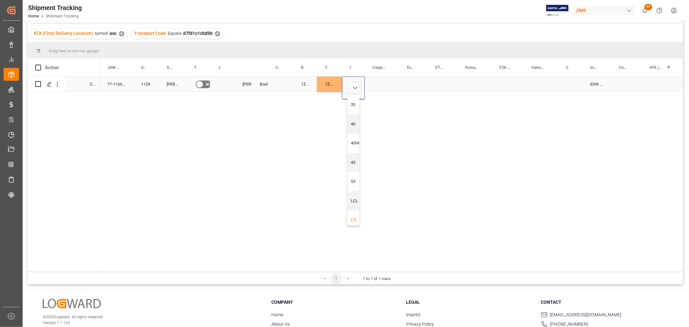
click at [354, 219] on div "LTL" at bounding box center [356, 220] width 10 height 6
click at [379, 81] on div "Press SPACE to select this row." at bounding box center [382, 84] width 35 height 15
click at [380, 82] on div "Press SPACE to select this row." at bounding box center [382, 84] width 35 height 15
click at [382, 83] on div "Press SPACE to select this row." at bounding box center [382, 84] width 35 height 15
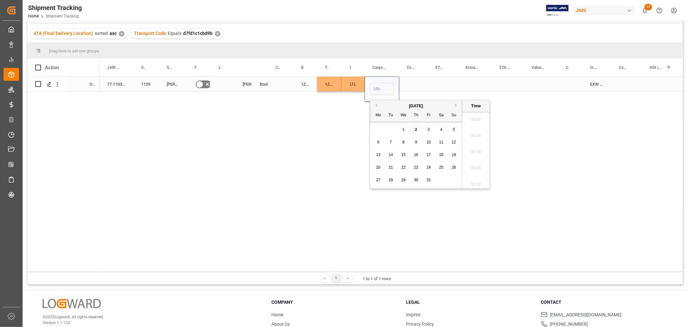
scroll to position [1117, 0]
click at [377, 104] on button "Previous Month" at bounding box center [376, 105] width 4 height 4
click at [390, 180] on span "30" at bounding box center [391, 180] width 4 height 5
type input "[DATE] 00:00"
click at [412, 77] on div "Press SPACE to select this row." at bounding box center [413, 84] width 28 height 15
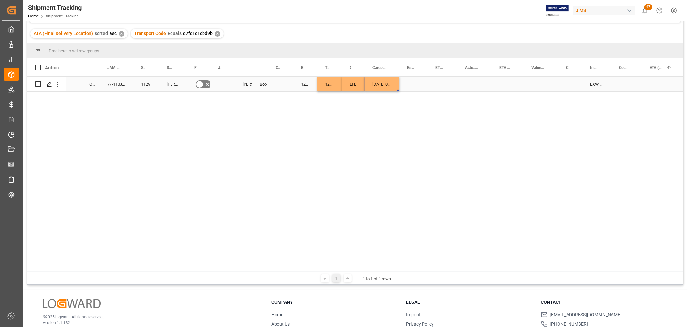
click at [386, 79] on div "[DATE] 00:00:00" at bounding box center [382, 84] width 35 height 15
drag, startPoint x: 399, startPoint y: 89, endPoint x: 482, endPoint y: 84, distance: 83.9
click at [507, 81] on div "Press SPACE to select this row." at bounding box center [508, 84] width 32 height 15
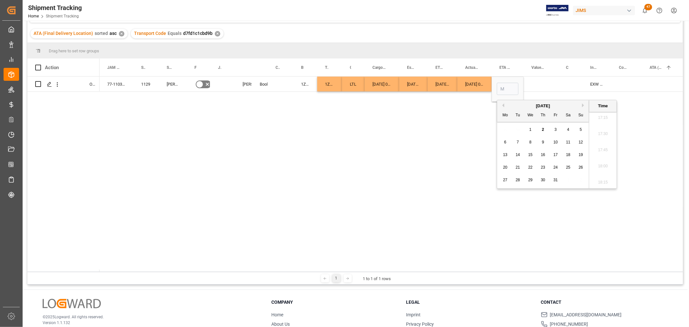
click at [531, 142] on span "8" at bounding box center [531, 142] width 2 height 5
type input "[DATE] 00:00"
click at [540, 83] on div "Press SPACE to select this row." at bounding box center [541, 84] width 35 height 15
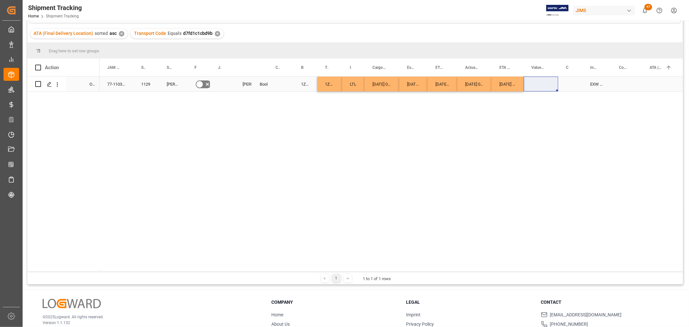
click at [534, 83] on div "Press SPACE to select this row." at bounding box center [541, 84] width 35 height 15
click at [535, 85] on input "Press SPACE to select this row." at bounding box center [541, 88] width 24 height 12
type input "8277.28"
click at [570, 88] on div "Press SPACE to select this row." at bounding box center [570, 84] width 24 height 15
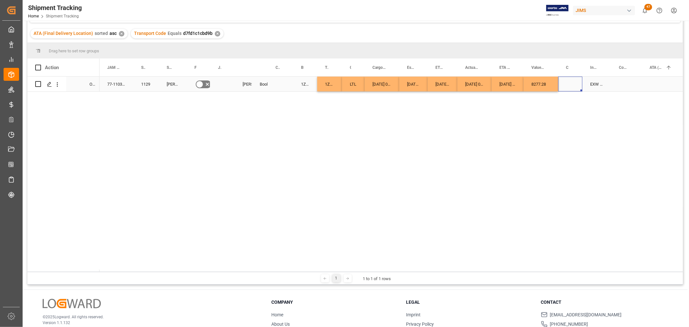
click at [571, 80] on div "Press SPACE to select this row." at bounding box center [570, 84] width 24 height 15
click at [574, 86] on input "Press SPACE to select this row." at bounding box center [571, 88] width 14 height 12
type input "USD"
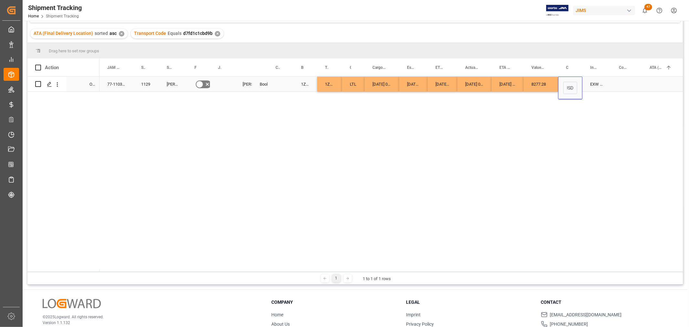
click at [627, 82] on div "Press SPACE to select this row." at bounding box center [627, 84] width 31 height 15
click at [621, 81] on div "Press SPACE to select this row." at bounding box center [627, 84] width 31 height 15
click at [624, 83] on div "Press SPACE to select this row." at bounding box center [627, 84] width 31 height 15
click at [625, 85] on input "Press SPACE to select this row." at bounding box center [627, 88] width 20 height 12
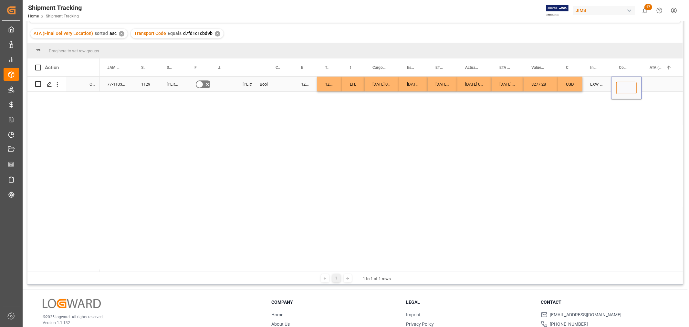
paste input "Attn: [PERSON_NAME] non-inventory FOC items for service dept. Line 263 – 2 x 50…"
type input "Attn: [PERSON_NAME] non-inventory FOC items for service dept. Line 263 – 2 x 50…"
click at [606, 111] on div "77-11034-[DEMOGRAPHIC_DATA] 1129 [PERSON_NAME] Professional, Inc. No [PERSON_NA…" at bounding box center [392, 174] width 584 height 195
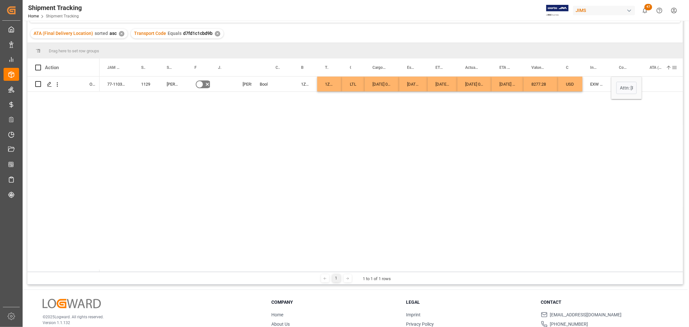
click at [654, 73] on div "ATA (Final Delivery Location) 1" at bounding box center [661, 68] width 22 height 18
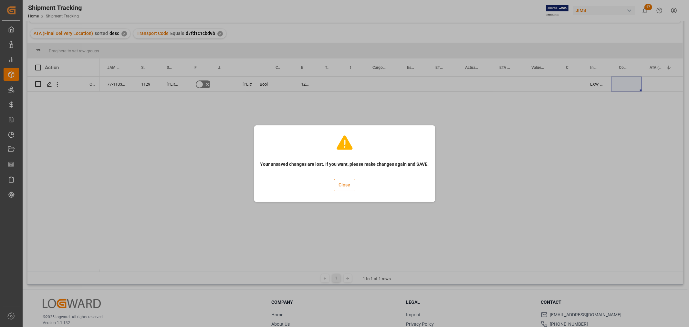
click at [341, 184] on button "Close" at bounding box center [344, 185] width 21 height 12
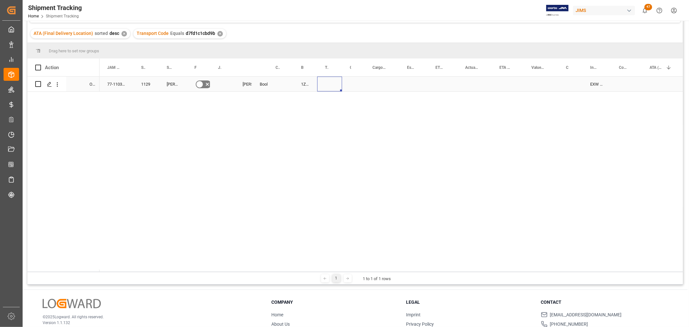
click at [317, 85] on div "Press SPACE to select this row." at bounding box center [329, 84] width 25 height 15
click at [304, 86] on div "1Z08685A6870146732" at bounding box center [305, 84] width 24 height 15
drag, startPoint x: 315, startPoint y: 89, endPoint x: 332, endPoint y: 88, distance: 16.2
click at [359, 85] on div "Press SPACE to select this row." at bounding box center [353, 84] width 23 height 15
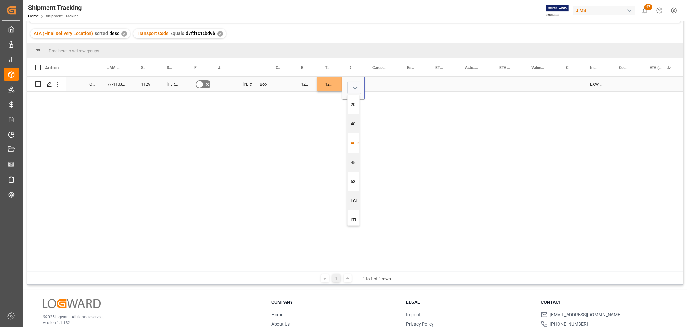
scroll to position [6, 0]
click at [385, 88] on div "Press SPACE to select this row." at bounding box center [382, 84] width 35 height 15
click at [383, 85] on div "Press SPACE to select this row." at bounding box center [382, 84] width 35 height 15
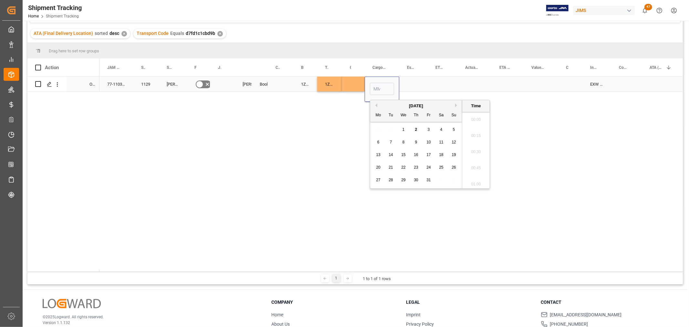
scroll to position [1133, 0]
click at [416, 181] on span "30" at bounding box center [416, 180] width 4 height 5
type input "[DATE] 00:00"
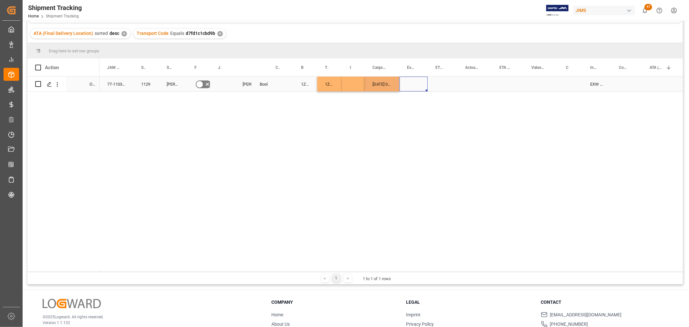
click at [410, 79] on div "Press SPACE to select this row." at bounding box center [413, 84] width 28 height 15
click at [383, 85] on div "[DATE] 00:00:00" at bounding box center [382, 84] width 35 height 15
drag, startPoint x: 398, startPoint y: 87, endPoint x: 462, endPoint y: 81, distance: 64.3
click at [414, 105] on div "77-11034-[DEMOGRAPHIC_DATA] 1129 [PERSON_NAME] Professional, Inc. No [PERSON_NA…" at bounding box center [392, 174] width 584 height 195
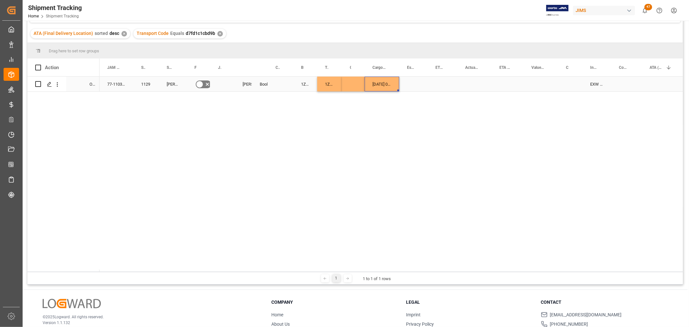
click at [388, 87] on div "[DATE] 00:00:00" at bounding box center [382, 84] width 35 height 15
drag, startPoint x: 398, startPoint y: 90, endPoint x: 470, endPoint y: 83, distance: 72.4
click at [502, 80] on div "Press SPACE to select this row." at bounding box center [508, 84] width 32 height 15
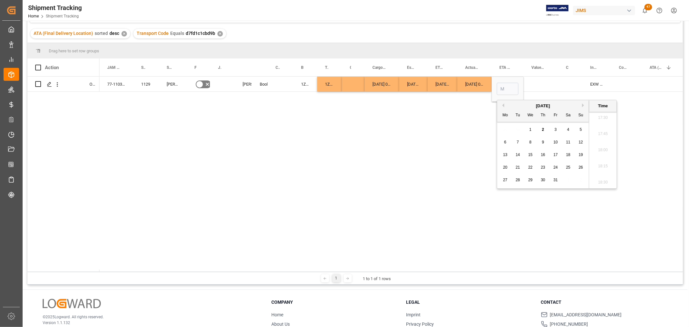
click at [532, 143] on div "8" at bounding box center [531, 143] width 8 height 8
type input "[DATE] 00:00"
click at [530, 86] on div "Press SPACE to select this row." at bounding box center [541, 84] width 35 height 15
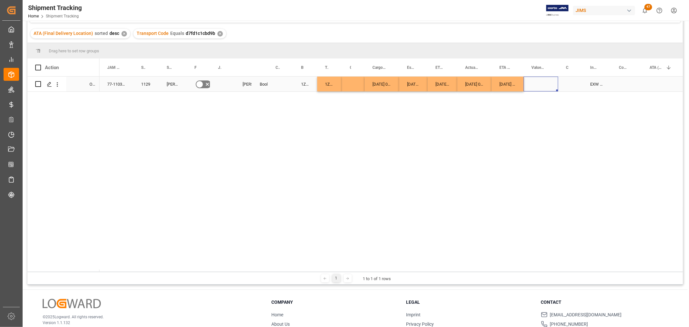
click at [536, 84] on div "Press SPACE to select this row." at bounding box center [541, 84] width 35 height 15
click at [539, 81] on div "Press SPACE to select this row." at bounding box center [541, 84] width 35 height 15
click at [541, 86] on input "Press SPACE to select this row." at bounding box center [541, 88] width 24 height 12
type input "8277.28"
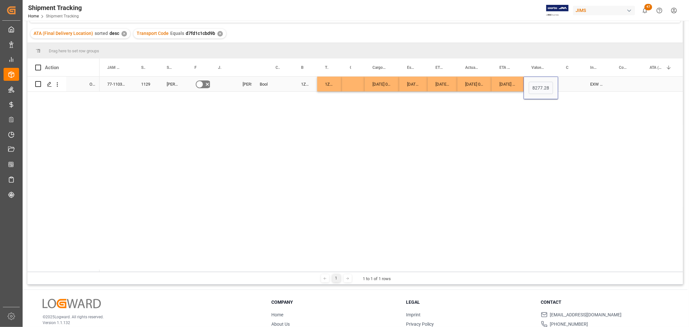
click at [567, 81] on div "Press SPACE to select this row." at bounding box center [570, 84] width 24 height 15
click at [569, 82] on div "Press SPACE to select this row." at bounding box center [570, 84] width 24 height 15
click at [572, 85] on input "Press SPACE to select this row." at bounding box center [571, 88] width 14 height 12
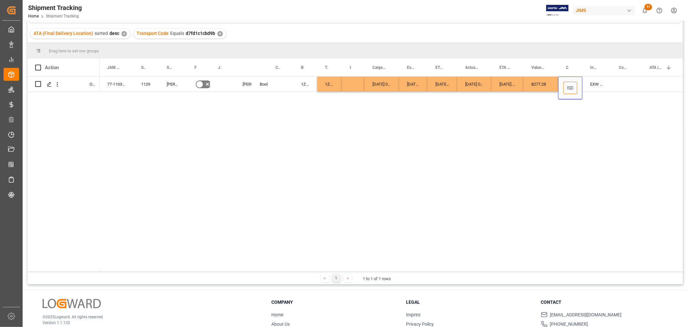
type input "USD"
click at [286, 92] on div "77-11034-[DEMOGRAPHIC_DATA] 1129 [PERSON_NAME] Professional, Inc. No [PERSON_NA…" at bounding box center [392, 174] width 584 height 195
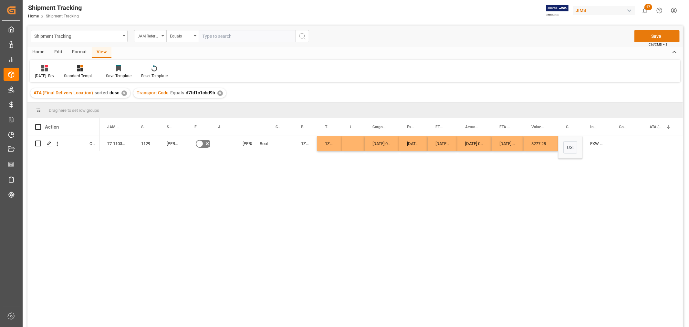
click at [666, 33] on button "Save" at bounding box center [657, 36] width 45 height 12
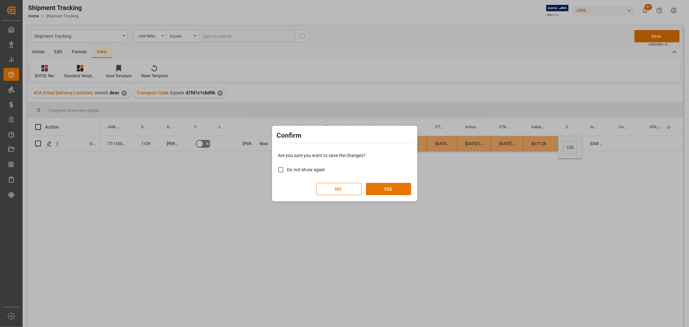
click at [636, 140] on div "Confirm Are you sure you want to save the changes? Do not show again NO YES" at bounding box center [344, 163] width 689 height 327
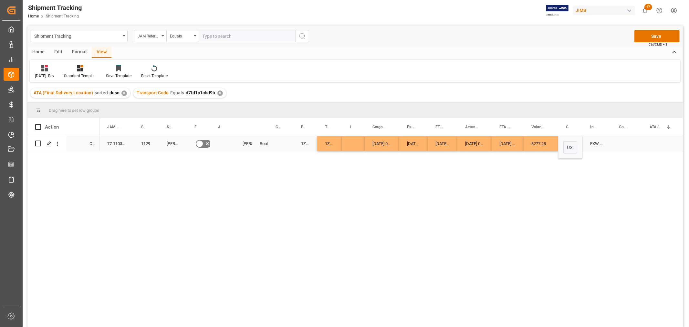
click at [281, 143] on div "Press SPACE to select this row." at bounding box center [281, 143] width 26 height 15
click at [279, 143] on div "Press SPACE to select this row." at bounding box center [281, 143] width 26 height 15
click at [280, 147] on input "Press SPACE to select this row." at bounding box center [280, 147] width 15 height 12
drag, startPoint x: 292, startPoint y: 123, endPoint x: 290, endPoint y: 136, distance: 13.4
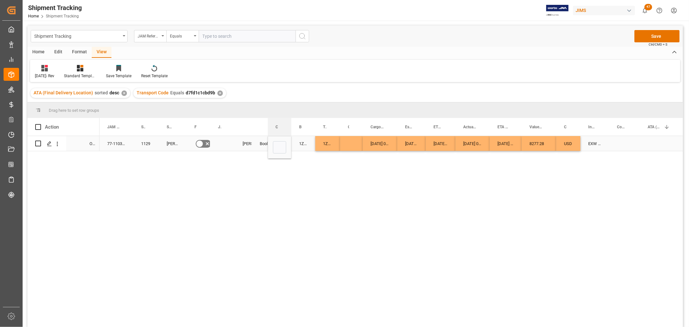
click at [290, 136] on div "Action Mode of Transport Order Type JAM Reference Number 1" at bounding box center [355, 224] width 656 height 213
click at [662, 34] on button "Save" at bounding box center [657, 36] width 45 height 12
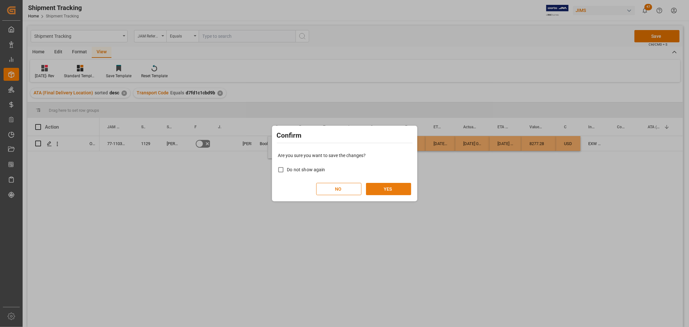
click at [390, 188] on button "YES" at bounding box center [388, 189] width 45 height 12
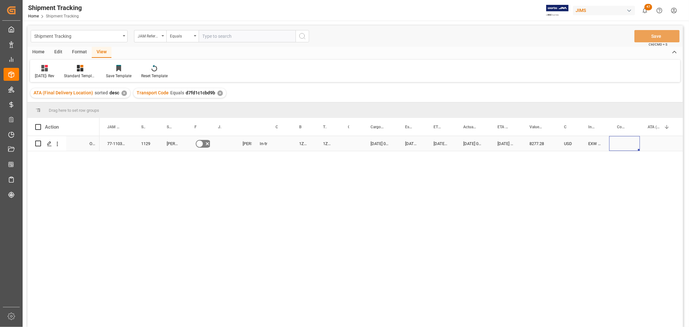
click at [619, 139] on div "Press SPACE to select this row." at bounding box center [625, 143] width 31 height 15
click at [621, 143] on input "Press SPACE to select this row." at bounding box center [625, 147] width 20 height 12
paste input "Attn: [PERSON_NAME] non-inventory FOC items for service dept. Line 263 – 2 x 50…"
type input "Attn: [PERSON_NAME] non-inventory FOC items for service dept. Line 263 – 2 x 50…"
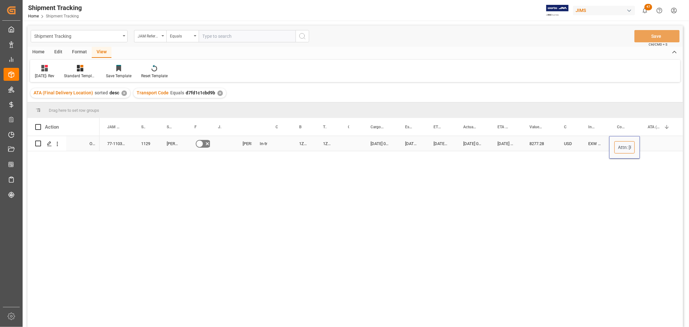
scroll to position [0, 268]
click at [660, 140] on div "Press SPACE to select this row." at bounding box center [661, 143] width 43 height 15
click at [658, 36] on button "Save" at bounding box center [657, 36] width 45 height 12
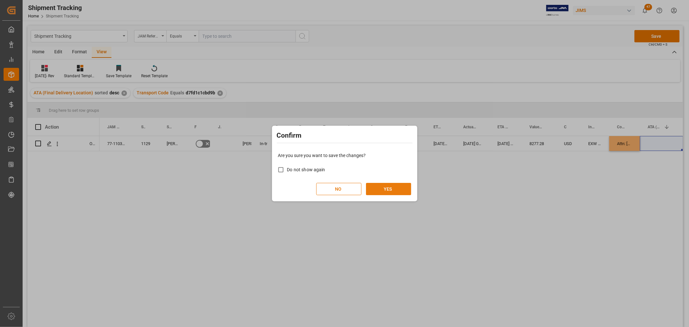
click at [389, 192] on button "YES" at bounding box center [388, 189] width 45 height 12
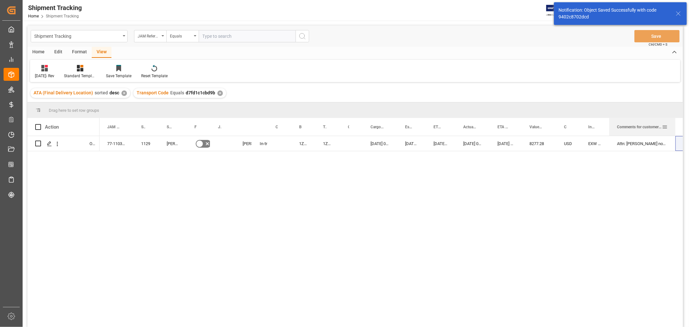
drag, startPoint x: 639, startPoint y: 122, endPoint x: 675, endPoint y: 121, distance: 35.6
click at [675, 121] on div at bounding box center [676, 127] width 3 height 18
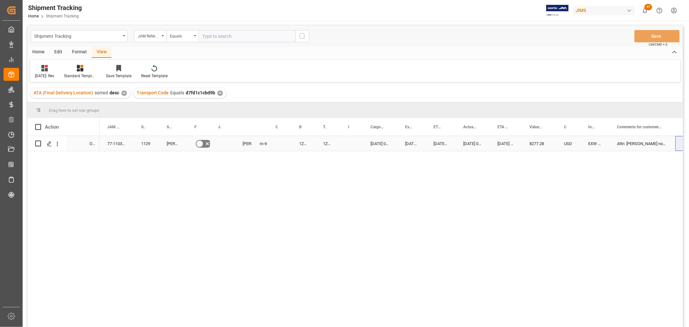
click at [633, 143] on div "Attn: [PERSON_NAME] non-inventory FOC items for service dept. Line 263 – 2 x 50…" at bounding box center [643, 143] width 66 height 15
click at [418, 145] on div "[DATE] 00:00:00" at bounding box center [412, 143] width 28 height 15
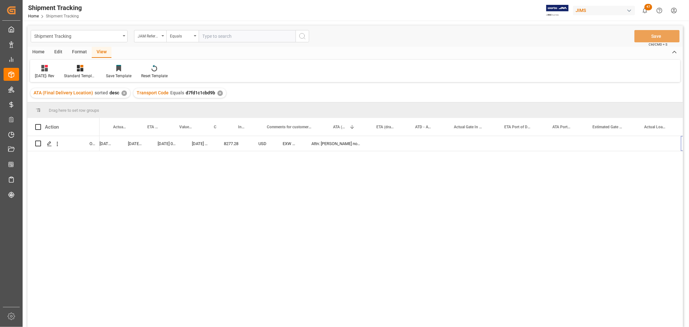
scroll to position [0, 533]
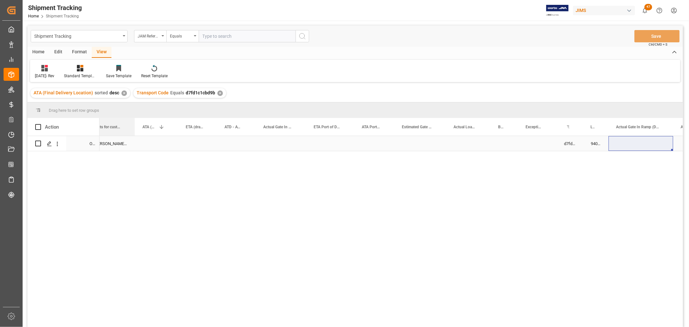
drag, startPoint x: 142, startPoint y: 124, endPoint x: 134, endPoint y: 142, distance: 19.8
click at [134, 142] on div "Action Mode of Transport Order Type Currency for Value (1)" at bounding box center [355, 224] width 656 height 213
click at [182, 145] on div "Press SPACE to select this row." at bounding box center [197, 143] width 39 height 15
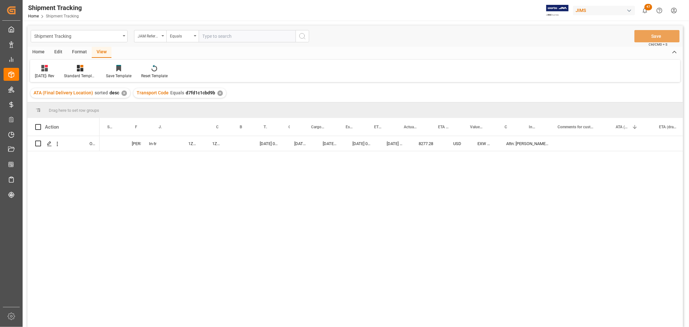
scroll to position [0, 0]
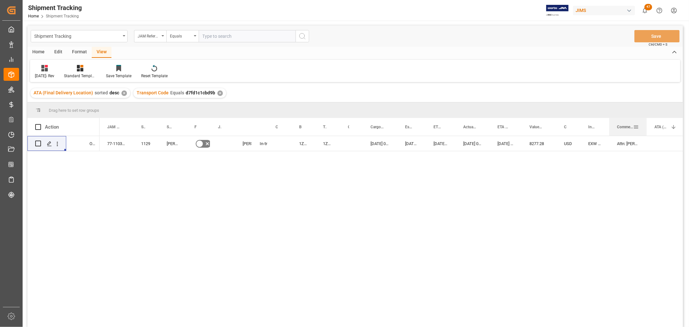
drag, startPoint x: 667, startPoint y: 124, endPoint x: 646, endPoint y: 126, distance: 20.8
click at [646, 126] on div at bounding box center [647, 127] width 3 height 18
click at [391, 175] on div "USD EXW Fontana [GEOGRAPHIC_DATA] [GEOGRAPHIC_DATA] Attn: [PERSON_NAME] non-inv…" at bounding box center [392, 233] width 584 height 195
click at [222, 149] on div "Press SPACE to select this row." at bounding box center [222, 143] width 25 height 15
click at [348, 144] on div "Press SPACE to select this row." at bounding box center [351, 143] width 23 height 15
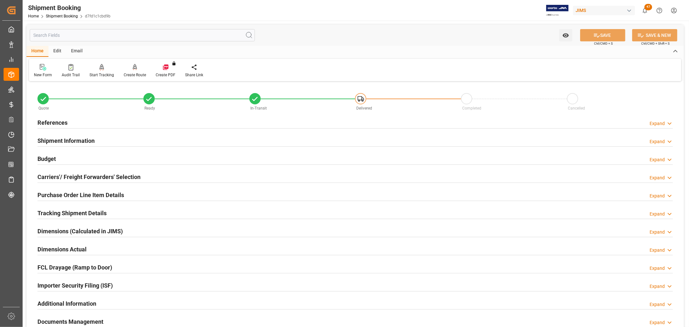
click at [82, 176] on h2 "Carriers'/ Freight Forwarders' Selection" at bounding box center [88, 177] width 103 height 9
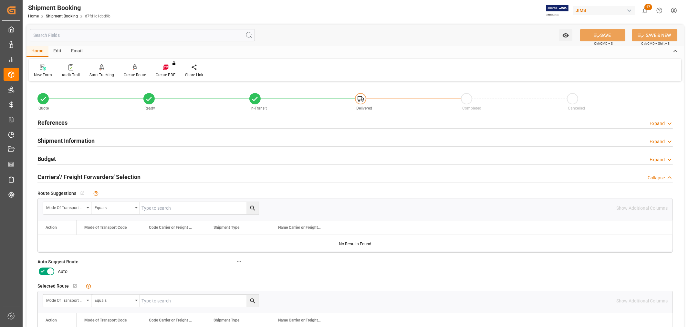
click at [48, 269] on icon at bounding box center [51, 272] width 8 height 8
click at [0, 0] on input "checkbox" at bounding box center [0, 0] width 0 height 0
click at [597, 32] on icon at bounding box center [597, 35] width 7 height 7
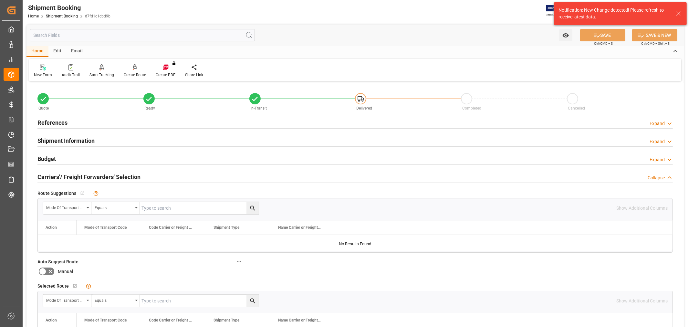
click at [368, 185] on div "Carriers'/ Freight Forwarders' Selection Collapse" at bounding box center [355, 177] width 645 height 18
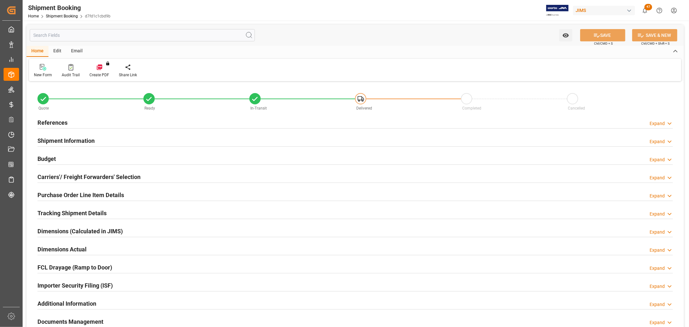
type input "0"
type input "[DATE]"
click at [59, 118] on h2 "References" at bounding box center [52, 122] width 30 height 9
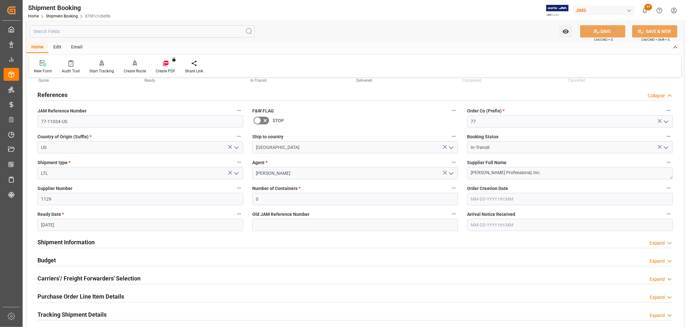
scroll to position [72, 0]
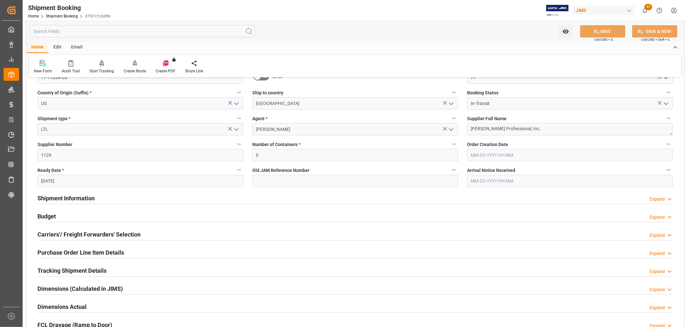
click at [82, 228] on div "Carriers'/ Freight Forwarders' Selection" at bounding box center [88, 234] width 103 height 12
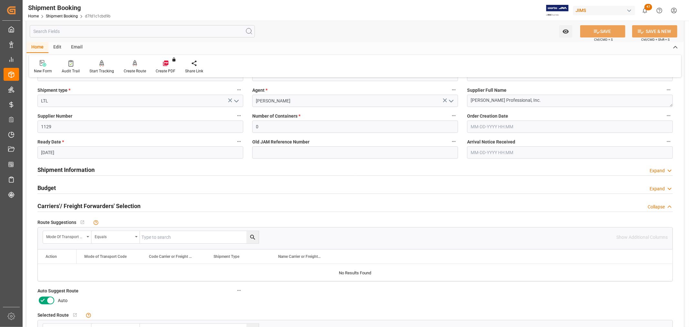
scroll to position [144, 0]
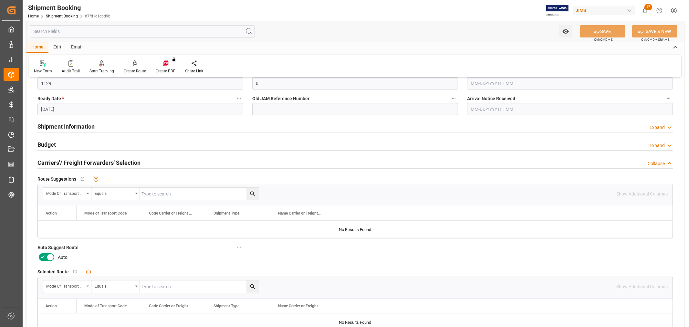
click at [52, 258] on icon at bounding box center [51, 257] width 8 height 8
click at [0, 0] on input "checkbox" at bounding box center [0, 0] width 0 height 0
click at [612, 33] on button "SAVE" at bounding box center [602, 31] width 45 height 12
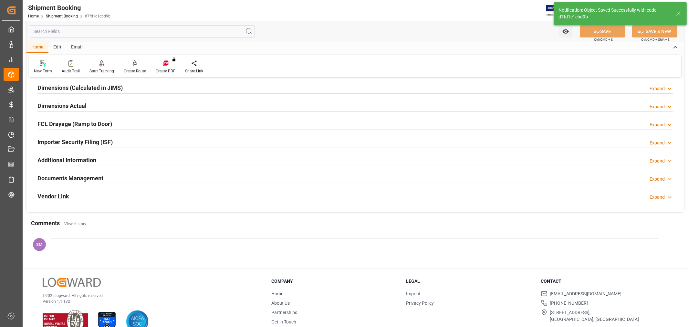
scroll to position [14, 0]
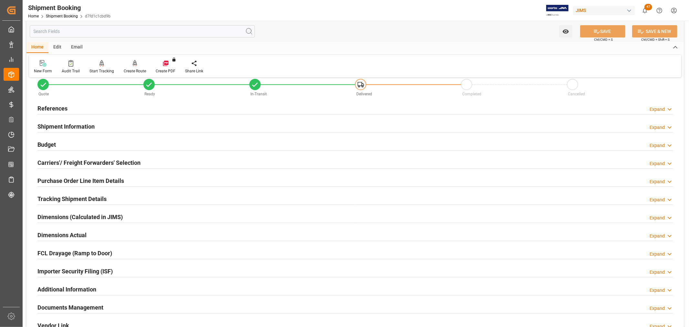
click at [136, 69] on div "Create Route" at bounding box center [135, 71] width 22 height 6
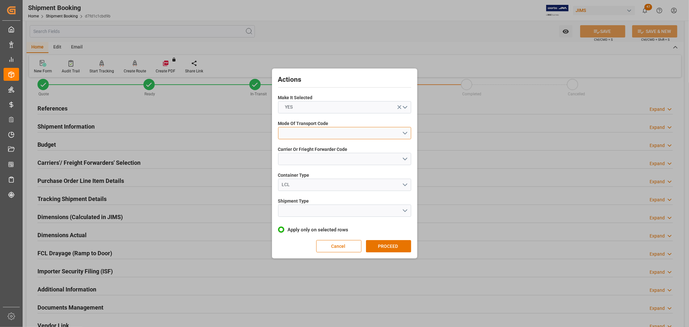
click at [285, 131] on button "open menu" at bounding box center [344, 133] width 133 height 12
click at [302, 185] on div "5- COURIER GROUND" at bounding box center [345, 189] width 133 height 14
click at [290, 153] on button "open menu" at bounding box center [344, 159] width 133 height 12
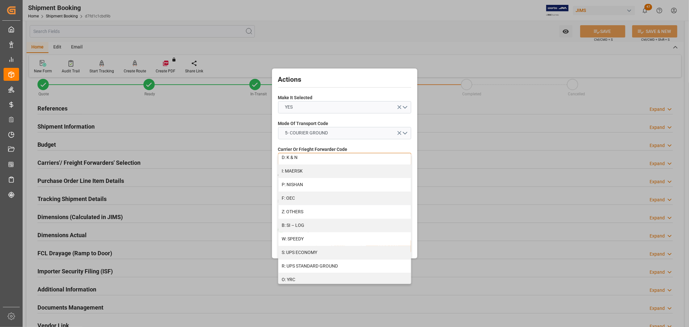
scroll to position [358, 0]
click at [296, 239] on div "R: UPS STANDARD GROUND" at bounding box center [345, 237] width 133 height 14
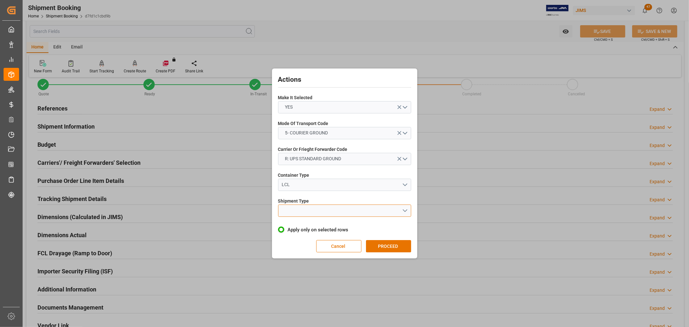
click at [301, 209] on button "open menu" at bounding box center [344, 211] width 133 height 12
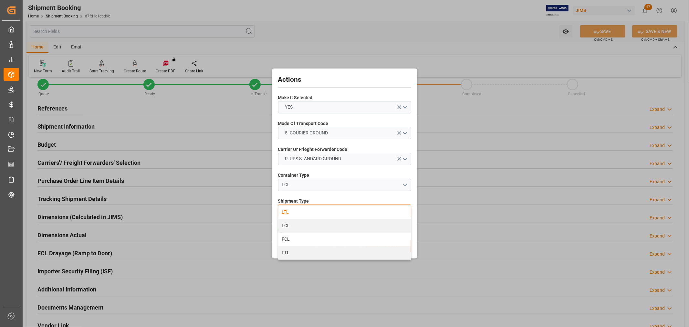
click at [290, 213] on div "LTL" at bounding box center [345, 213] width 133 height 14
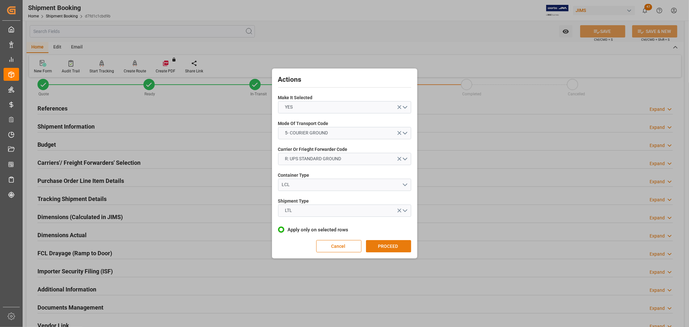
click at [386, 244] on button "PROCEED" at bounding box center [388, 246] width 45 height 12
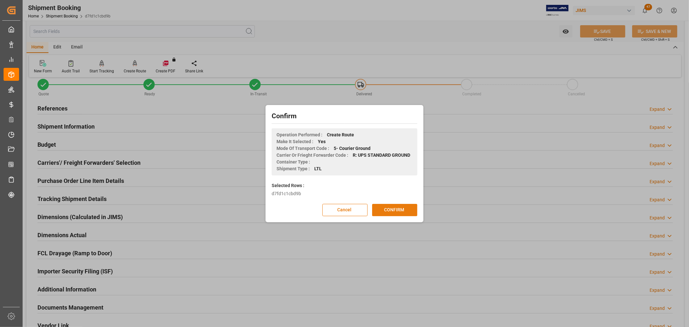
click at [403, 211] on button "CONFIRM" at bounding box center [394, 210] width 45 height 12
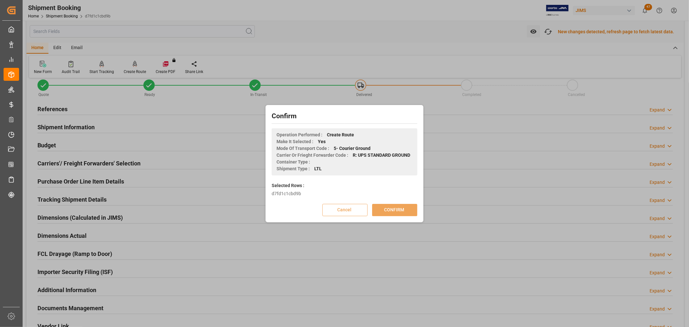
scroll to position [15, 0]
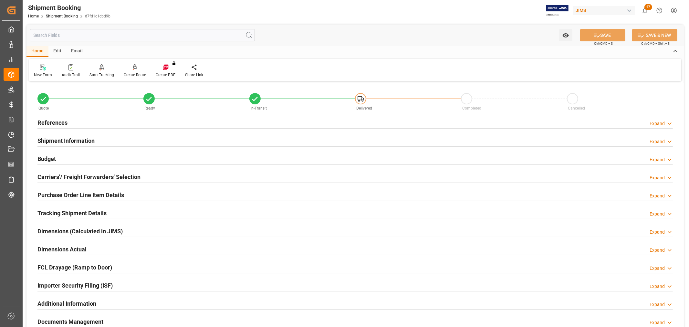
drag, startPoint x: 589, startPoint y: 176, endPoint x: 330, endPoint y: 159, distance: 259.1
click at [589, 176] on div "Carriers'/ Freight Forwarders' Selection Expand" at bounding box center [355, 176] width 636 height 12
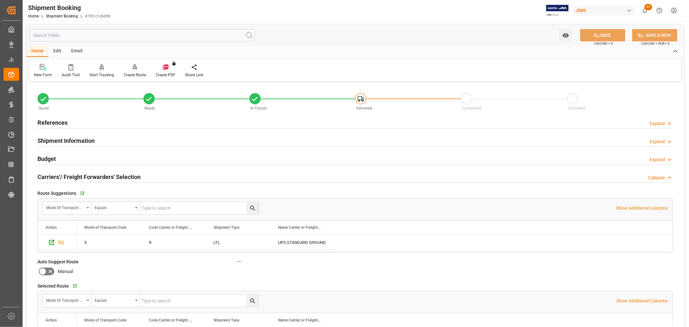
click at [39, 158] on h2 "Budget" at bounding box center [46, 158] width 18 height 9
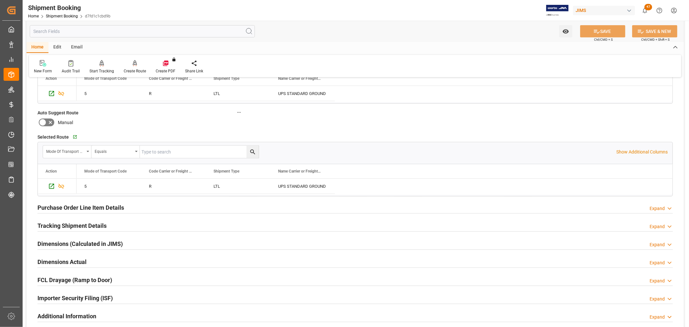
scroll to position [323, 0]
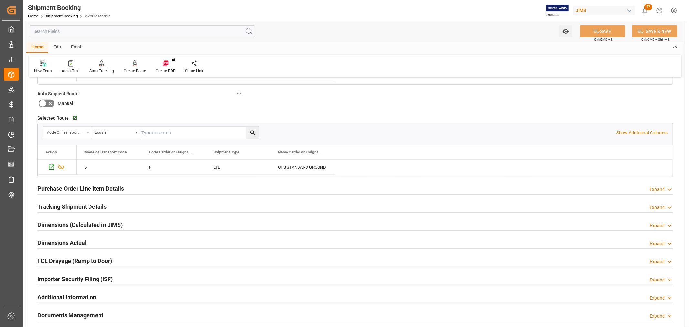
click at [50, 180] on div "Purchase Order Line Item Details Expand" at bounding box center [355, 189] width 645 height 18
click at [47, 183] on div "Purchase Order Line Item Details" at bounding box center [80, 188] width 87 height 12
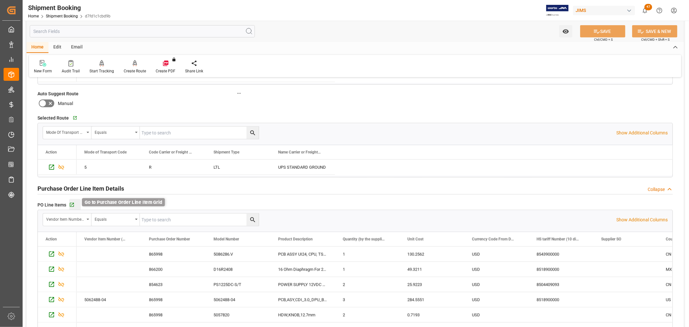
click at [70, 206] on icon "button" at bounding box center [72, 205] width 4 height 4
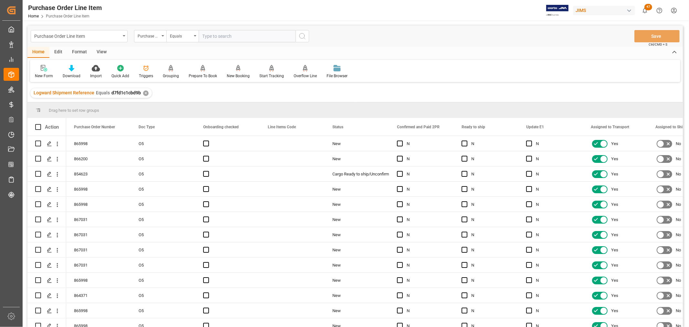
click at [99, 52] on div "View" at bounding box center [102, 52] width 20 height 11
click at [42, 73] on div "Default" at bounding box center [41, 76] width 13 height 6
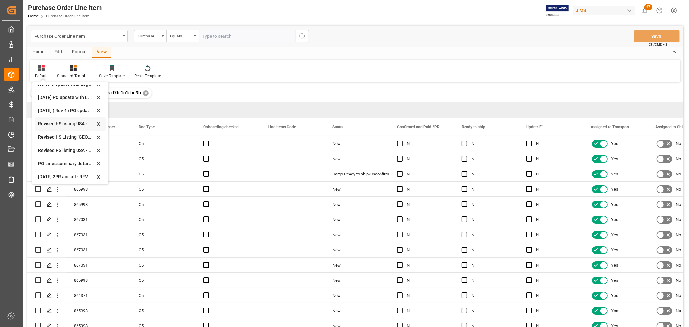
scroll to position [181, 0]
click at [48, 132] on div "Revised HS Listing [GEOGRAPHIC_DATA]" at bounding box center [66, 135] width 57 height 7
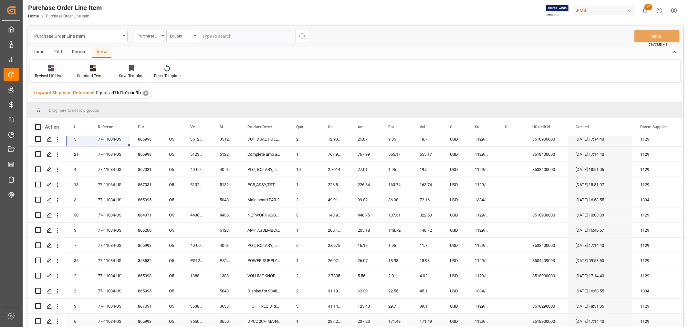
scroll to position [583, 0]
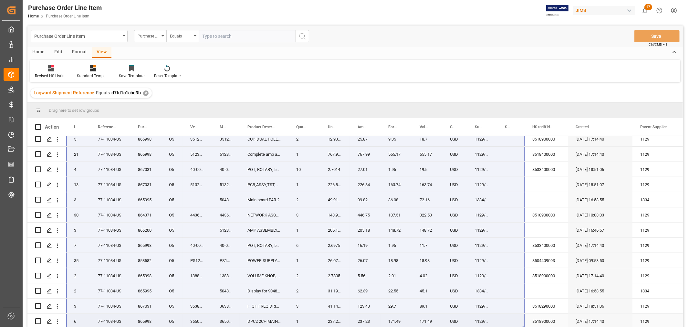
drag, startPoint x: 75, startPoint y: 142, endPoint x: 521, endPoint y: 325, distance: 482.2
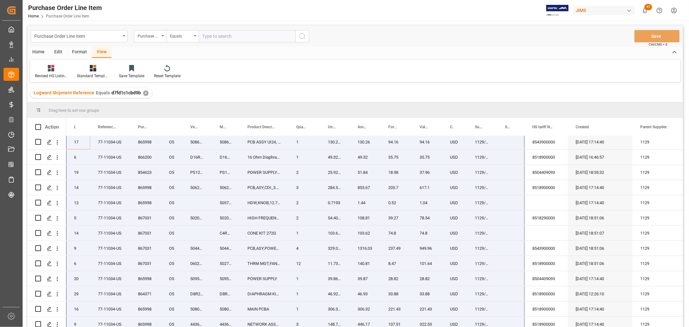
scroll to position [0, 0]
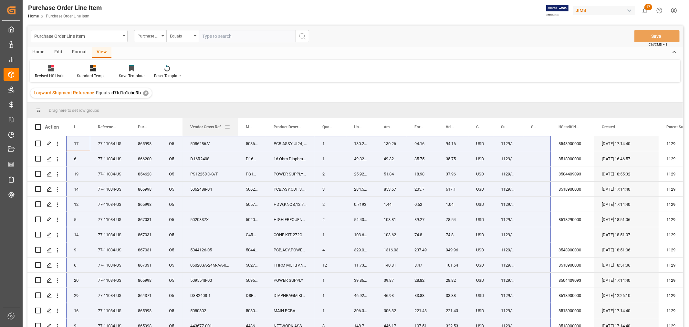
drag, startPoint x: 211, startPoint y: 123, endPoint x: 237, endPoint y: 131, distance: 27.2
click at [237, 131] on div at bounding box center [238, 127] width 3 height 18
click at [45, 50] on div "Home" at bounding box center [38, 52] width 22 height 11
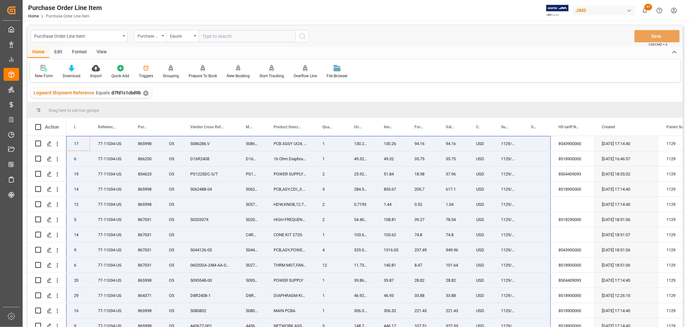
click at [68, 73] on div "Download" at bounding box center [72, 76] width 18 height 6
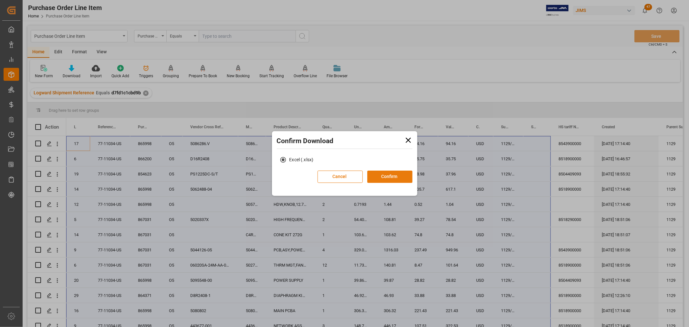
click at [390, 174] on button "Confirm" at bounding box center [389, 177] width 45 height 12
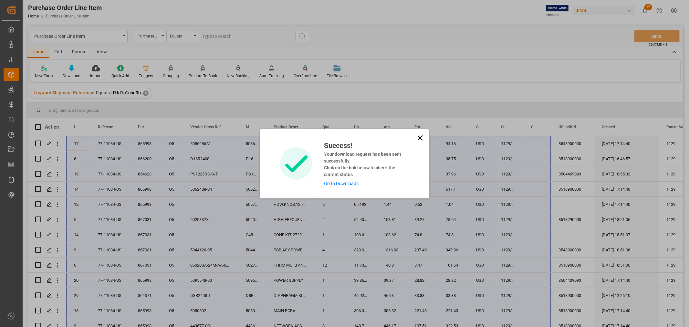
click at [337, 183] on link "Go to Downloads" at bounding box center [341, 183] width 35 height 5
